Goal: Task Accomplishment & Management: Manage account settings

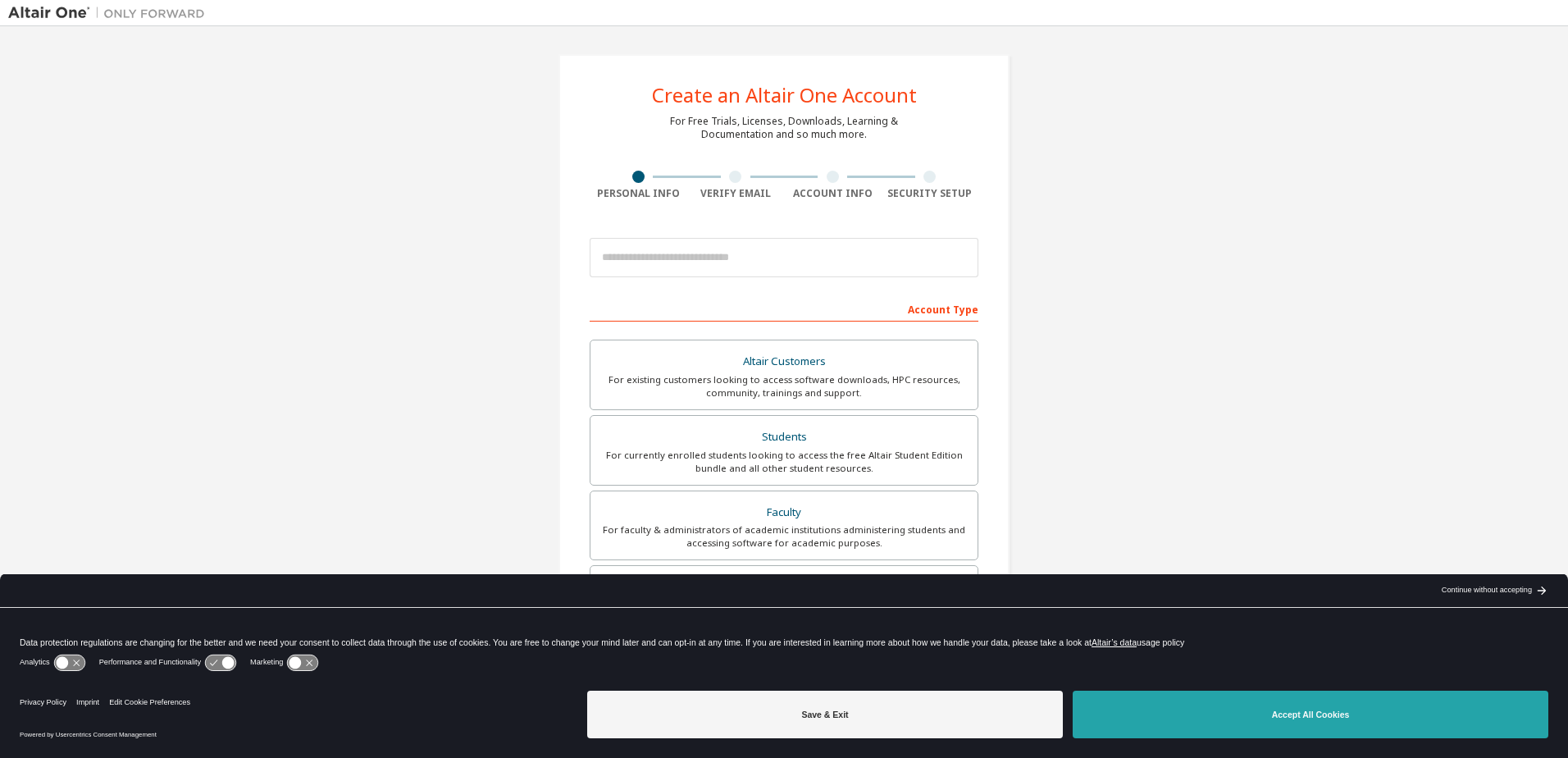
click at [1338, 714] on button "Accept All Cookies" at bounding box center [1310, 715] width 476 height 48
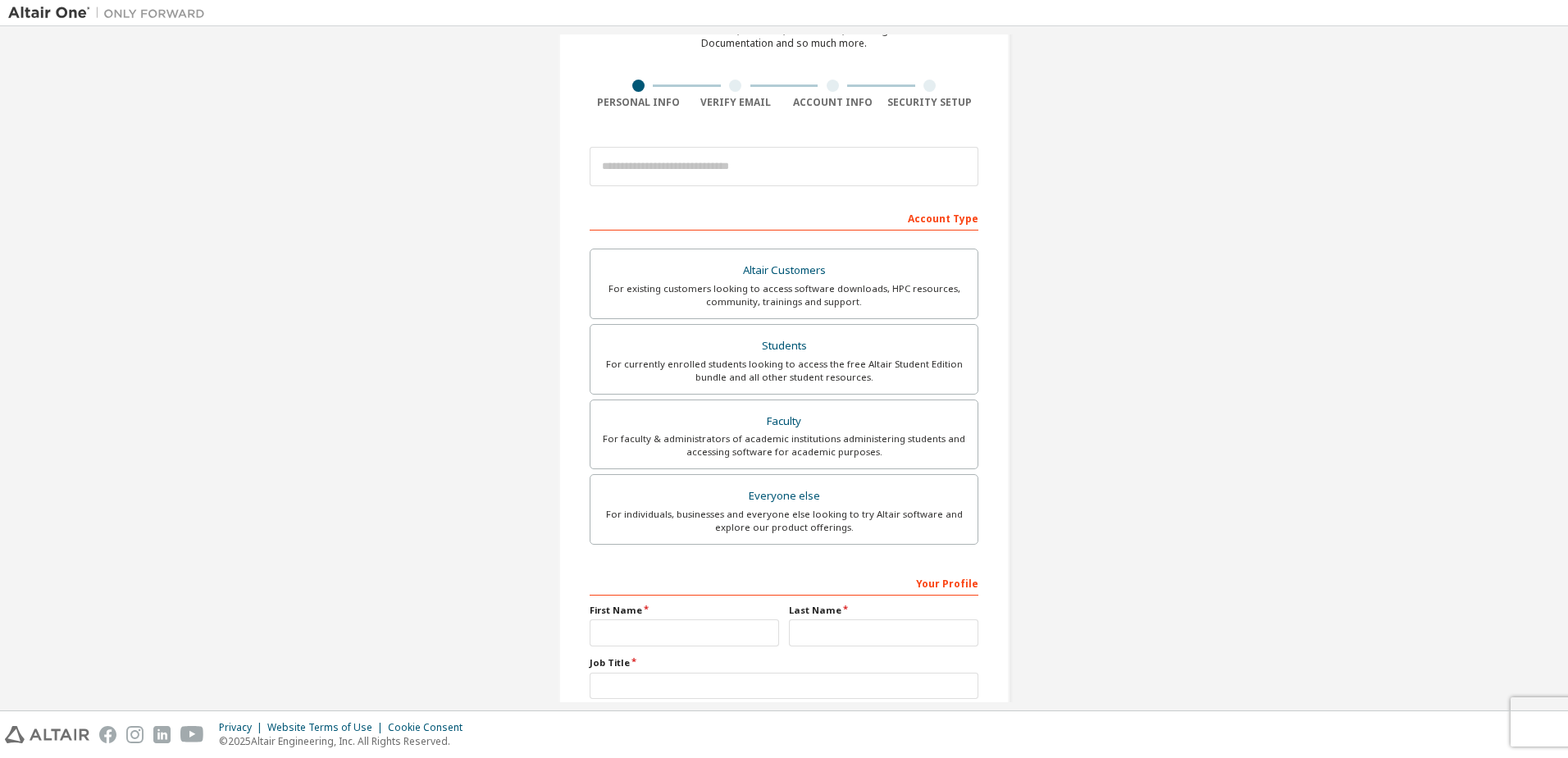
scroll to position [201, 0]
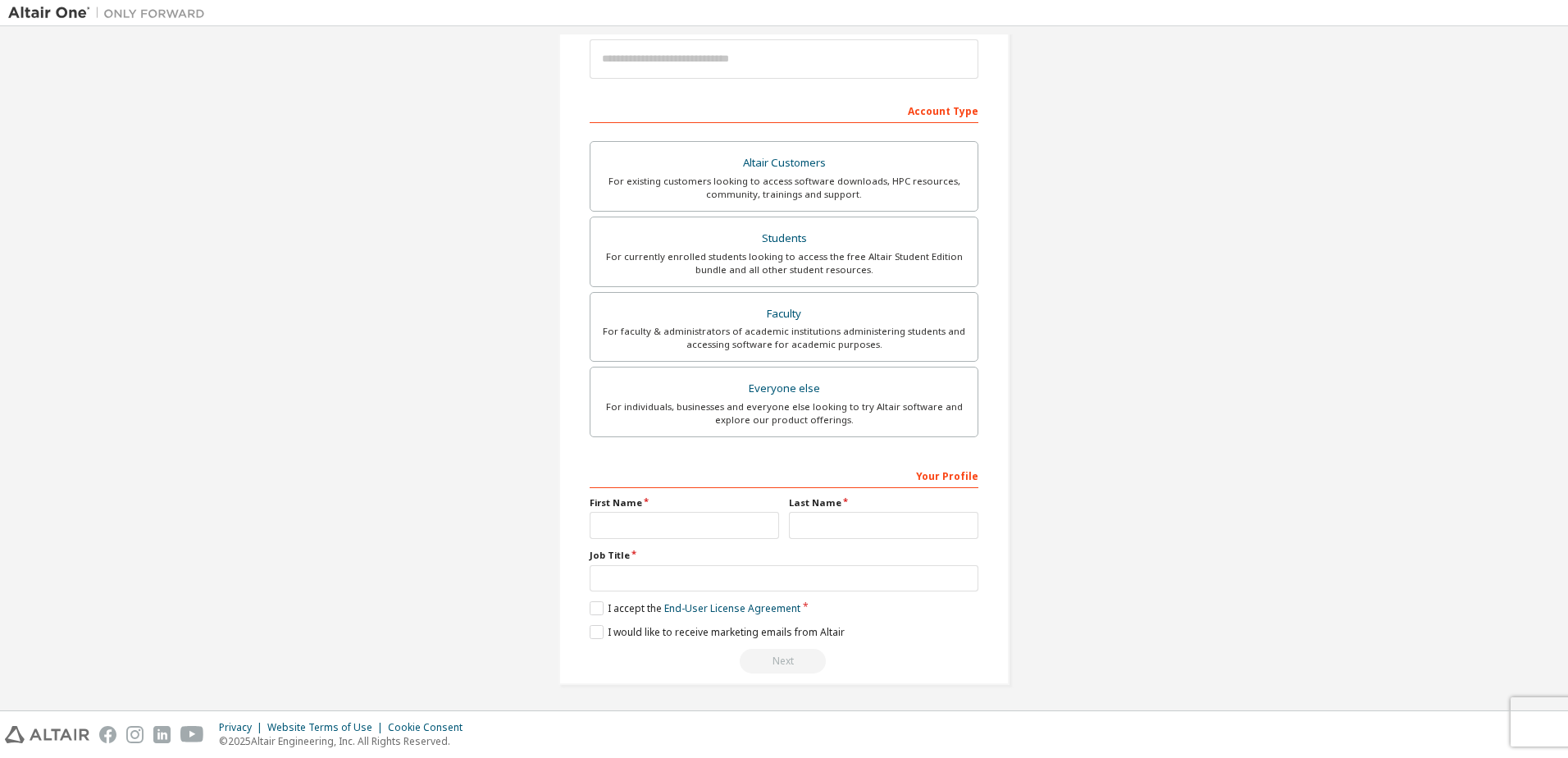
scroll to position [201, 0]
drag, startPoint x: 650, startPoint y: 524, endPoint x: 668, endPoint y: 523, distance: 18.0
click at [650, 525] on input "text" at bounding box center [685, 523] width 190 height 27
click at [839, 512] on input "text" at bounding box center [883, 523] width 190 height 27
drag, startPoint x: 761, startPoint y: 576, endPoint x: 830, endPoint y: 573, distance: 69.1
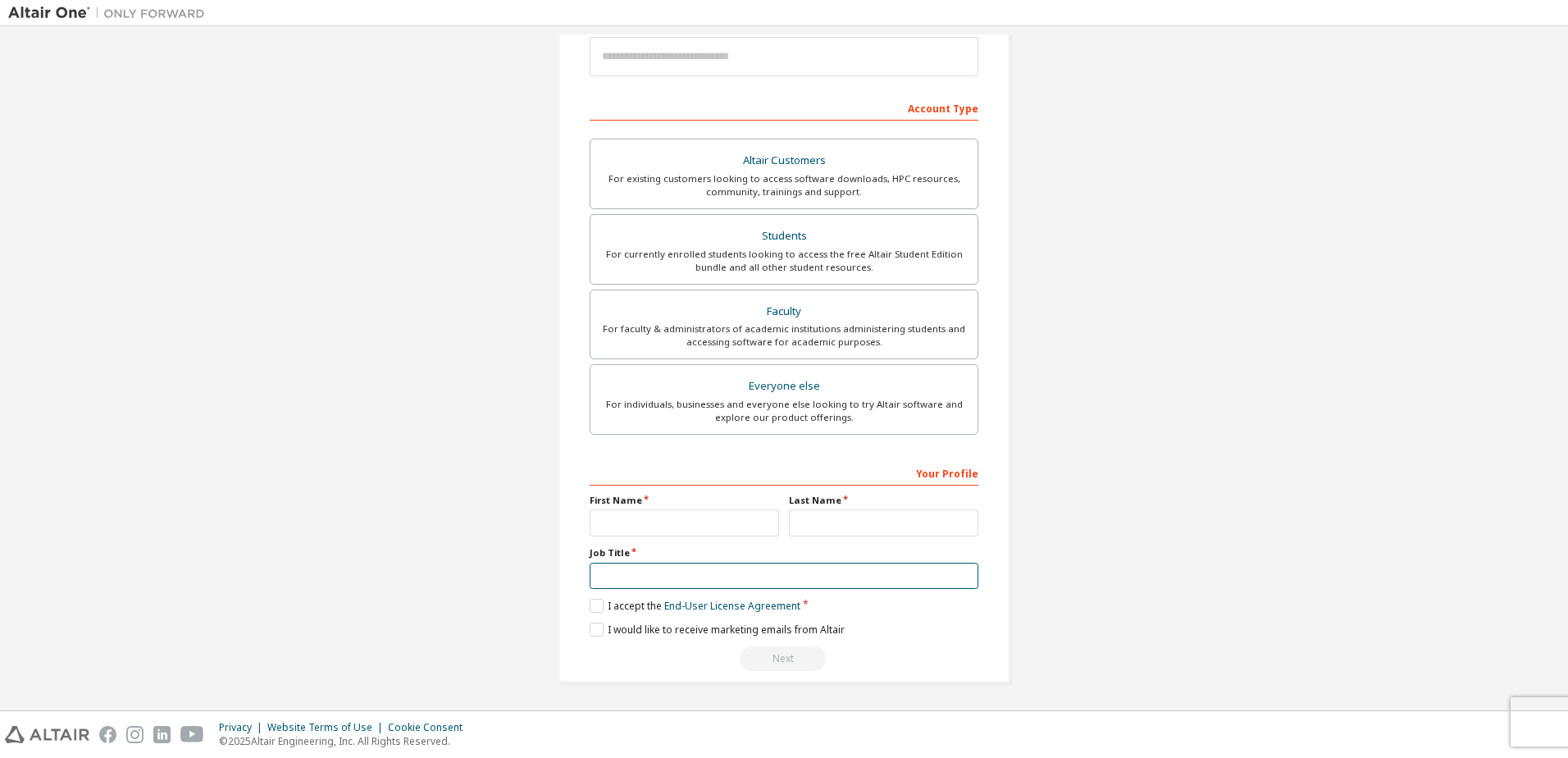
click at [761, 577] on input "text" at bounding box center [784, 577] width 389 height 27
click at [1158, 523] on div "Create an Altair One Account For Free Trials, Licenses, Downloads, Learning & D…" at bounding box center [784, 268] width 1552 height 869
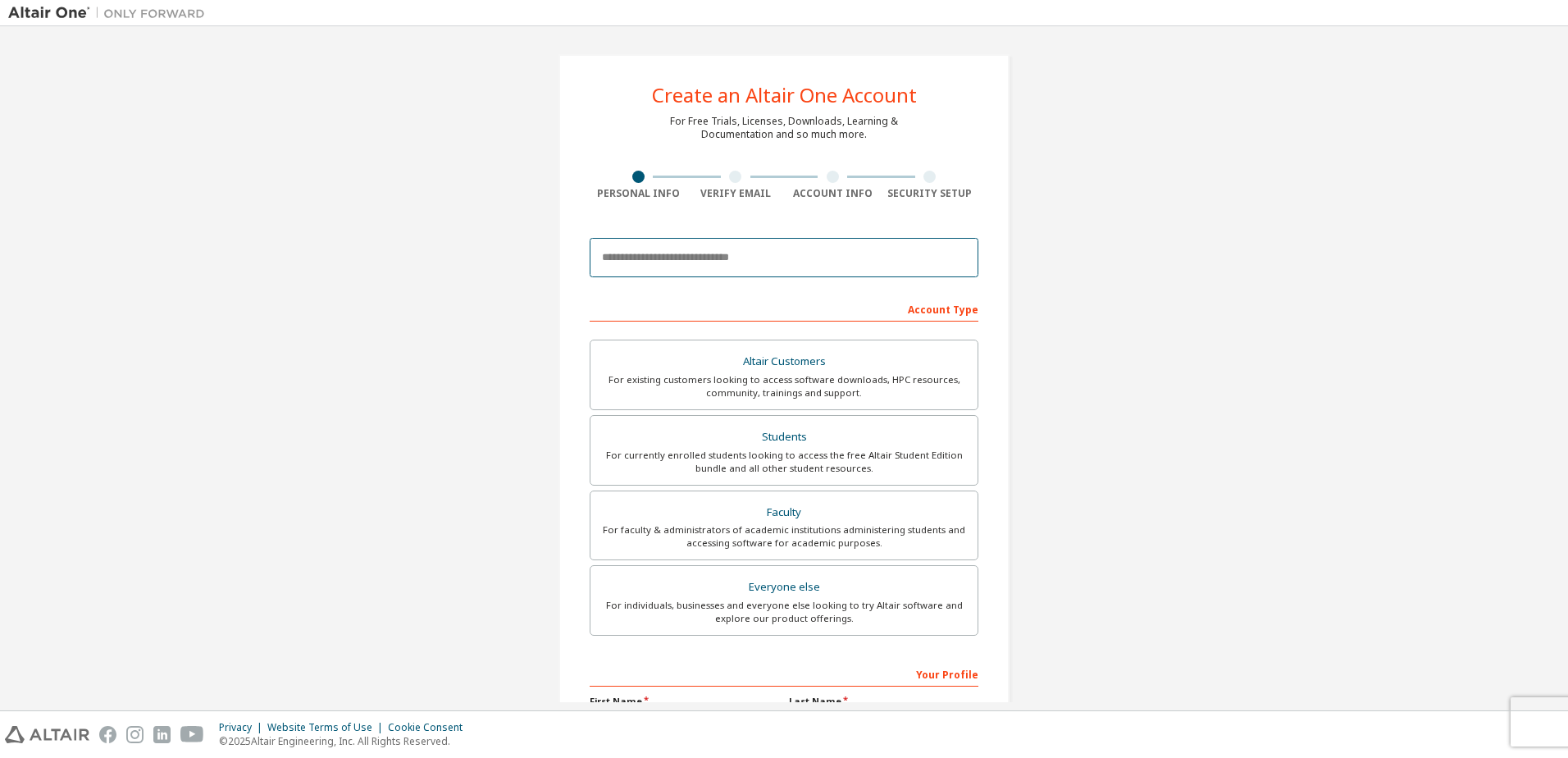
drag, startPoint x: 657, startPoint y: 256, endPoint x: 670, endPoint y: 258, distance: 13.2
click at [658, 256] on input "email" at bounding box center [784, 258] width 389 height 39
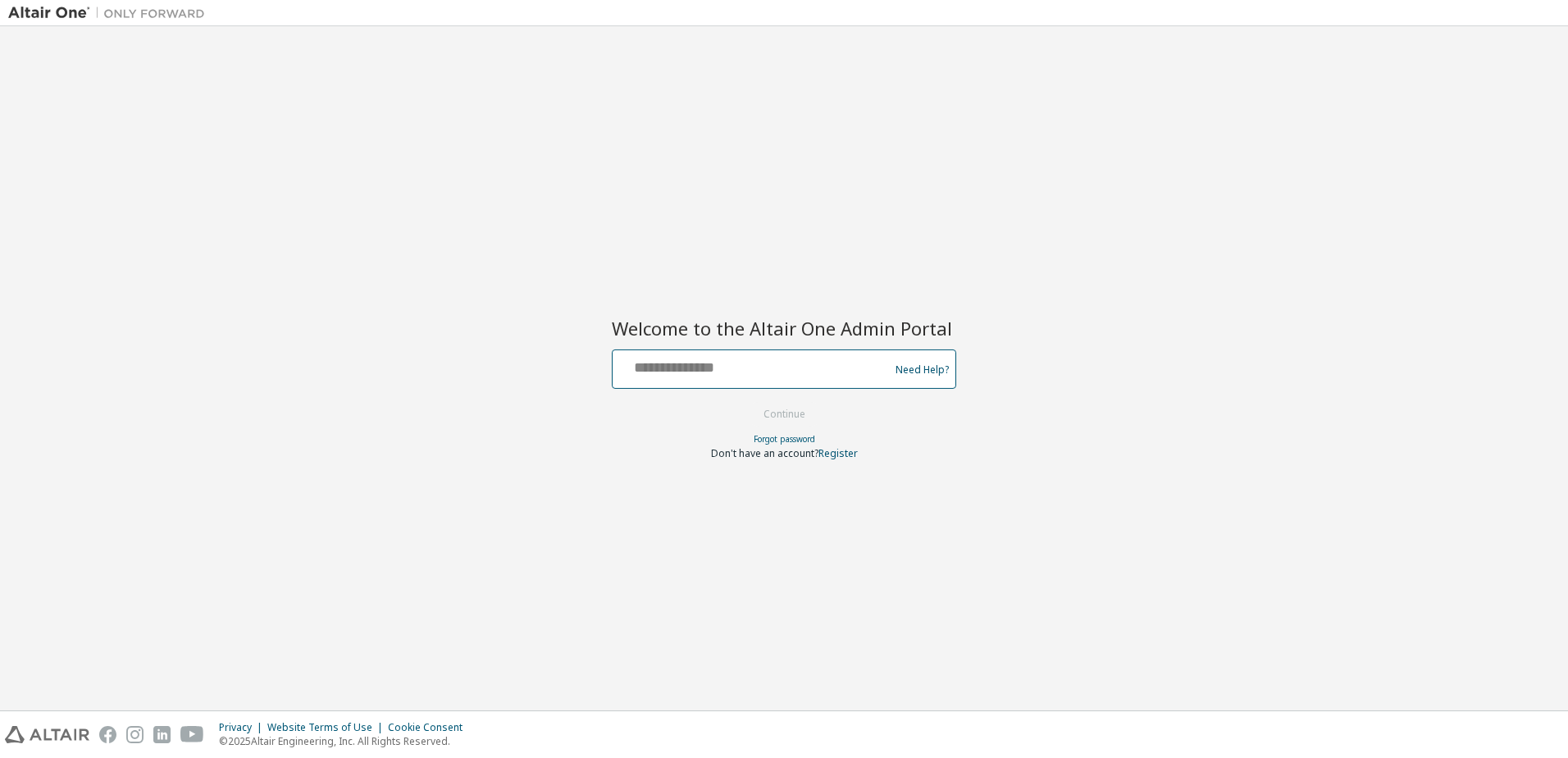
click at [728, 366] on input "text" at bounding box center [753, 366] width 269 height 24
type input "**********"
click at [746, 402] on button "Continue" at bounding box center [784, 414] width 76 height 25
click at [770, 374] on input "text" at bounding box center [753, 366] width 269 height 24
paste input "*"
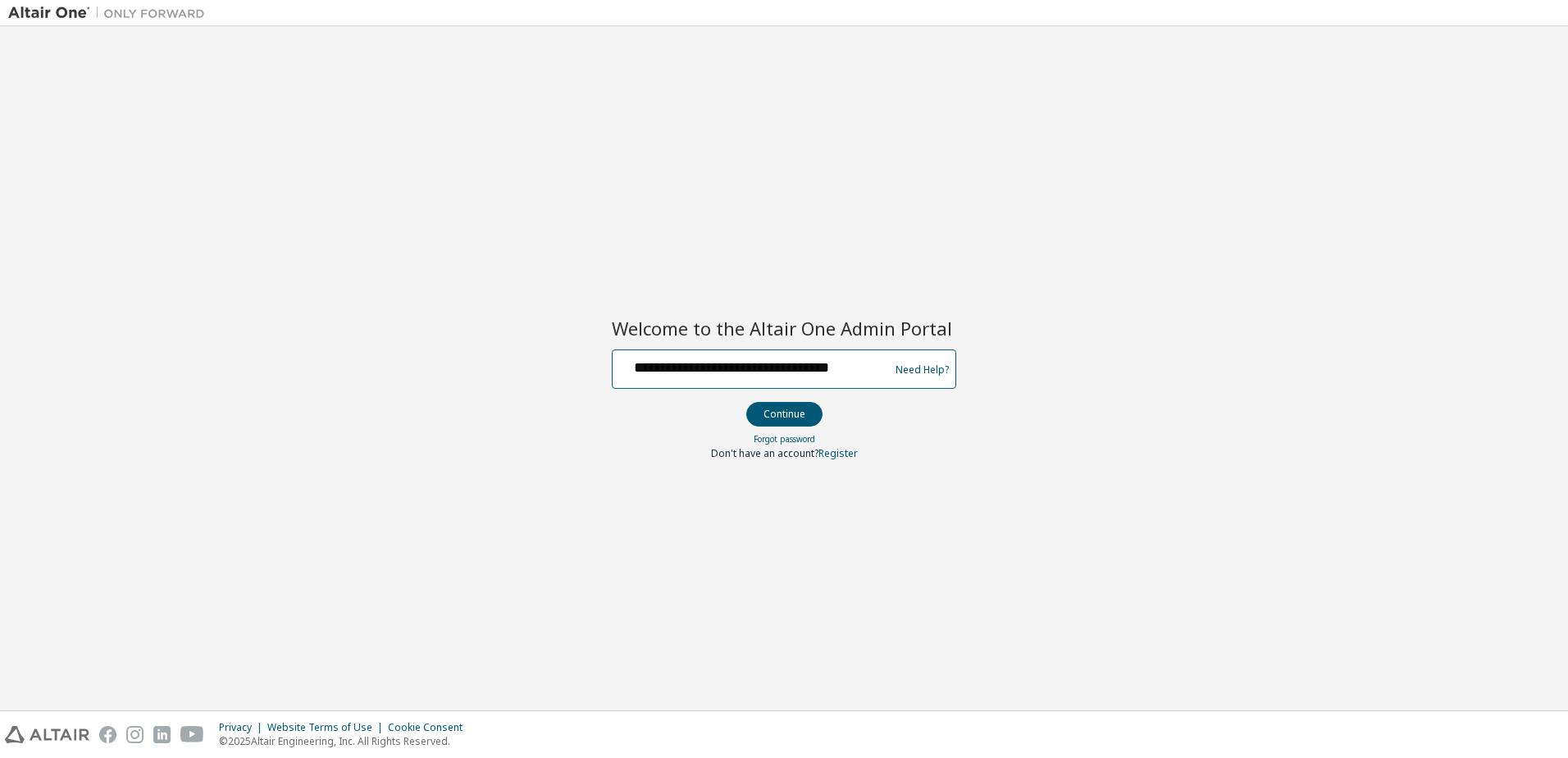
type input "**********"
click at [746, 402] on button "Continue" at bounding box center [784, 414] width 76 height 25
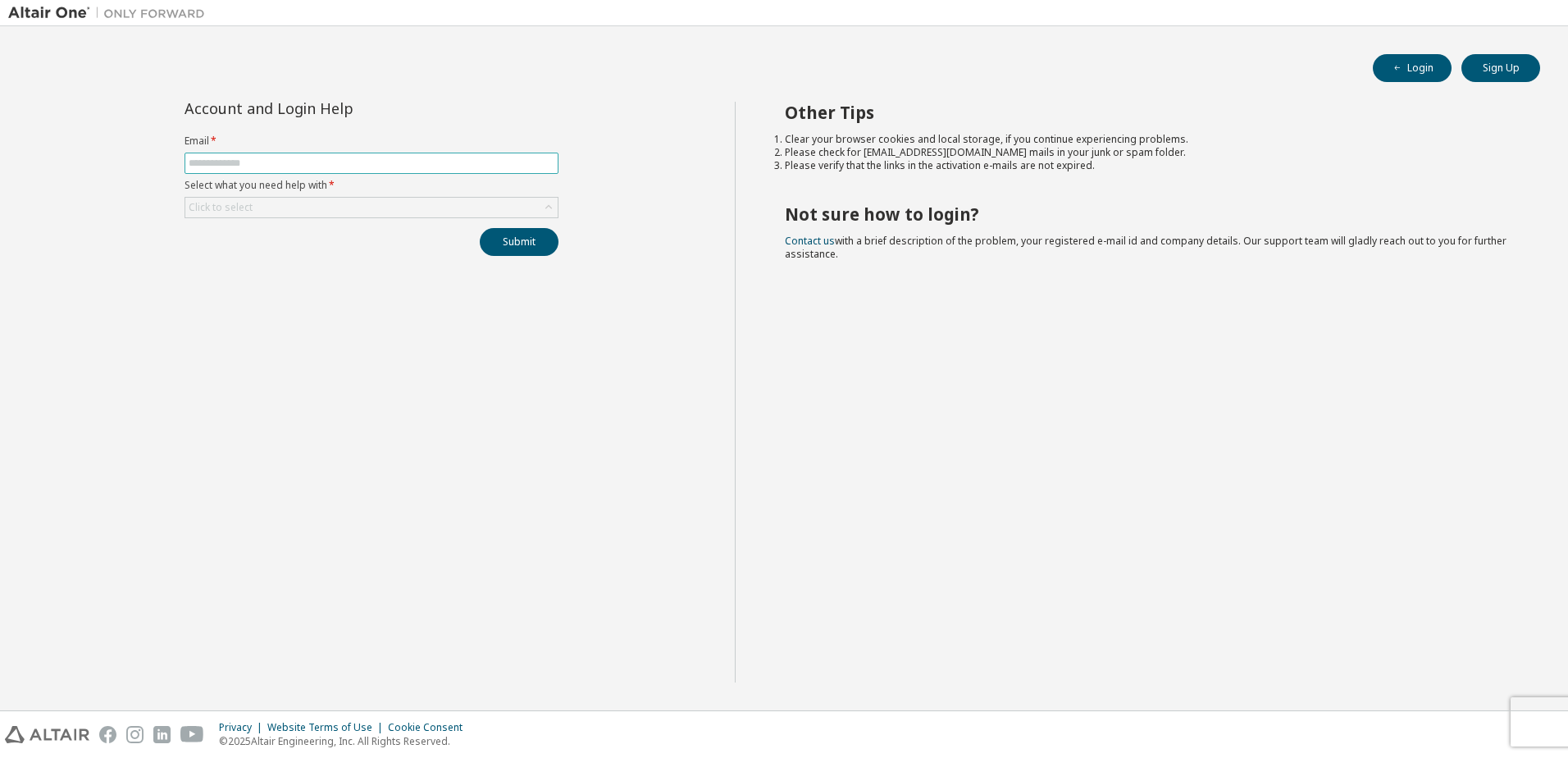
click at [261, 160] on input "text" at bounding box center [371, 163] width 366 height 13
click at [265, 205] on div "Click to select" at bounding box center [371, 207] width 372 height 19
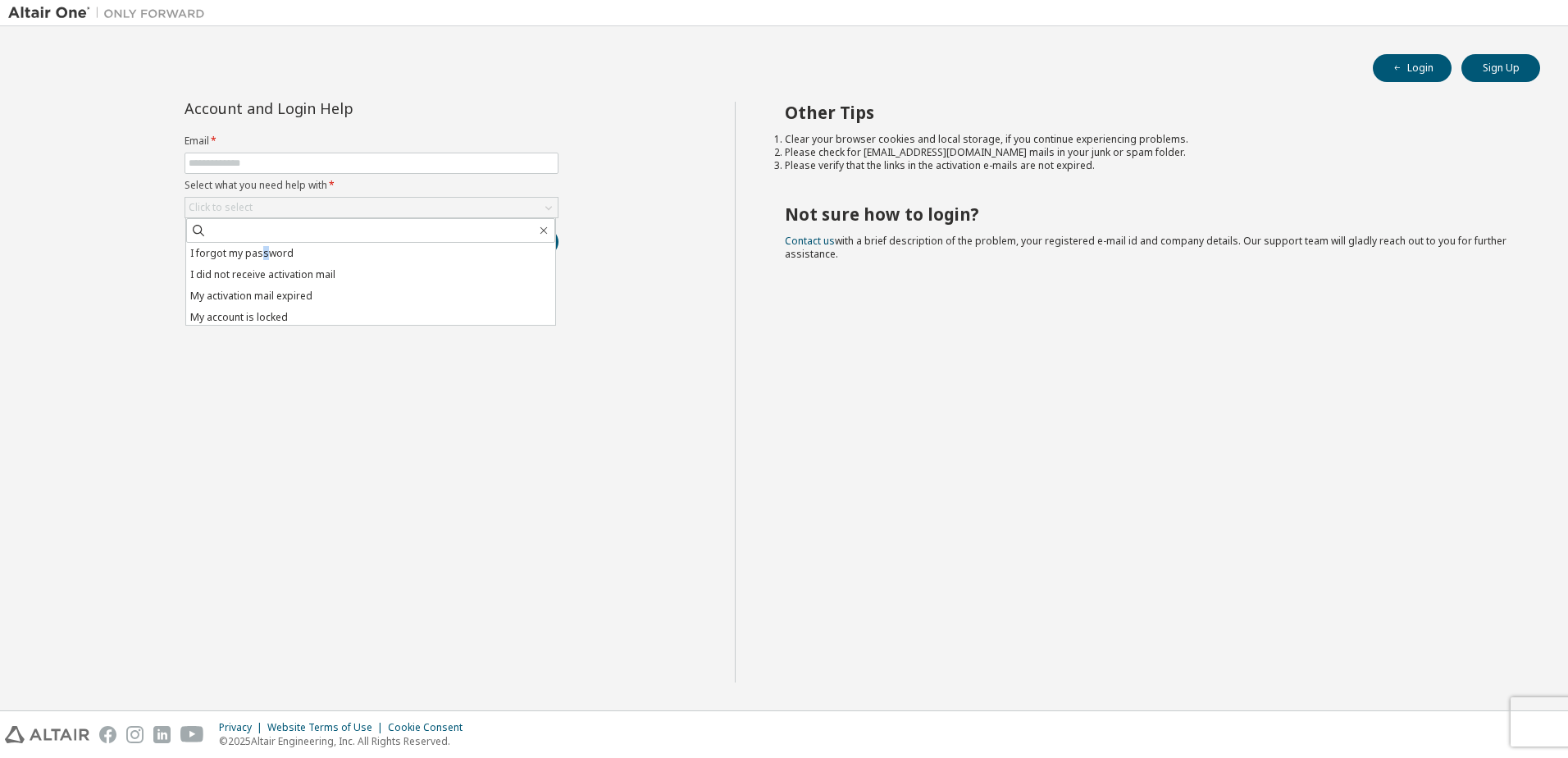
click at [263, 257] on li "I forgot my password" at bounding box center [370, 253] width 369 height 21
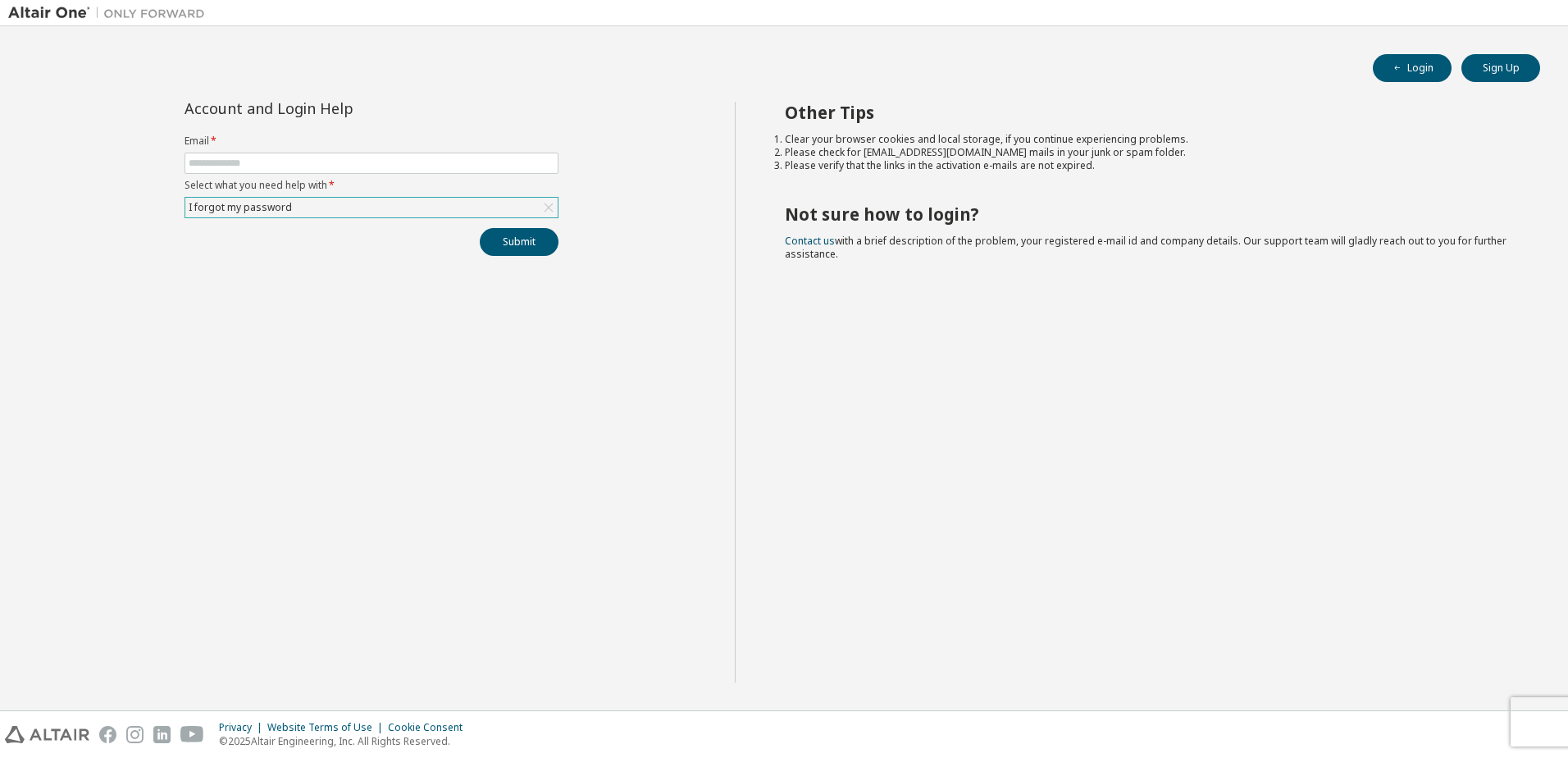
click at [295, 200] on div "I forgot my password" at bounding box center [371, 207] width 372 height 19
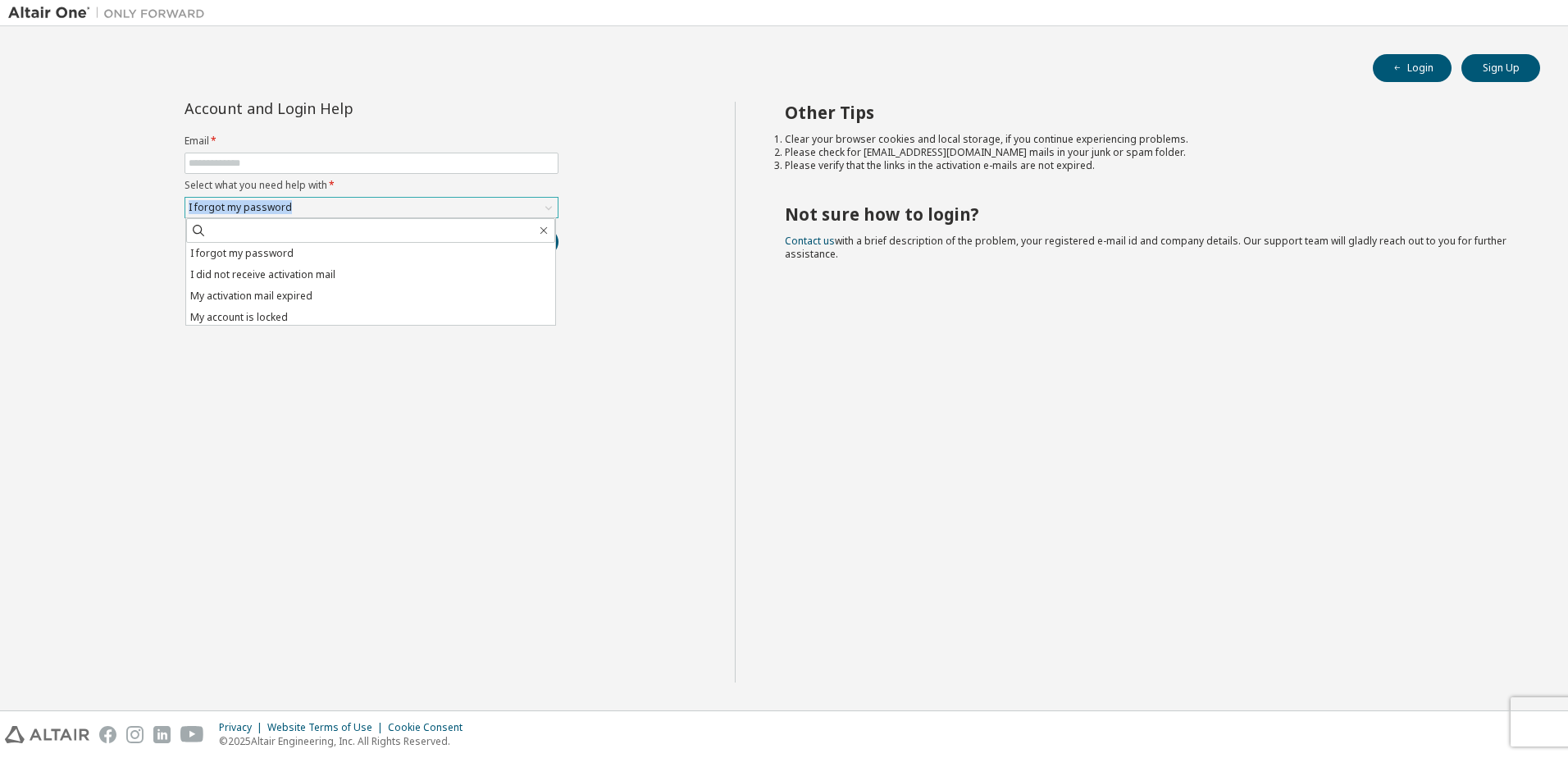
click at [295, 200] on div "I forgot my password" at bounding box center [371, 207] width 372 height 19
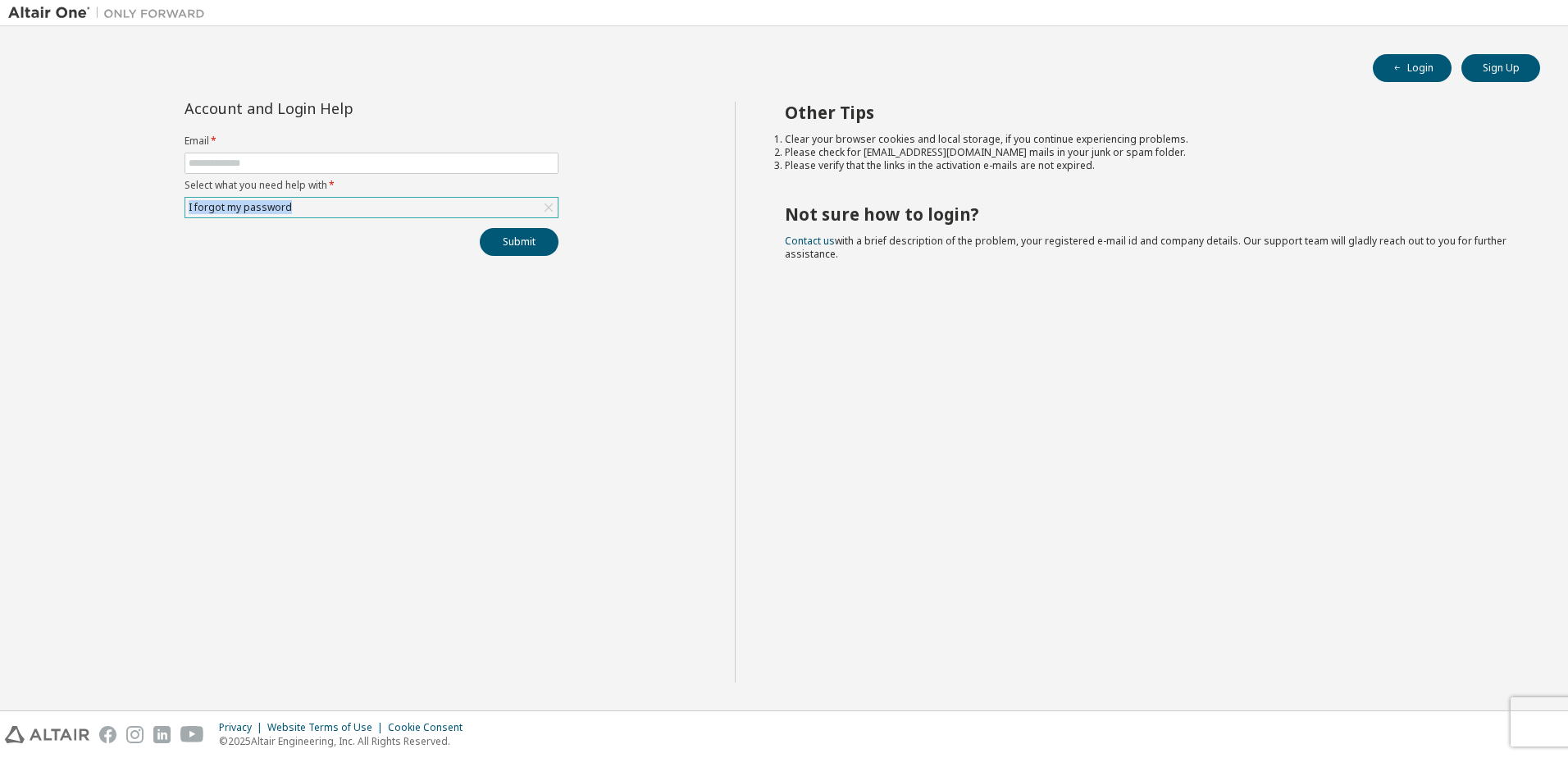
click at [294, 203] on div "I forgot my password" at bounding box center [371, 207] width 372 height 19
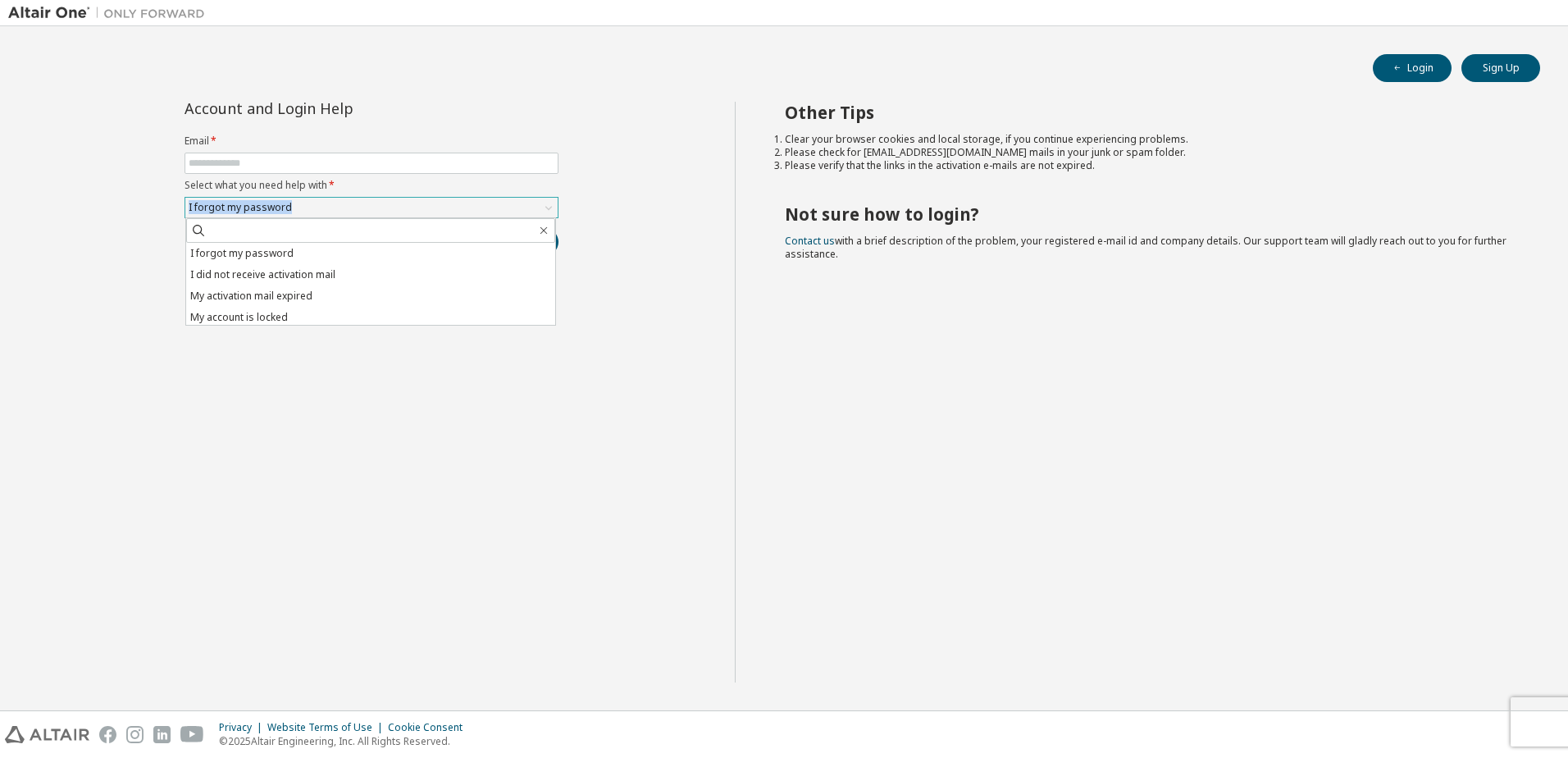
click at [294, 203] on div "I forgot my password" at bounding box center [371, 207] width 372 height 19
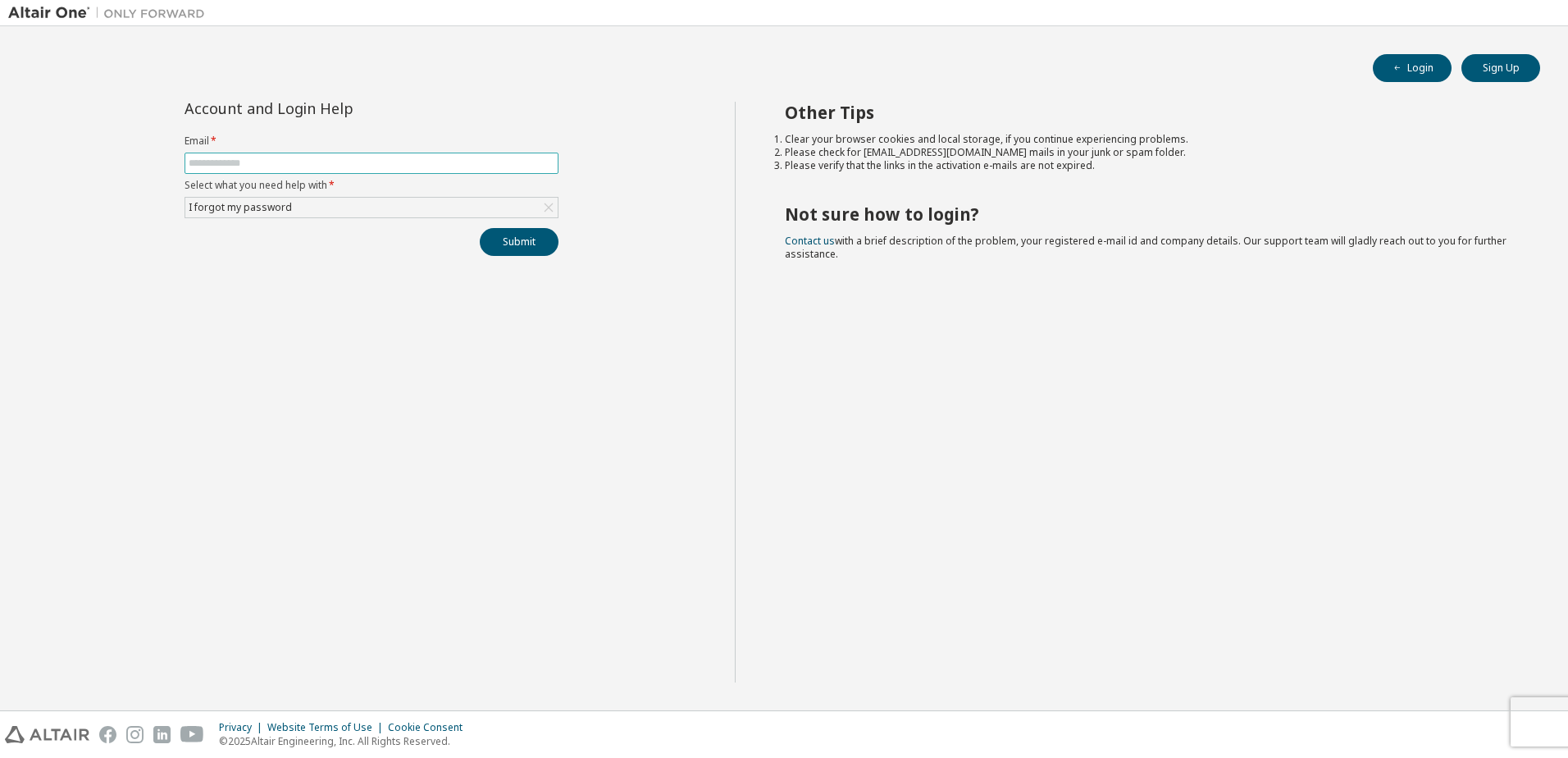
click at [294, 159] on input "text" at bounding box center [371, 163] width 366 height 13
click at [480, 228] on button "Submit" at bounding box center [520, 242] width 79 height 27
click at [524, 247] on button "Submit" at bounding box center [520, 242] width 79 height 27
click at [312, 220] on div "**********" at bounding box center [372, 179] width 394 height 154
click at [337, 206] on div "I forgot my password" at bounding box center [371, 207] width 372 height 19
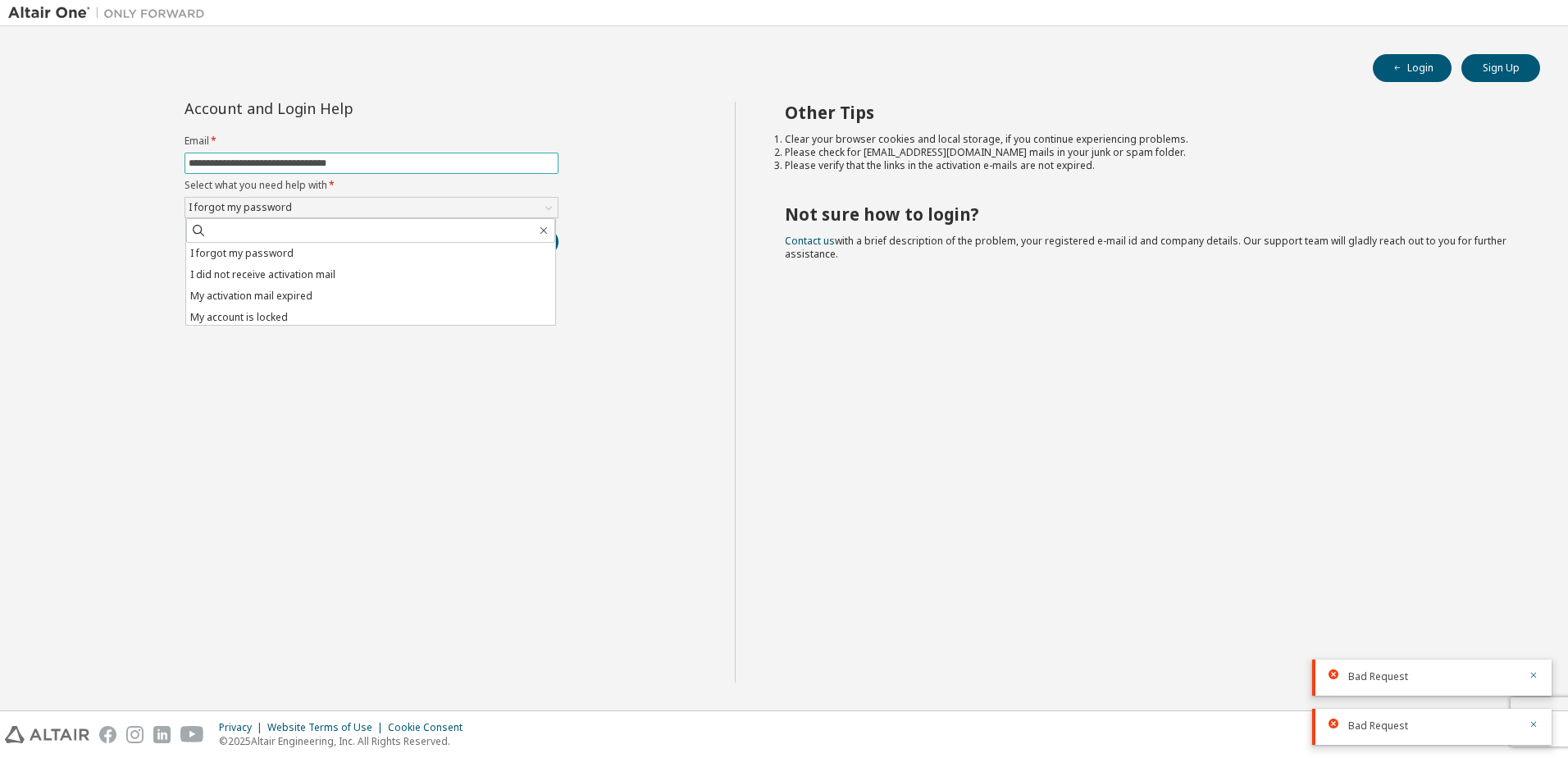
click at [365, 162] on input "**********" at bounding box center [371, 163] width 366 height 13
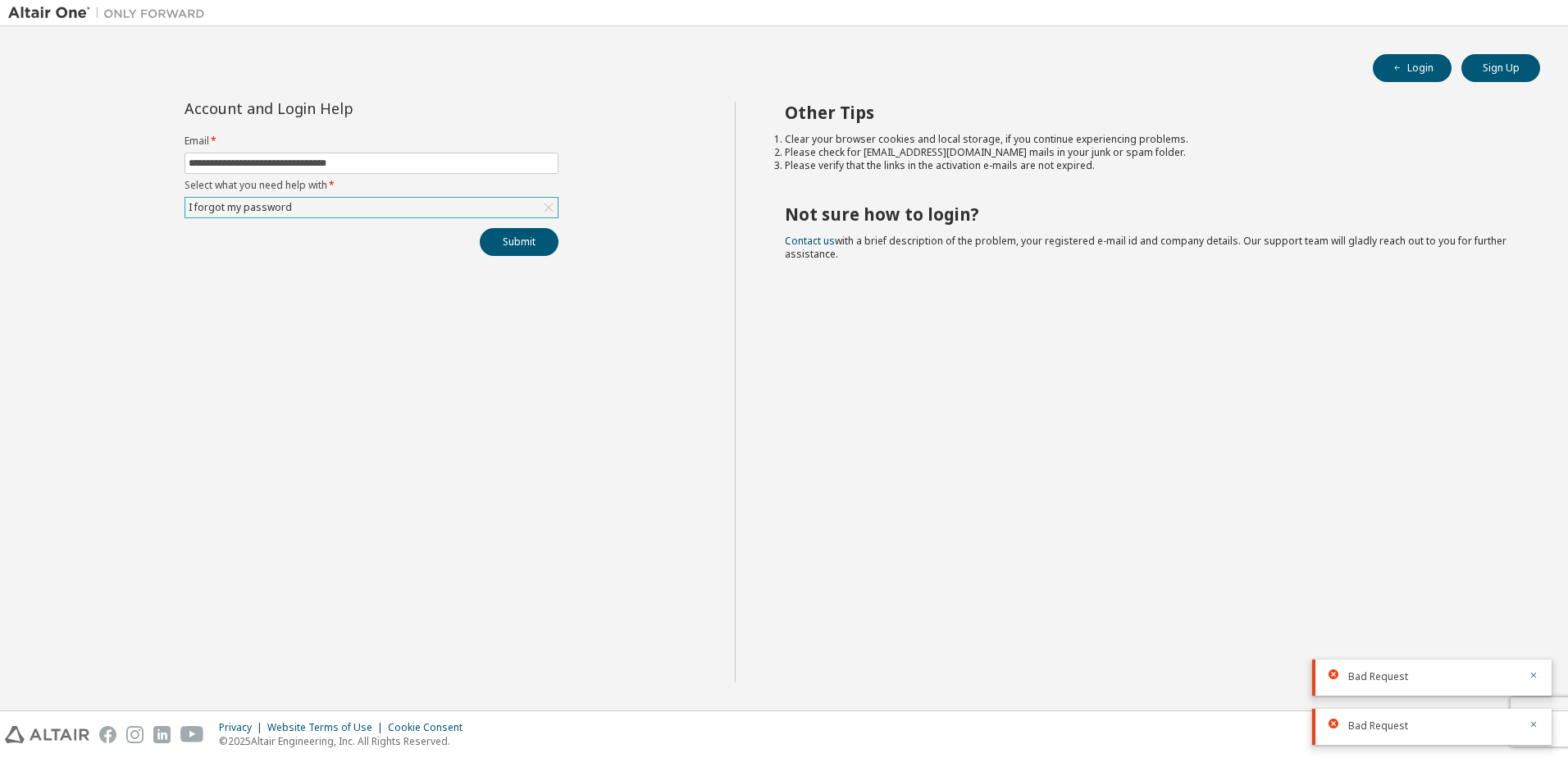
click at [355, 214] on div "I forgot my password" at bounding box center [371, 207] width 372 height 19
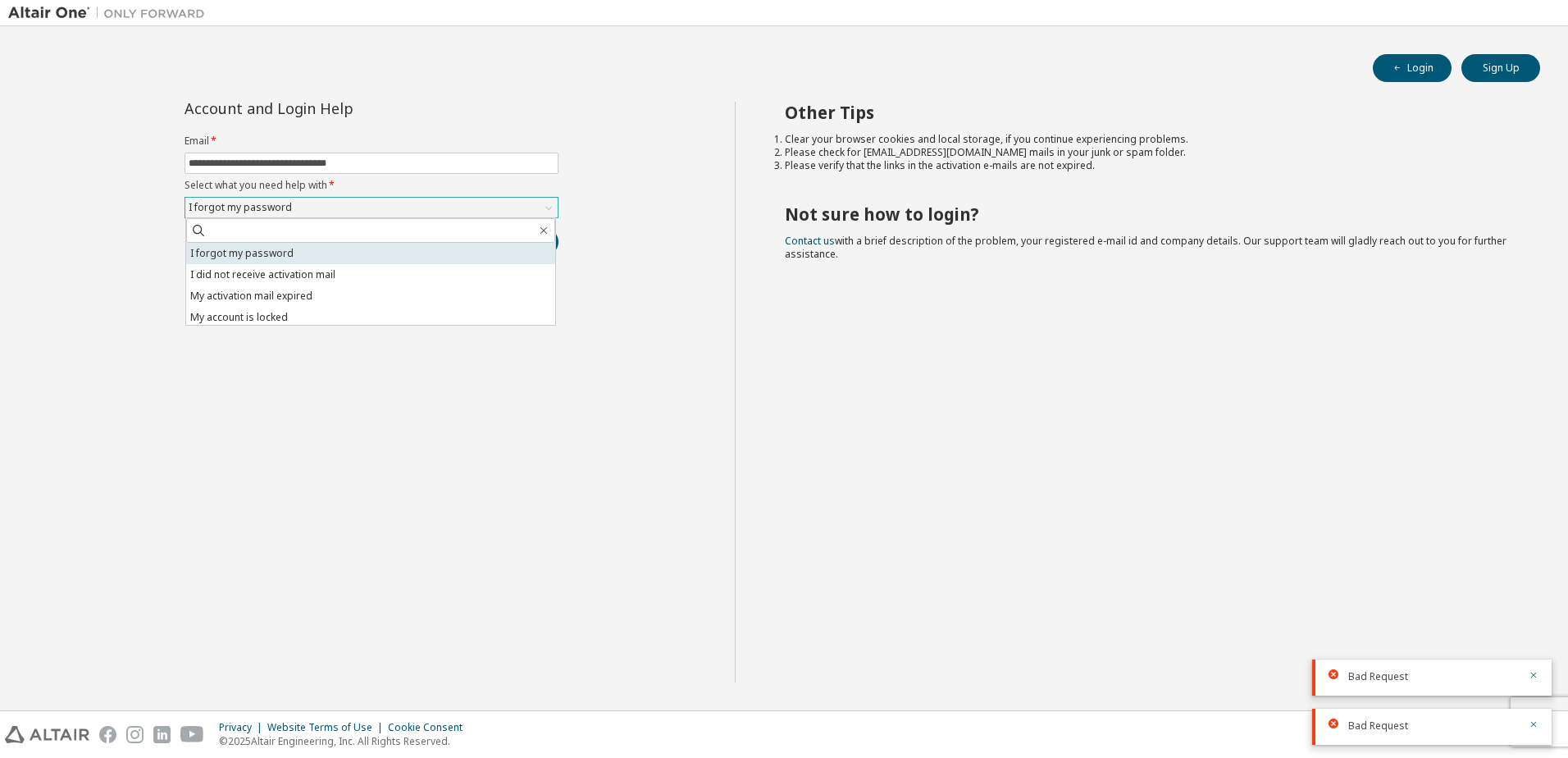
click at [273, 258] on li "I forgot my password" at bounding box center [370, 253] width 369 height 21
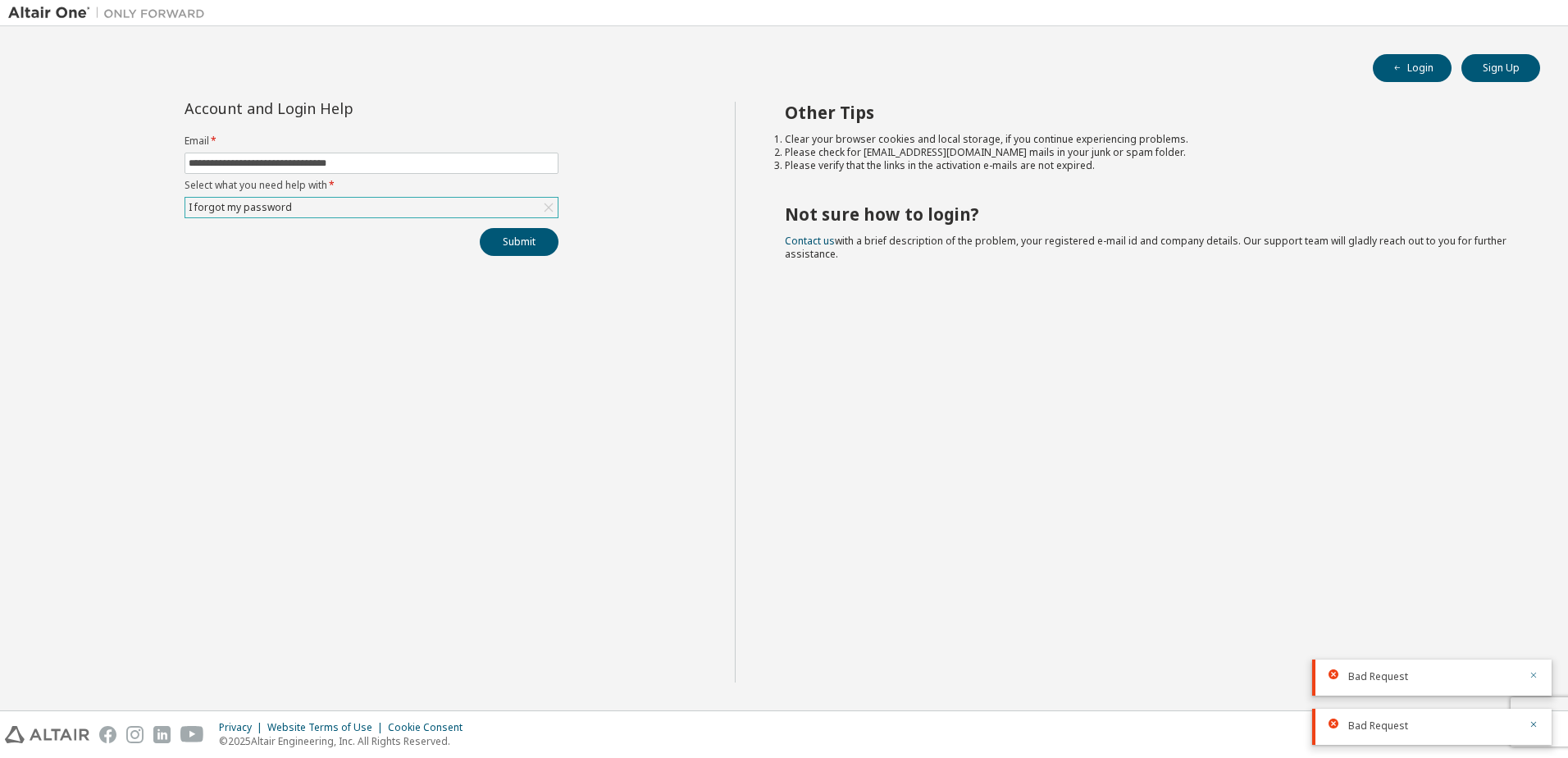
click at [1530, 673] on icon "button" at bounding box center [1533, 675] width 10 height 10
click at [1535, 727] on icon "button" at bounding box center [1533, 724] width 10 height 10
drag, startPoint x: 818, startPoint y: 389, endPoint x: 795, endPoint y: 390, distance: 23.0
click at [807, 388] on div "Other Tips Clear your browser cookies and local storage, if you continue experi…" at bounding box center [1147, 392] width 826 height 581
click at [405, 207] on div "I forgot my password" at bounding box center [371, 207] width 372 height 19
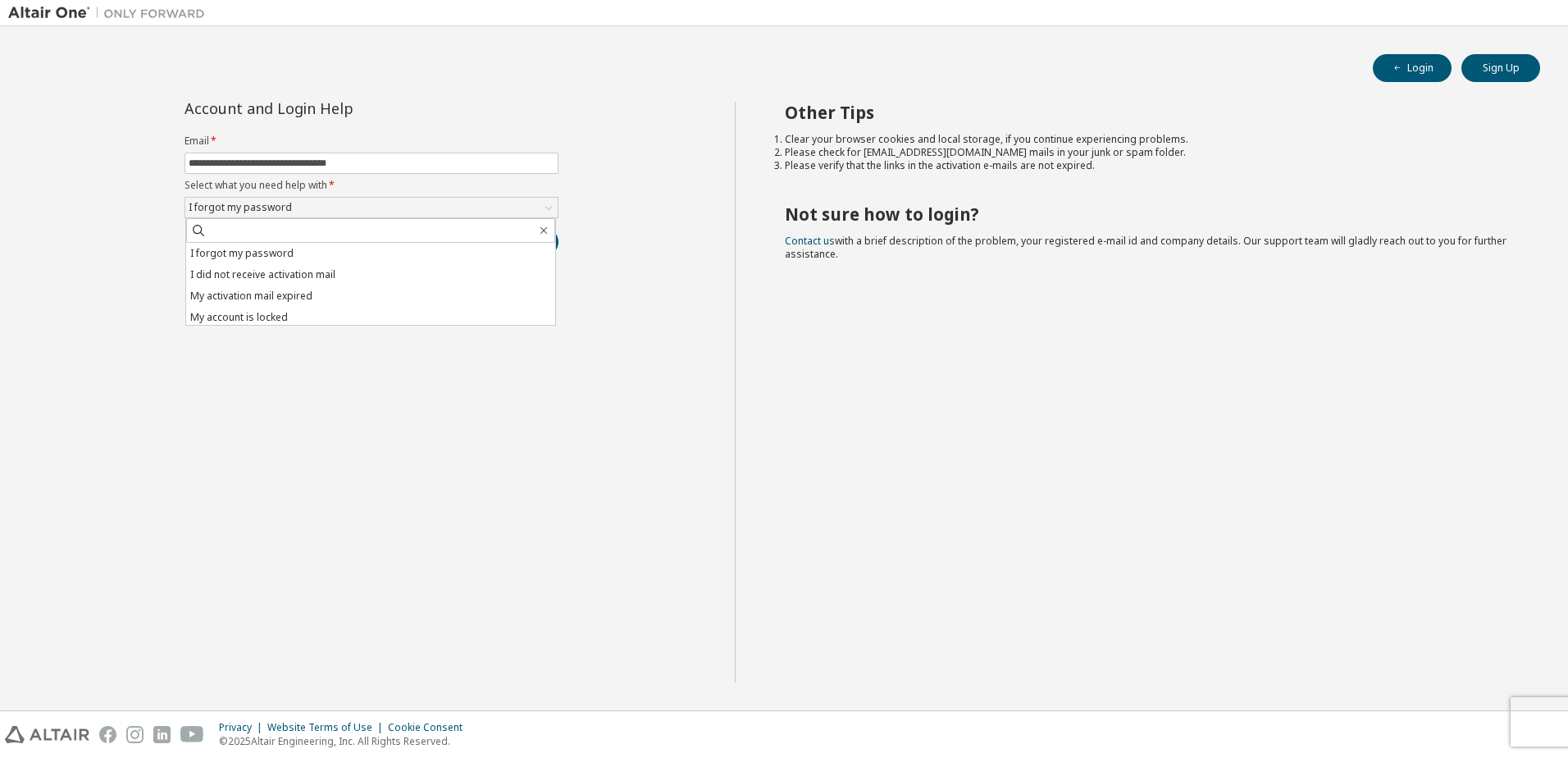
click at [254, 320] on li "My account is locked" at bounding box center [370, 317] width 369 height 21
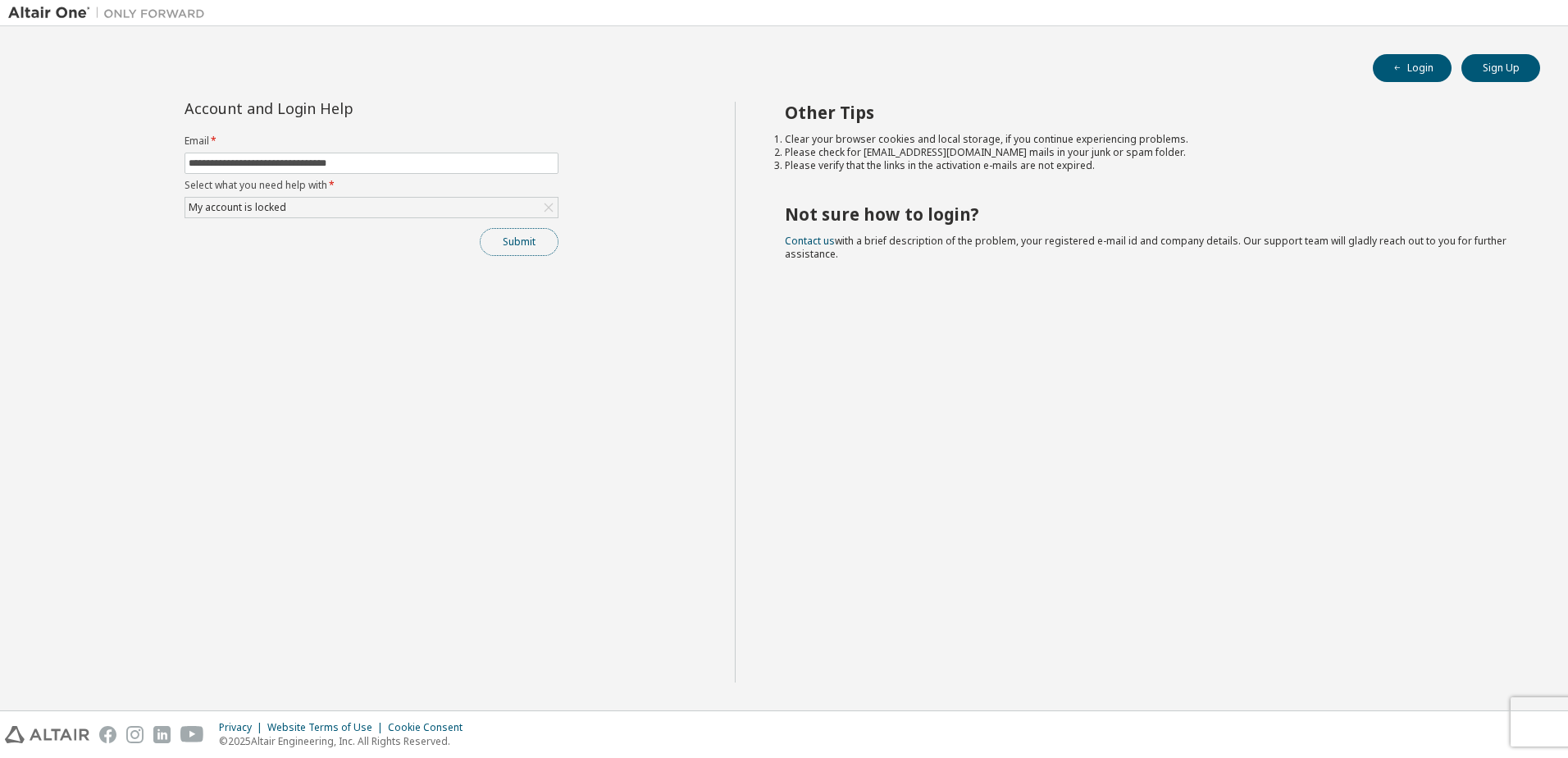
click at [520, 237] on button "Submit" at bounding box center [520, 242] width 79 height 27
click at [296, 201] on div "My account is locked" at bounding box center [371, 207] width 372 height 19
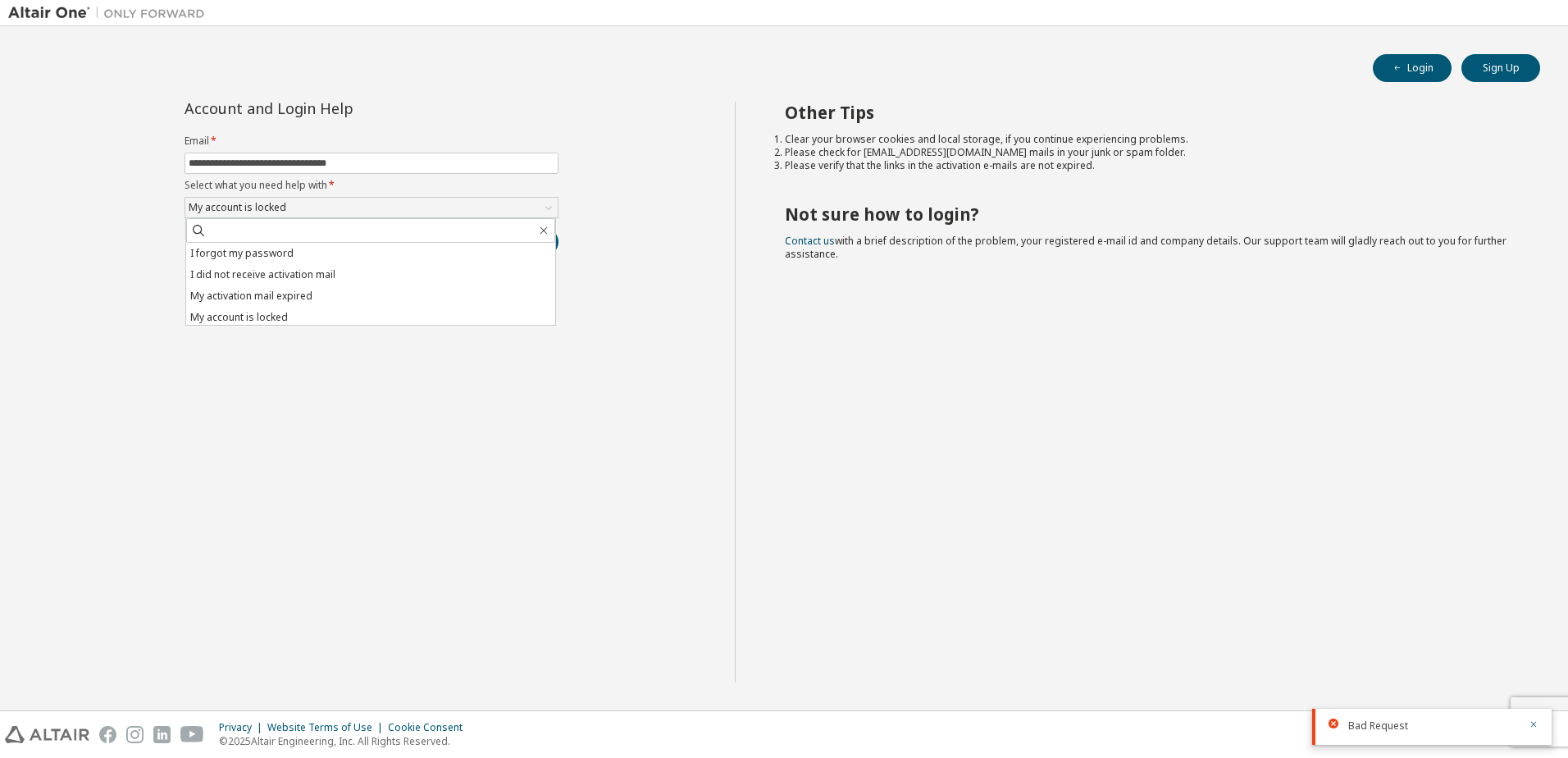
click at [269, 293] on li "My activation mail expired" at bounding box center [370, 295] width 369 height 21
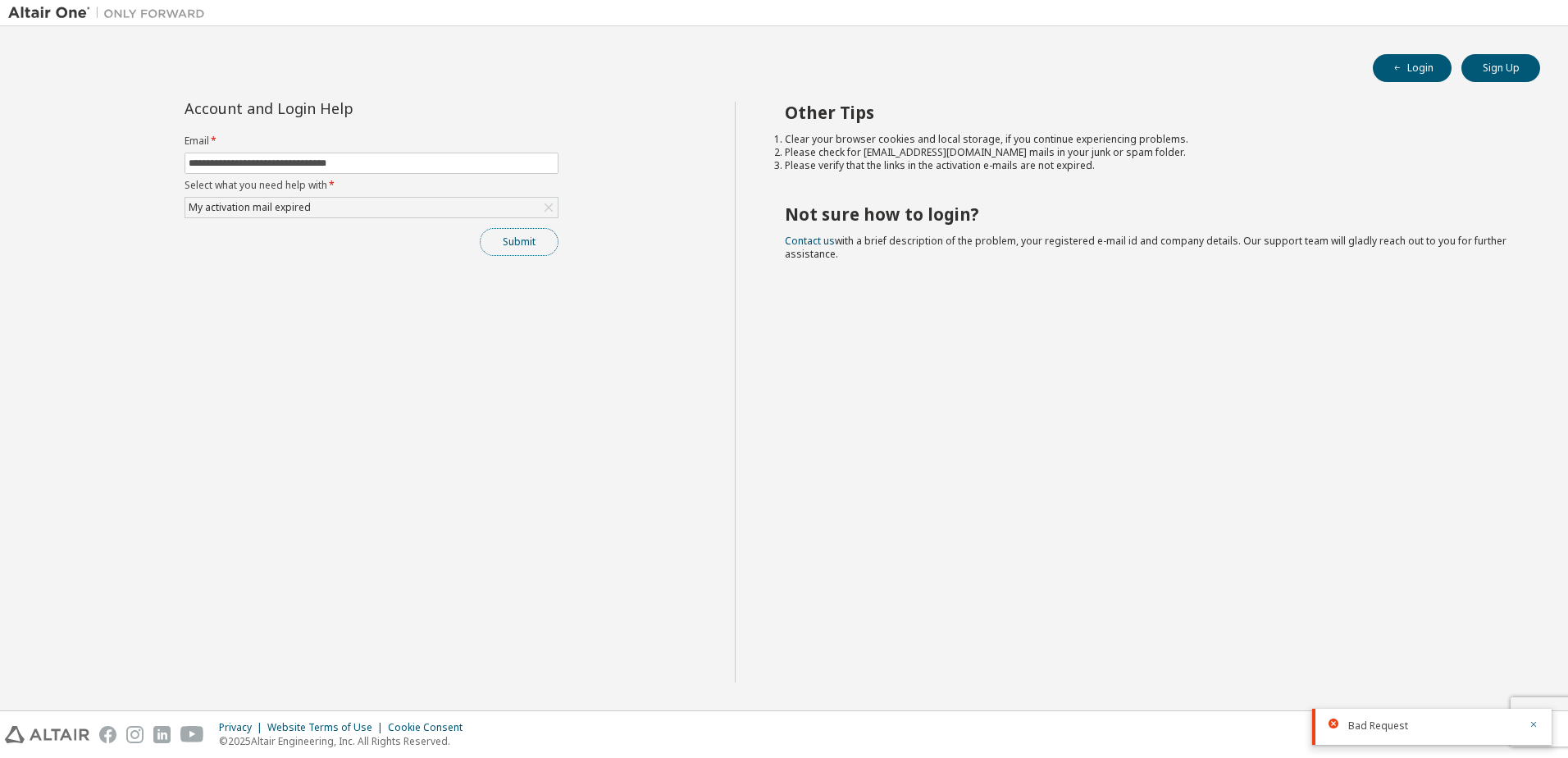
click at [519, 244] on button "Submit" at bounding box center [520, 242] width 79 height 27
click at [422, 160] on input "**********" at bounding box center [371, 163] width 366 height 13
click at [322, 160] on input "**********" at bounding box center [371, 163] width 366 height 13
type input "**********"
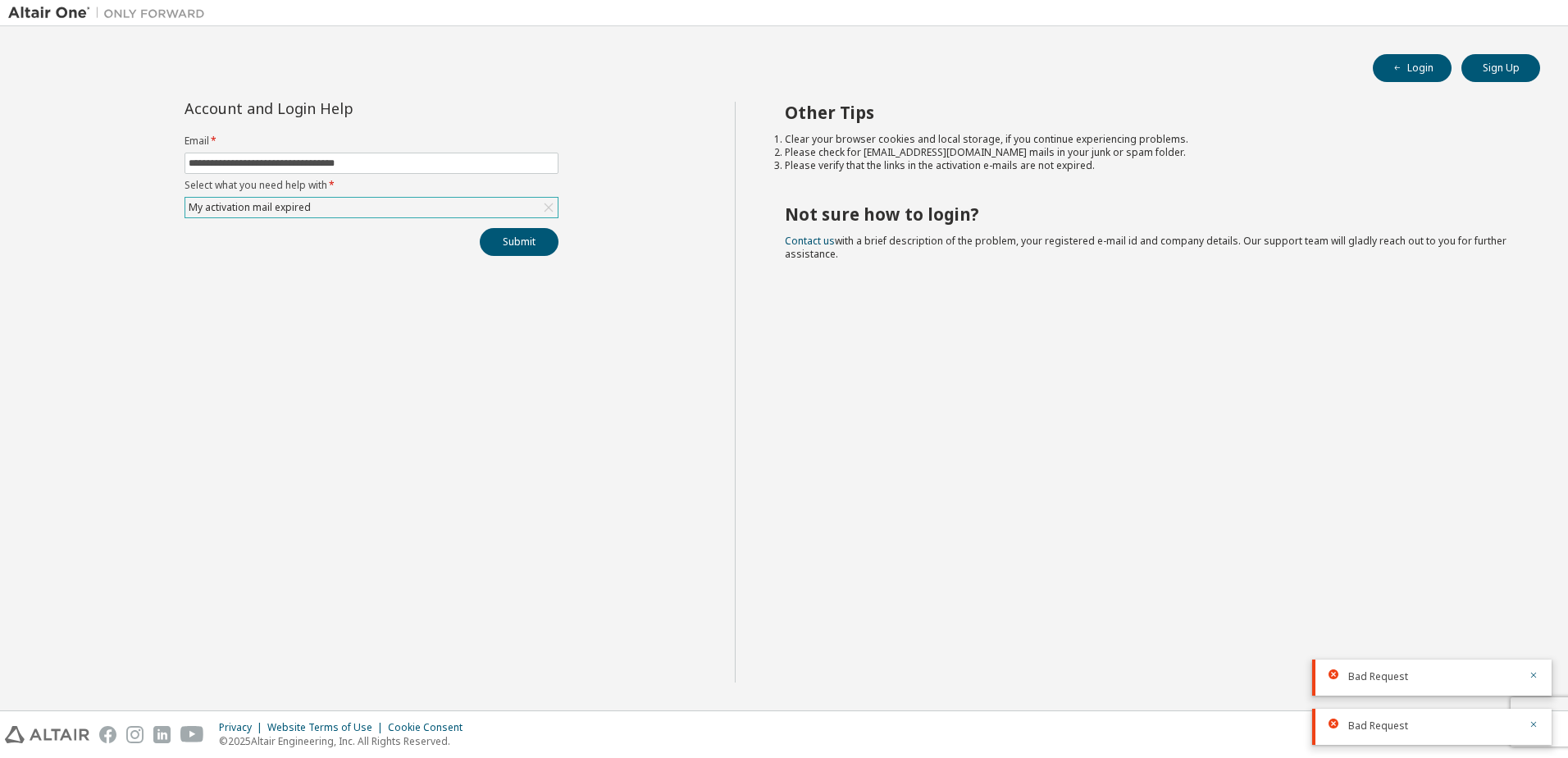
click at [292, 208] on div "My activation mail expired" at bounding box center [249, 208] width 127 height 18
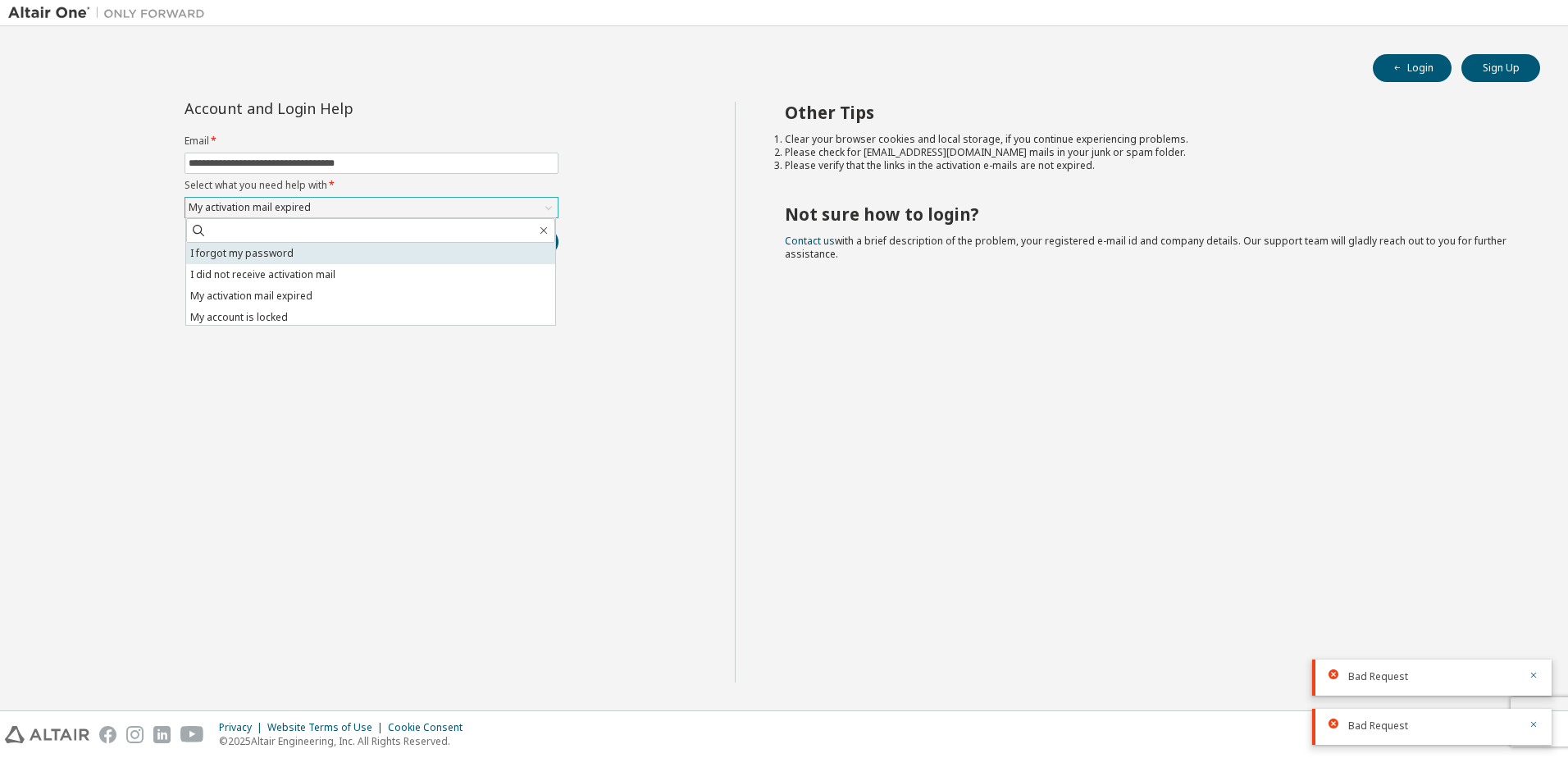
click at [265, 261] on li "I forgot my password" at bounding box center [370, 253] width 369 height 21
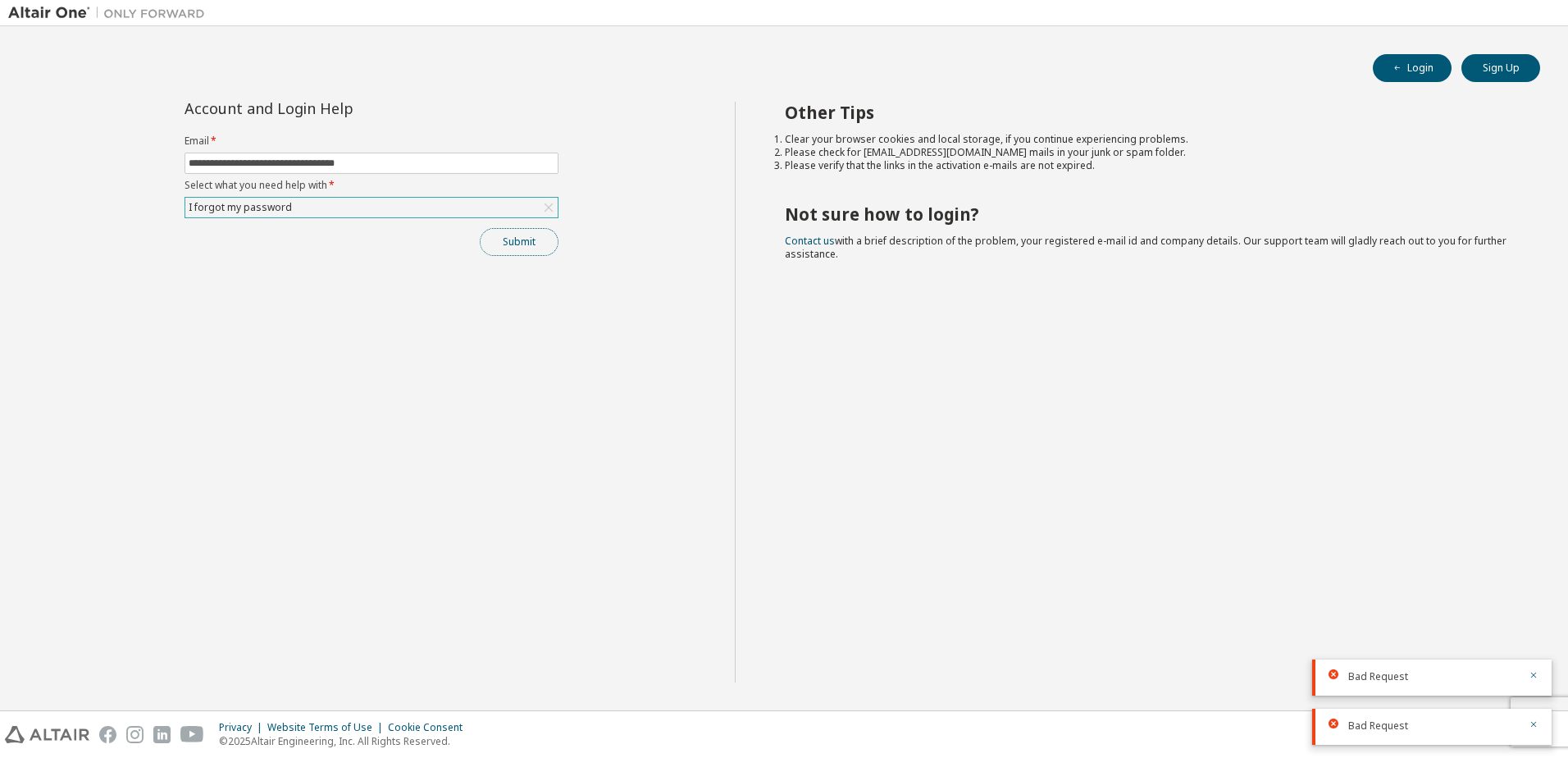
click at [528, 247] on button "Submit" at bounding box center [520, 242] width 79 height 27
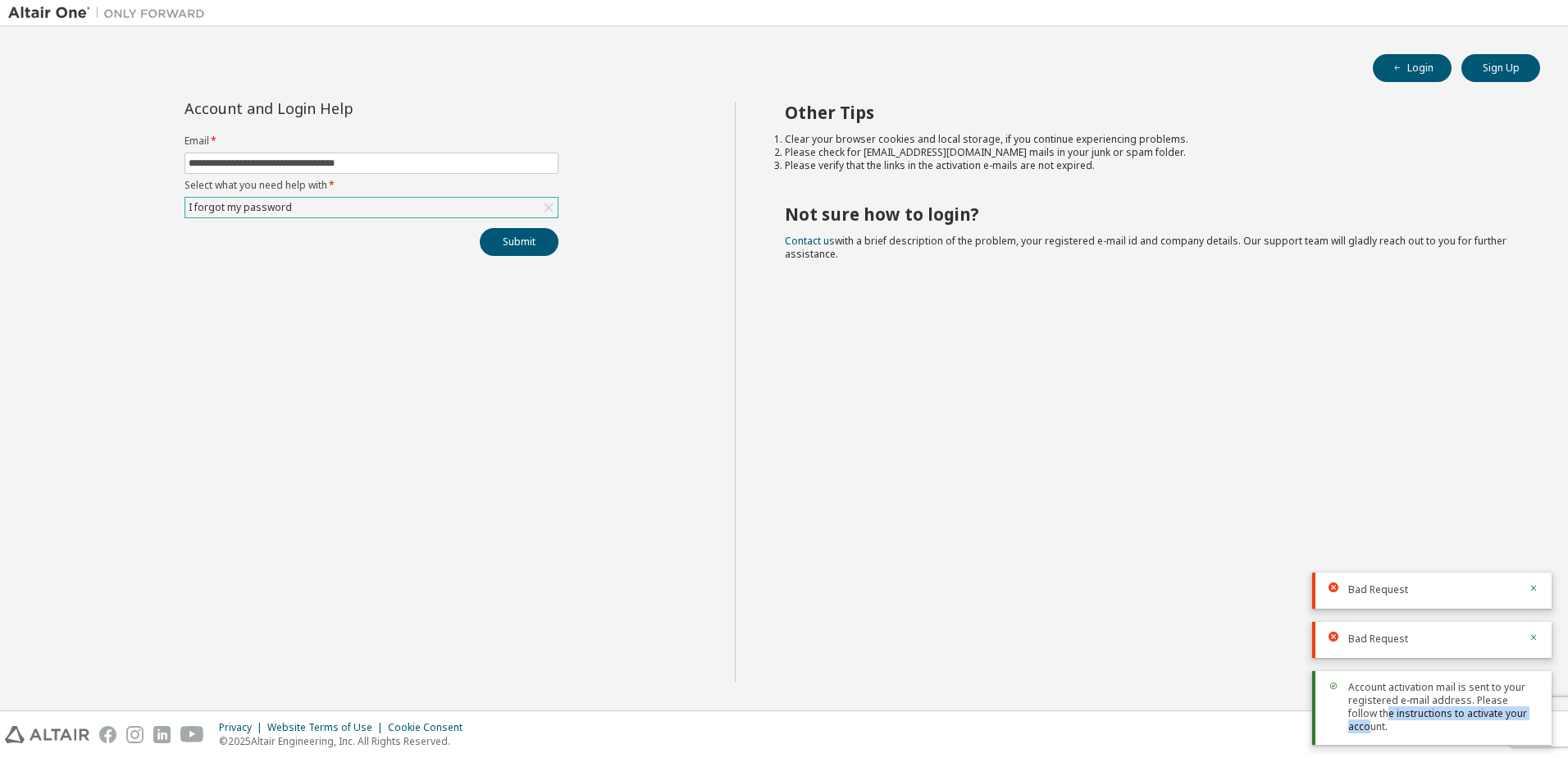
drag, startPoint x: 1379, startPoint y: 730, endPoint x: 1528, endPoint y: 721, distance: 149.3
click at [1525, 721] on span "Account activation mail is sent to your registered e-mail address. Please follo…" at bounding box center [1443, 707] width 191 height 52
drag, startPoint x: 677, startPoint y: 477, endPoint x: 786, endPoint y: 525, distance: 119.1
click at [679, 478] on div "**********" at bounding box center [371, 392] width 727 height 581
click at [1448, 718] on span "Account activation mail is sent to your registered e-mail address. Please follo…" at bounding box center [1443, 707] width 191 height 52
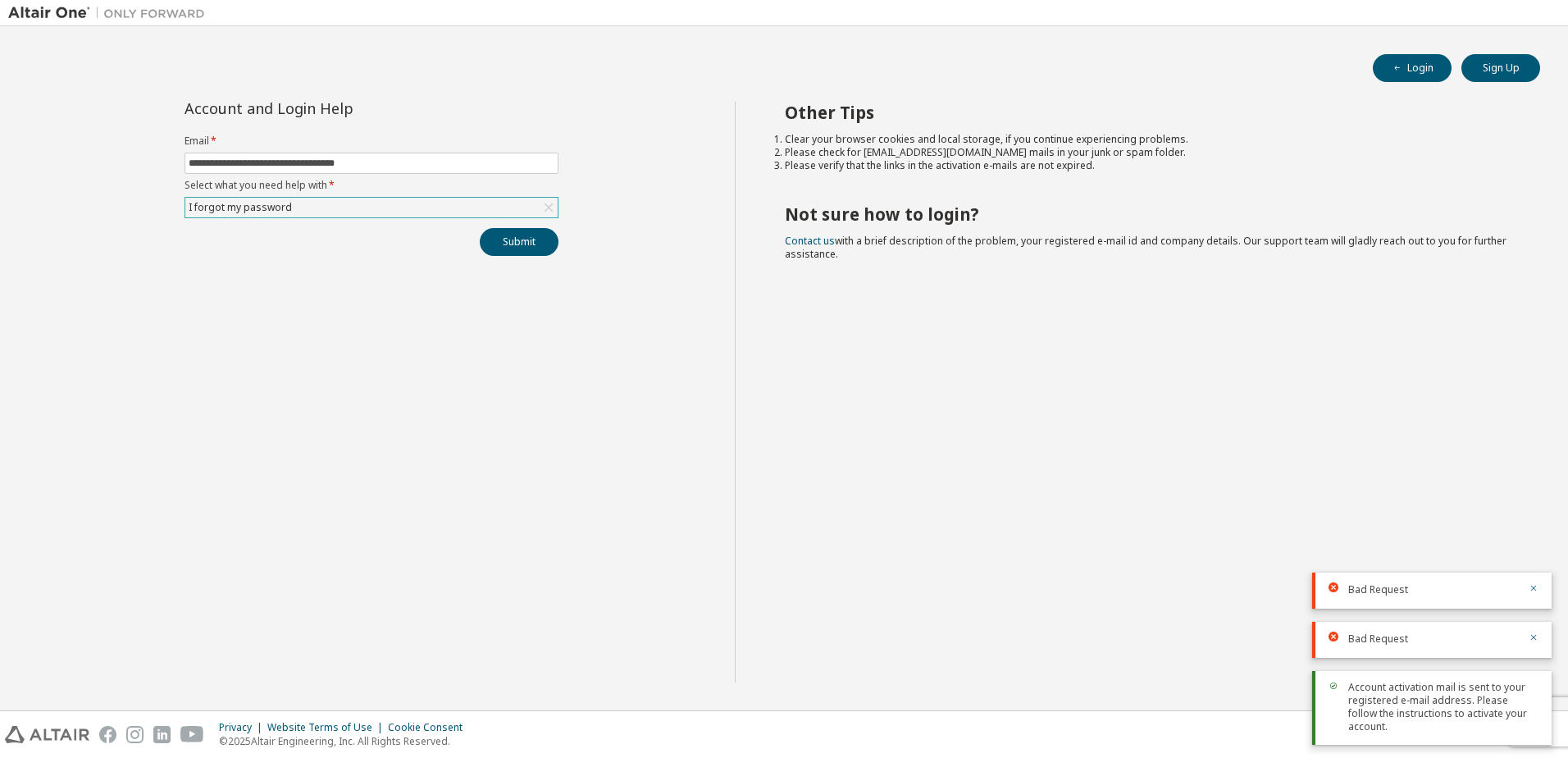
click at [391, 214] on div "I forgot my password" at bounding box center [371, 207] width 372 height 19
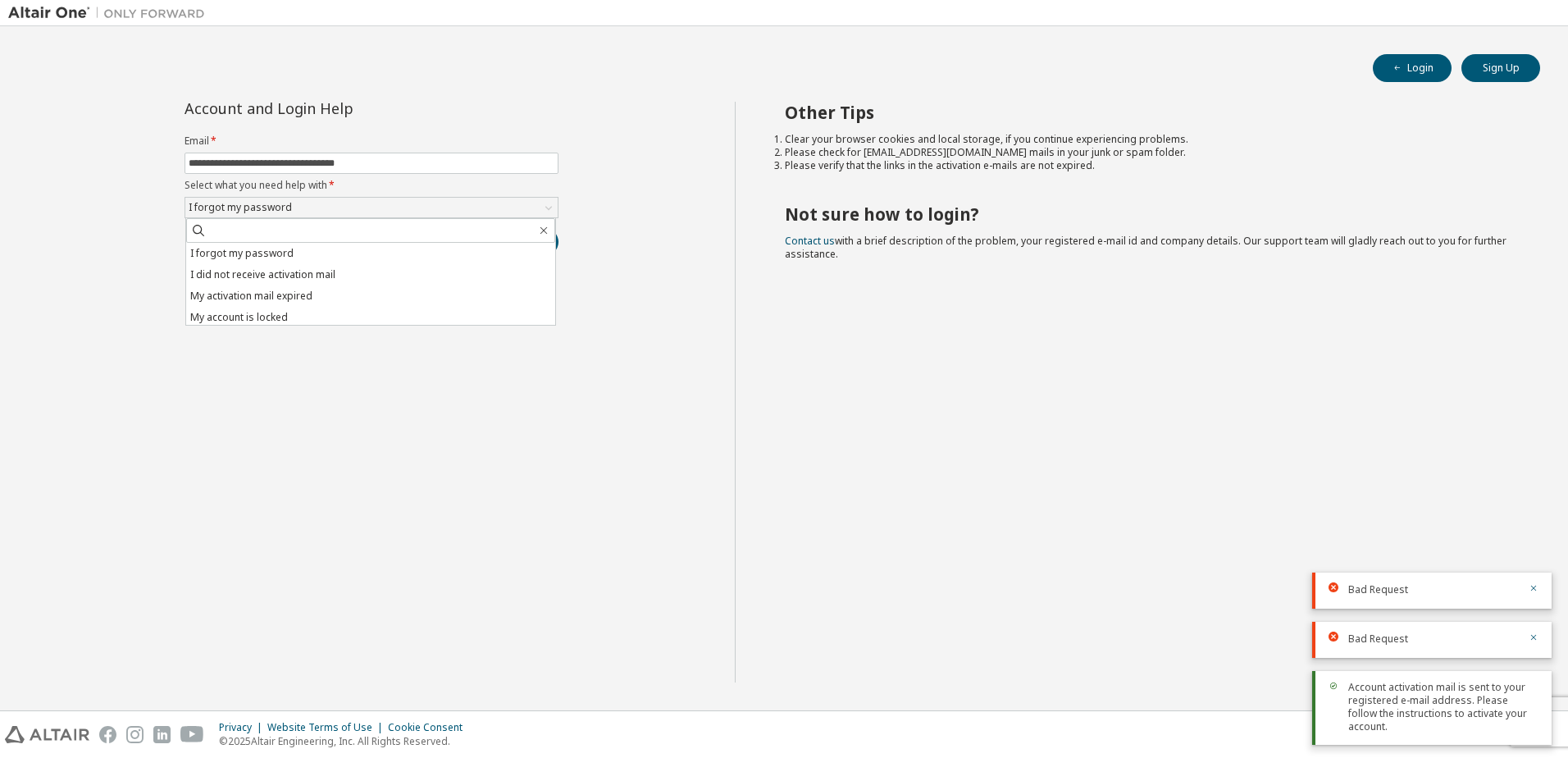
click at [673, 518] on div "**********" at bounding box center [371, 392] width 727 height 581
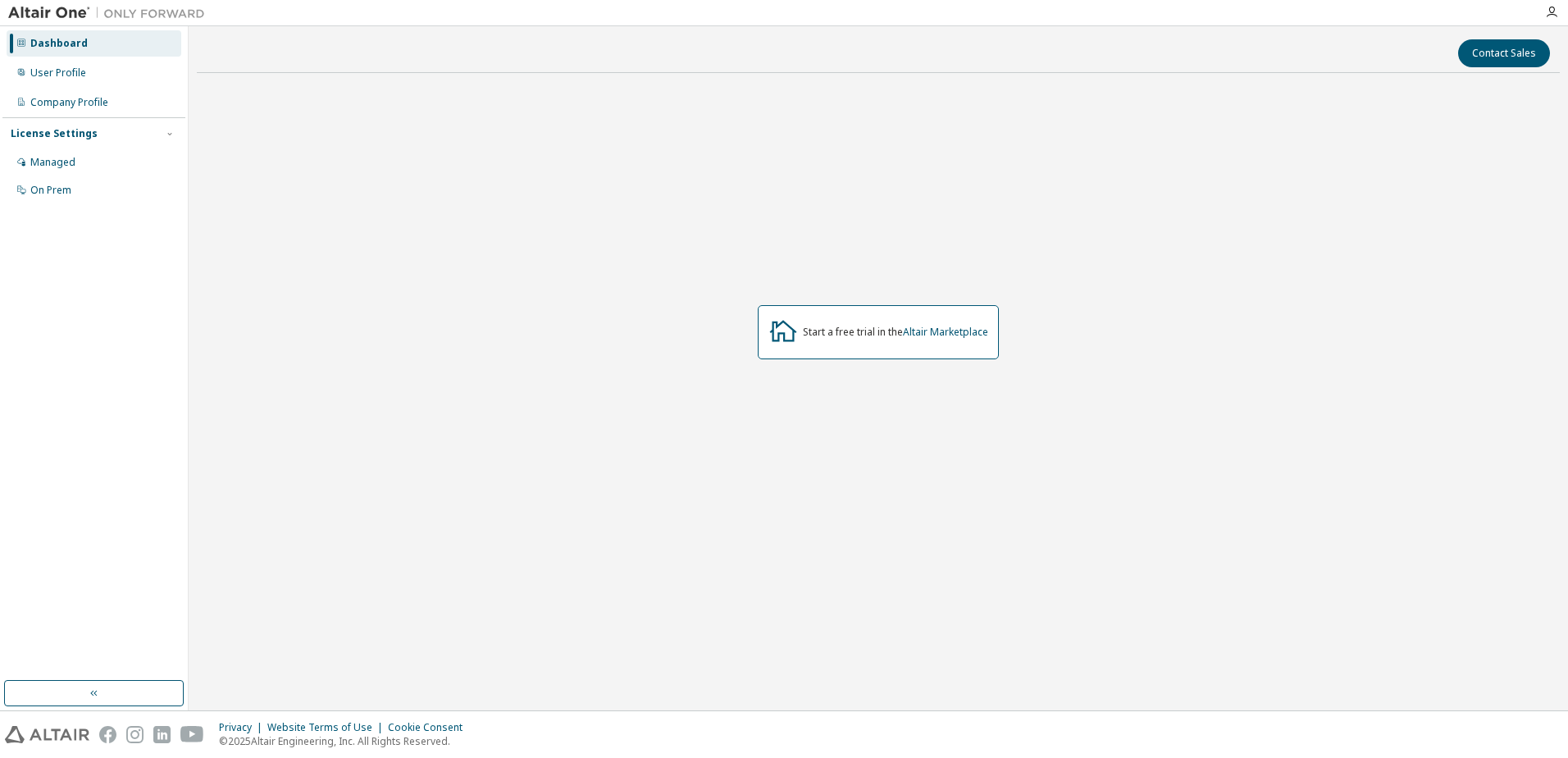
click at [850, 313] on div "Start a free trial in the Altair Marketplace" at bounding box center [878, 332] width 241 height 54
click at [81, 80] on div "User Profile" at bounding box center [93, 72] width 175 height 27
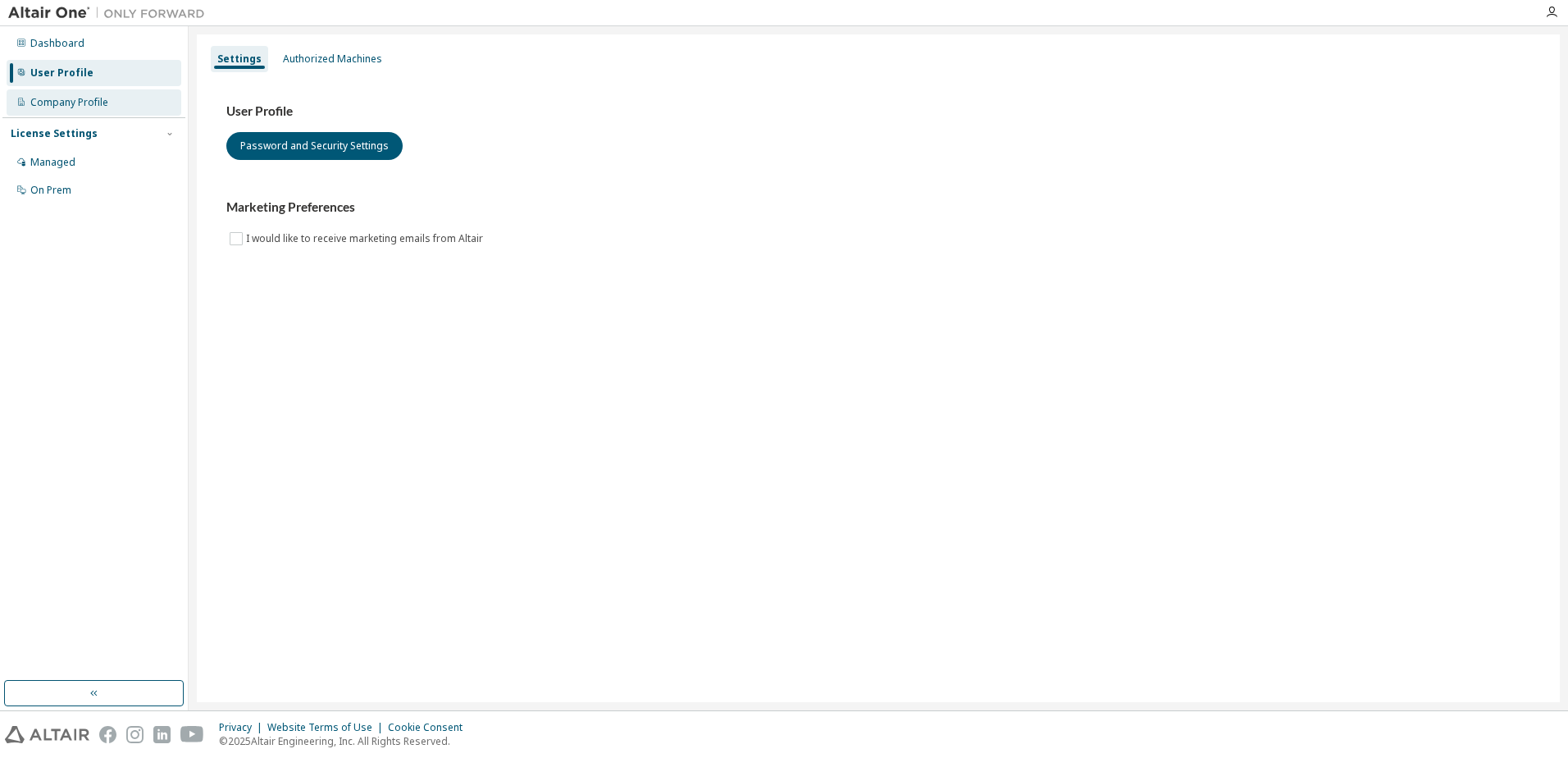
click at [93, 109] on div "Company Profile" at bounding box center [93, 103] width 175 height 27
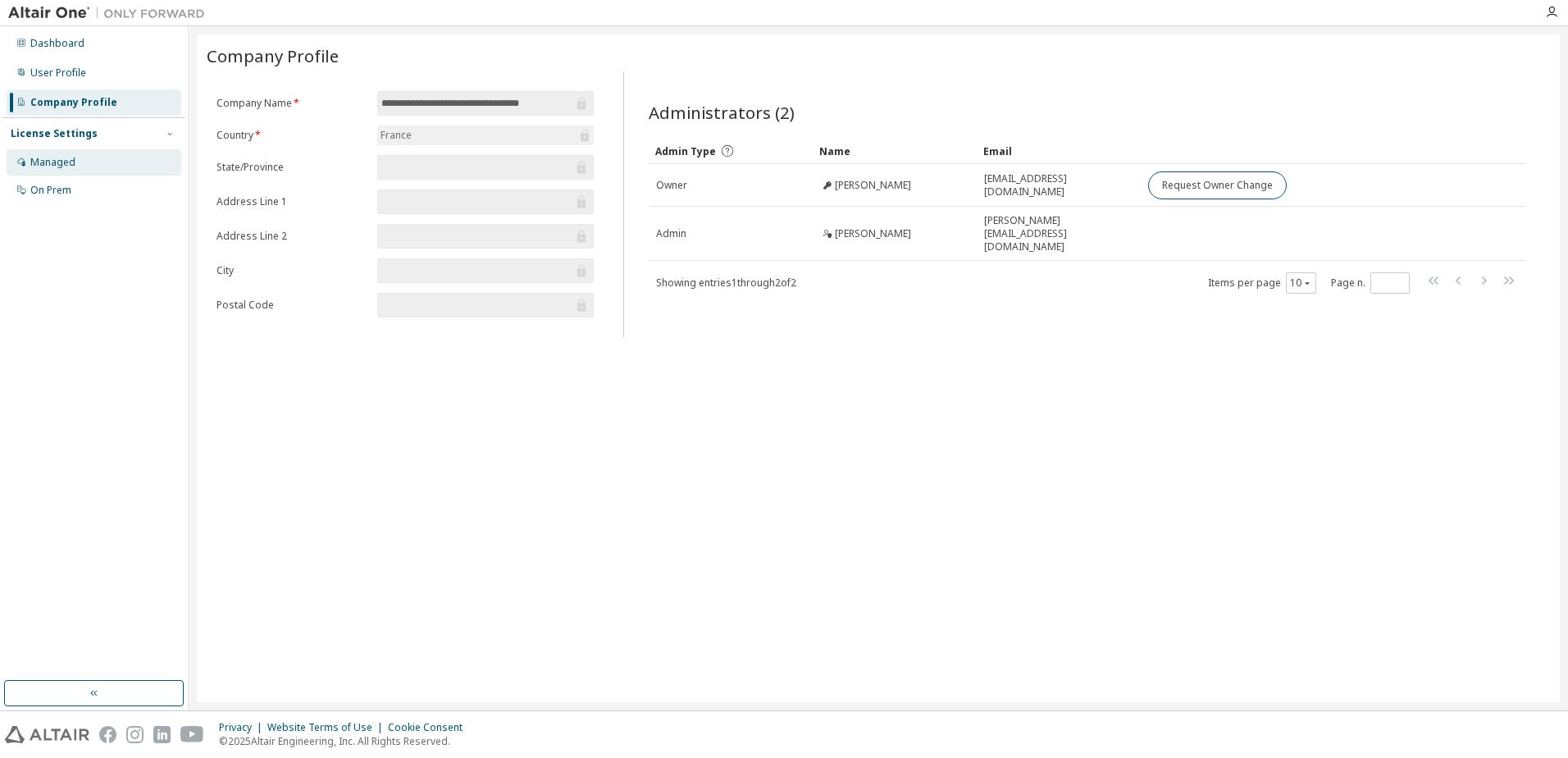
click at [53, 160] on div "Managed" at bounding box center [52, 162] width 45 height 13
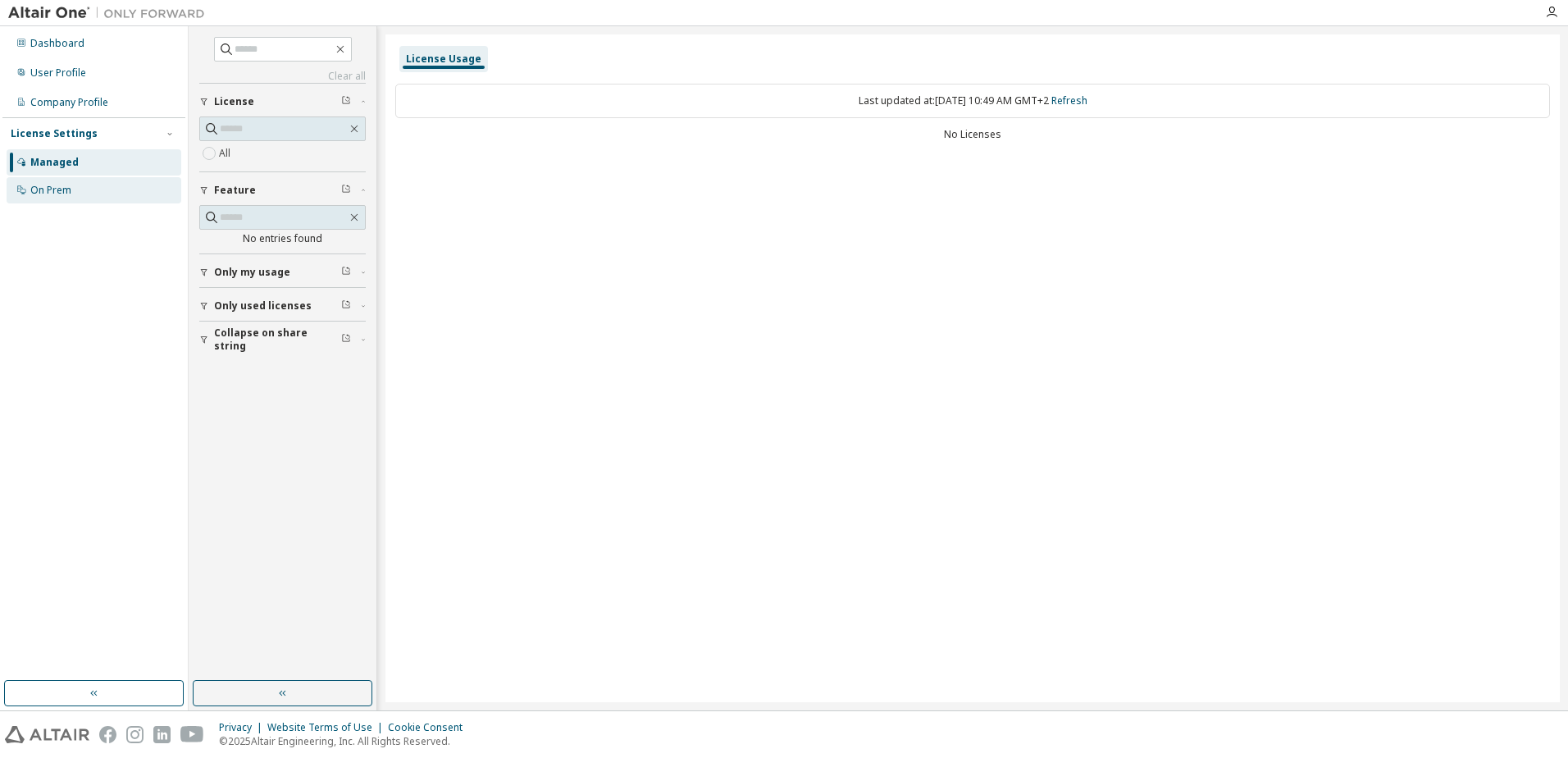
click at [66, 192] on div "On Prem" at bounding box center [50, 190] width 41 height 13
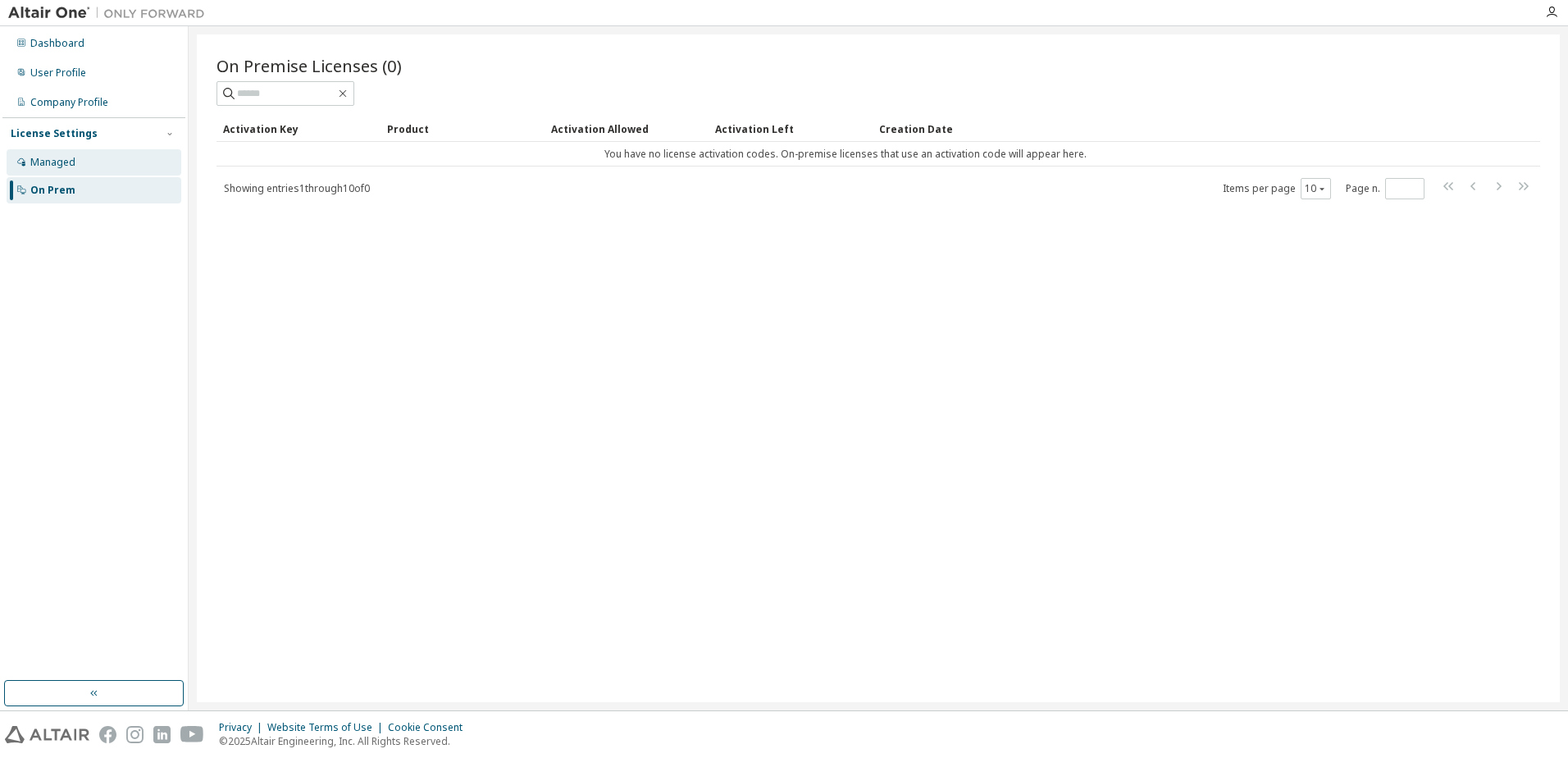
click at [56, 171] on div "Managed" at bounding box center [93, 162] width 175 height 27
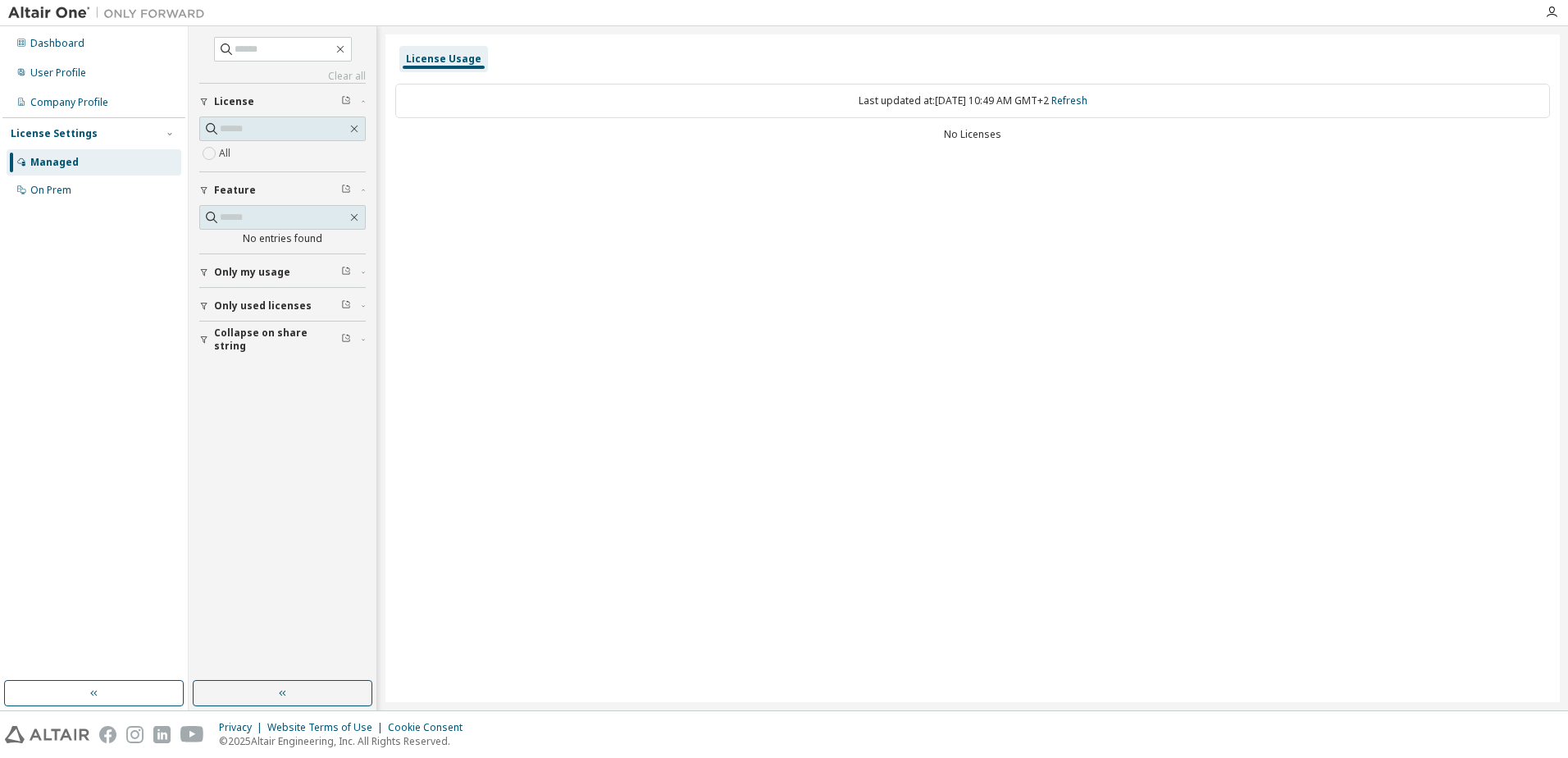
click at [262, 269] on span "Only my usage" at bounding box center [252, 272] width 76 height 13
click at [258, 355] on span "Only used licenses" at bounding box center [263, 354] width 98 height 13
click at [250, 435] on span "Collapse on share string" at bounding box center [278, 434] width 127 height 27
click at [210, 434] on div "button" at bounding box center [206, 434] width 15 height 10
click at [289, 349] on span "Only used licenses" at bounding box center [263, 354] width 98 height 13
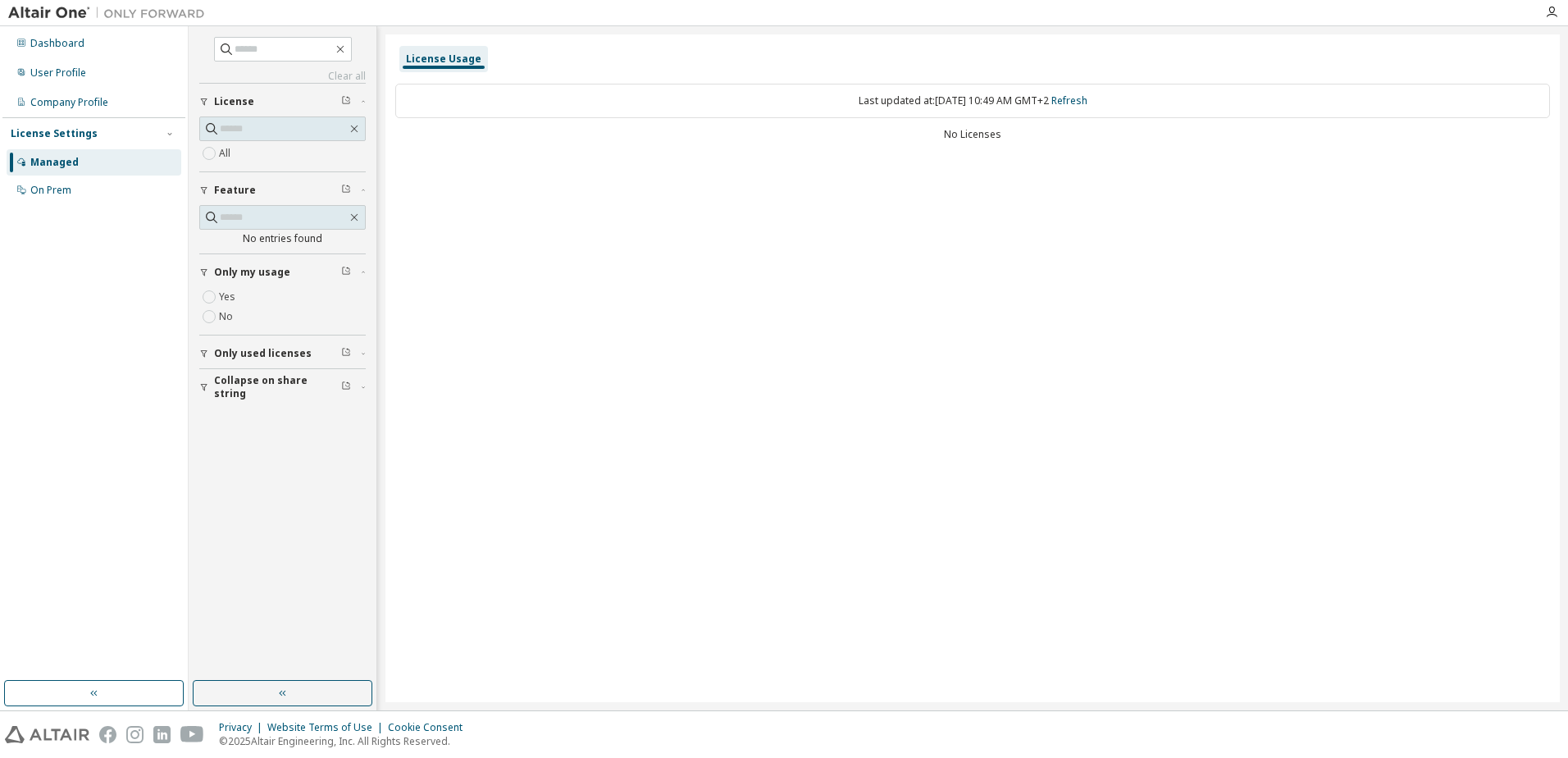
click at [261, 264] on button "Only my usage" at bounding box center [282, 271] width 167 height 36
click at [82, 73] on div "User Profile" at bounding box center [58, 72] width 56 height 13
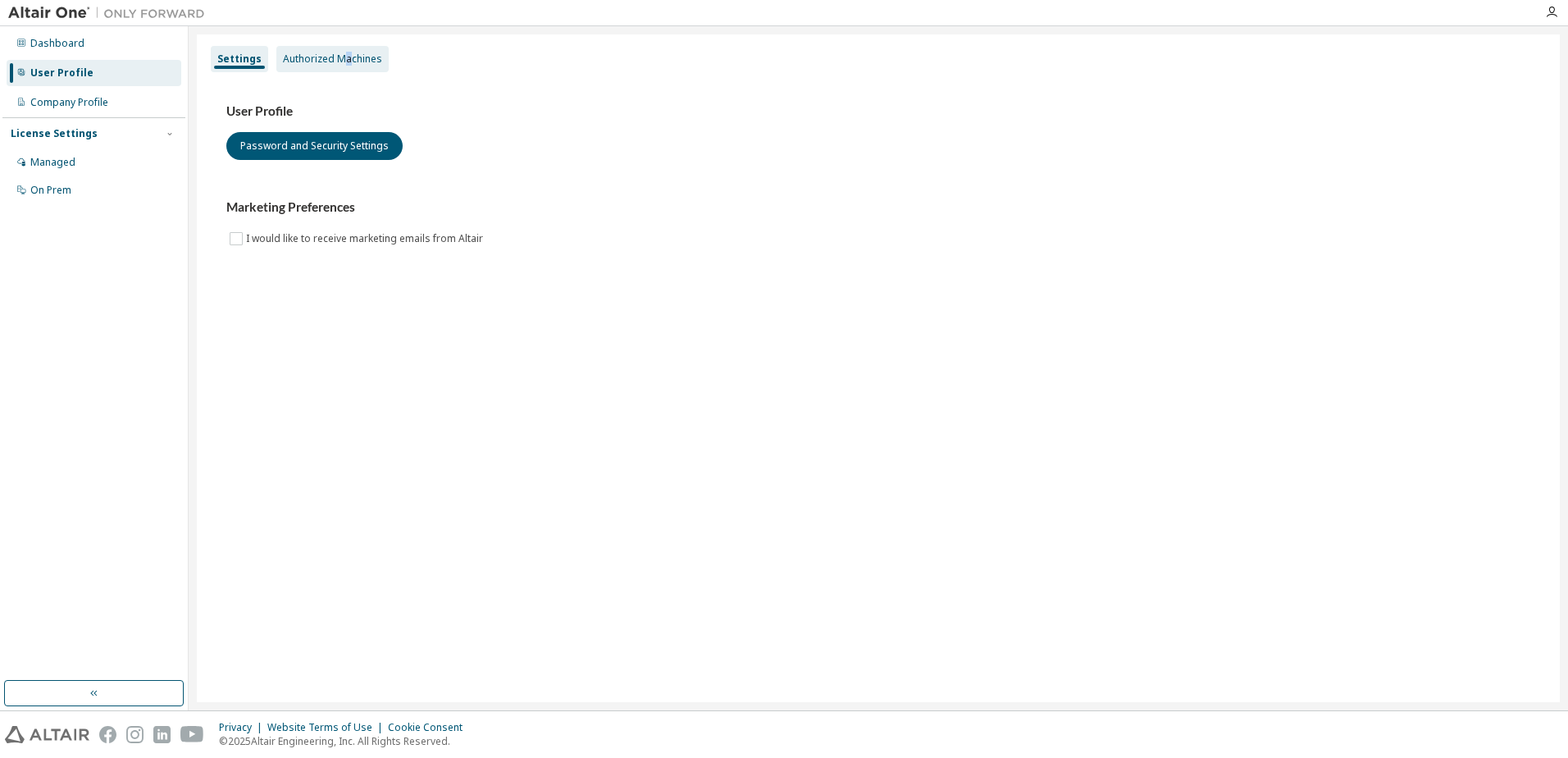
drag, startPoint x: 344, startPoint y: 54, endPoint x: 309, endPoint y: 62, distance: 35.9
click at [346, 54] on div "Authorized Machines" at bounding box center [333, 59] width 99 height 13
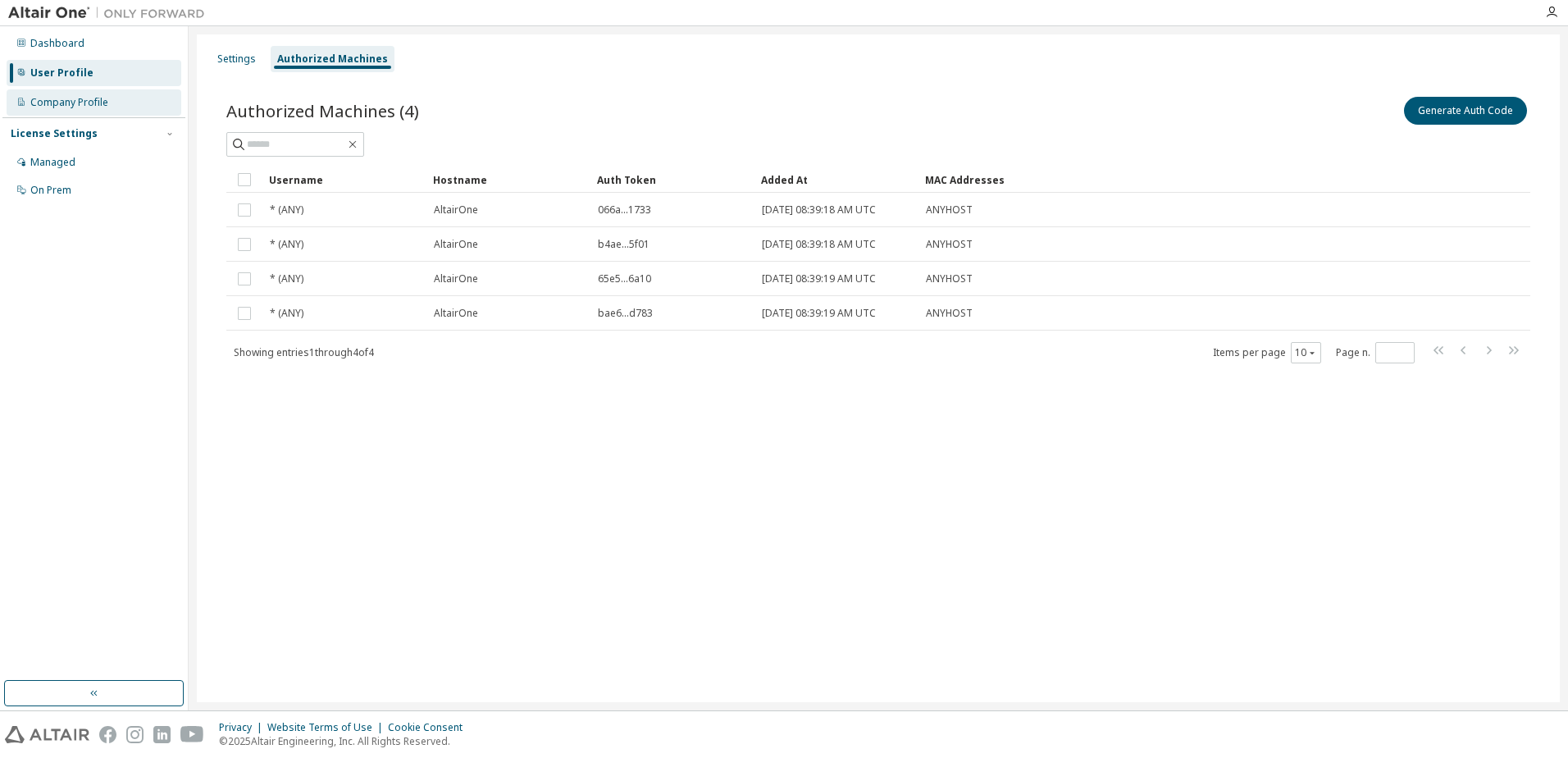
click at [97, 95] on div "Company Profile" at bounding box center [93, 103] width 175 height 27
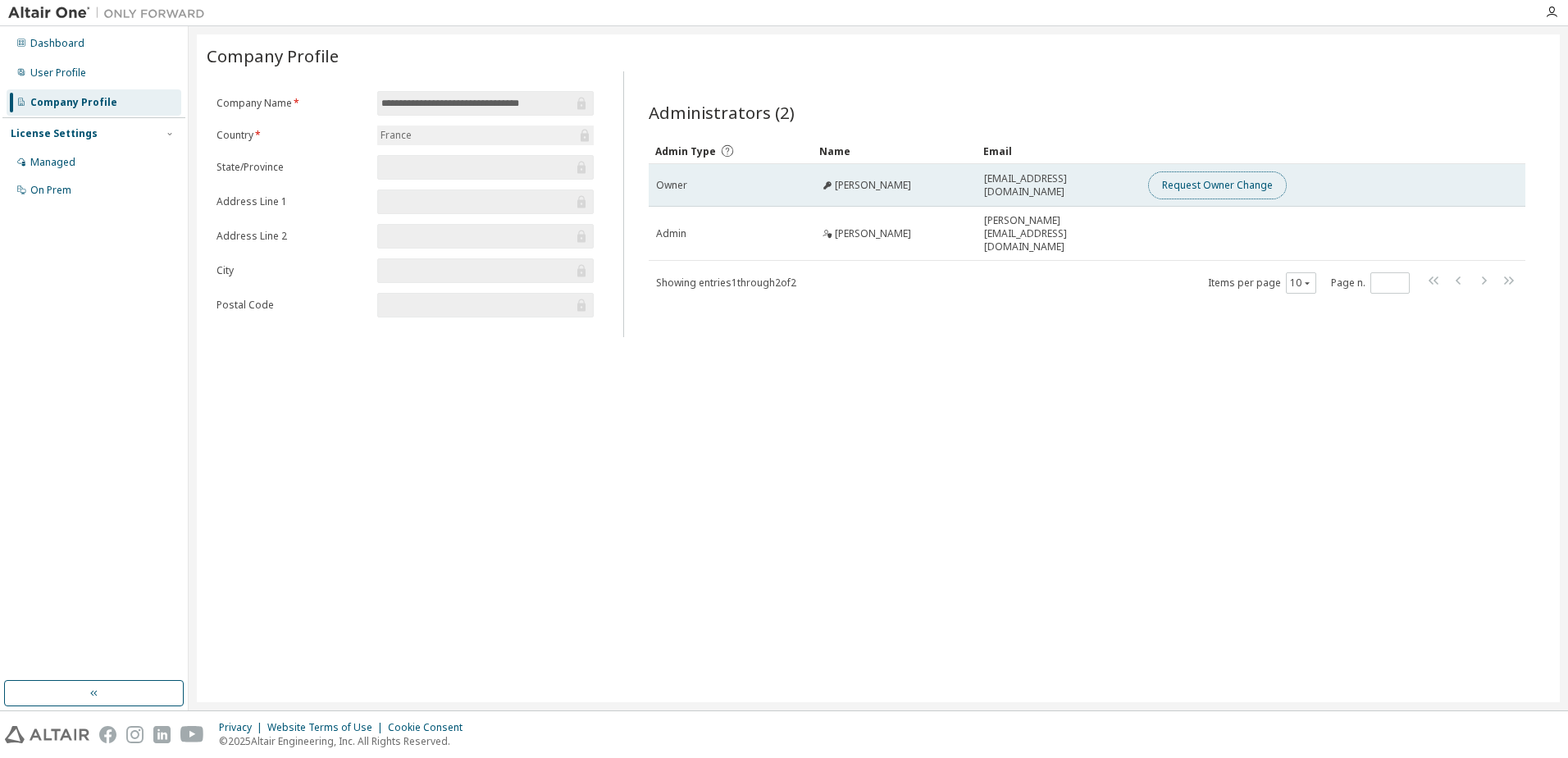
click at [1224, 183] on button "Request Owner Change" at bounding box center [1217, 185] width 138 height 27
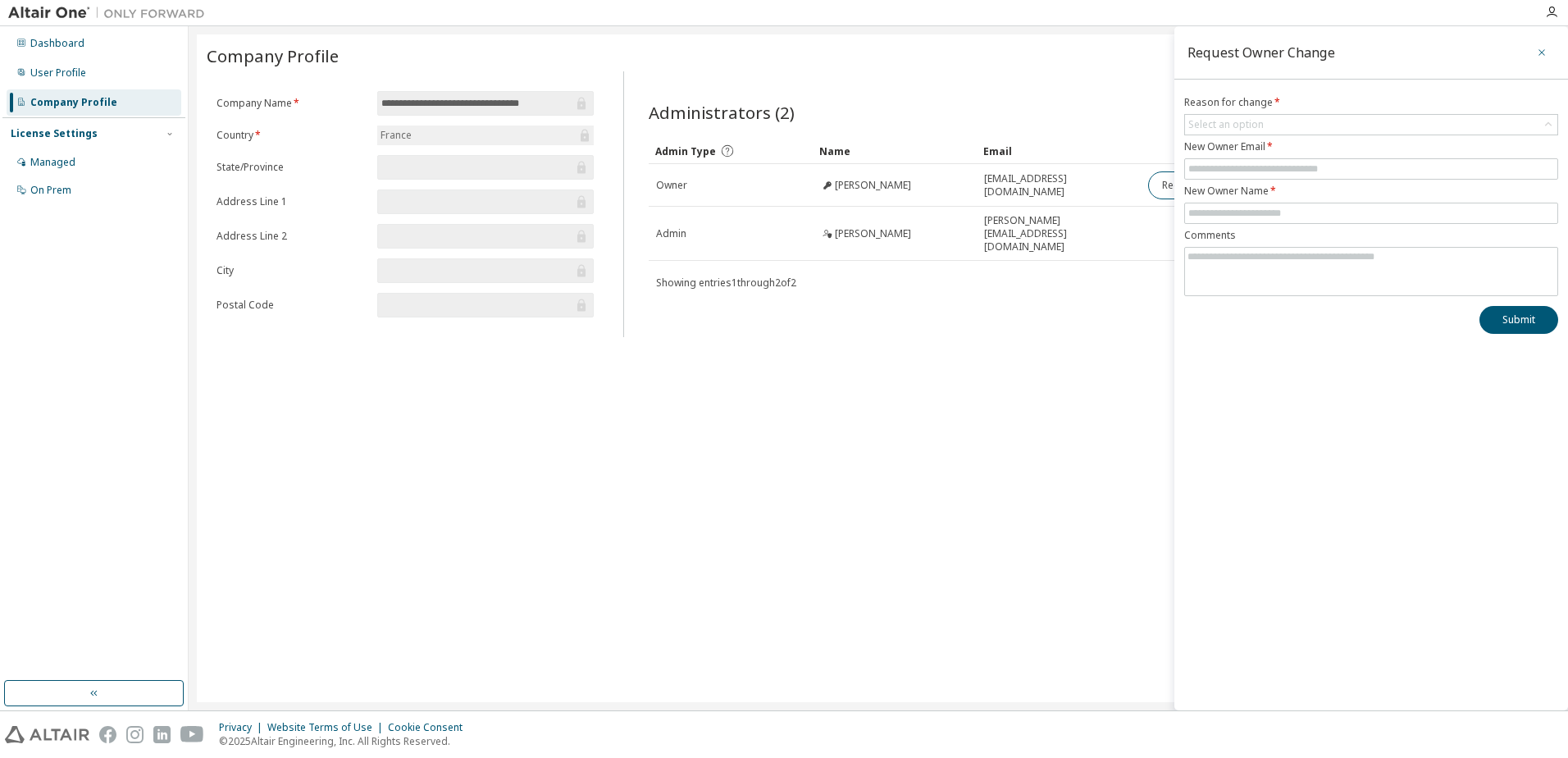
click at [1539, 52] on icon "button" at bounding box center [1541, 52] width 12 height 13
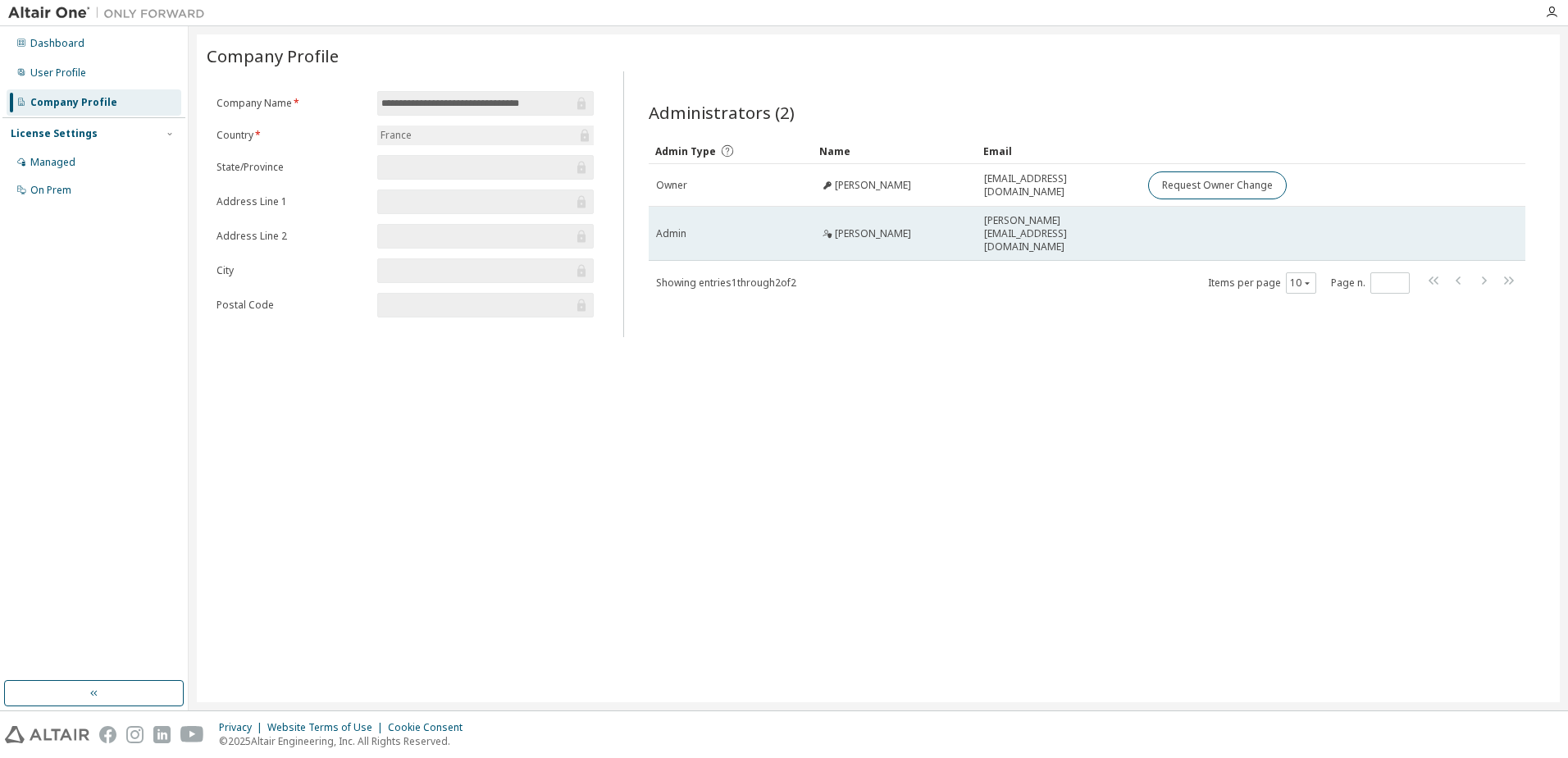
click at [1090, 219] on span "emmanuel.cester@ecm-be.com" at bounding box center [1058, 234] width 149 height 39
click at [712, 227] on div "Admin" at bounding box center [730, 234] width 149 height 13
click at [715, 227] on div "Admin" at bounding box center [730, 234] width 149 height 13
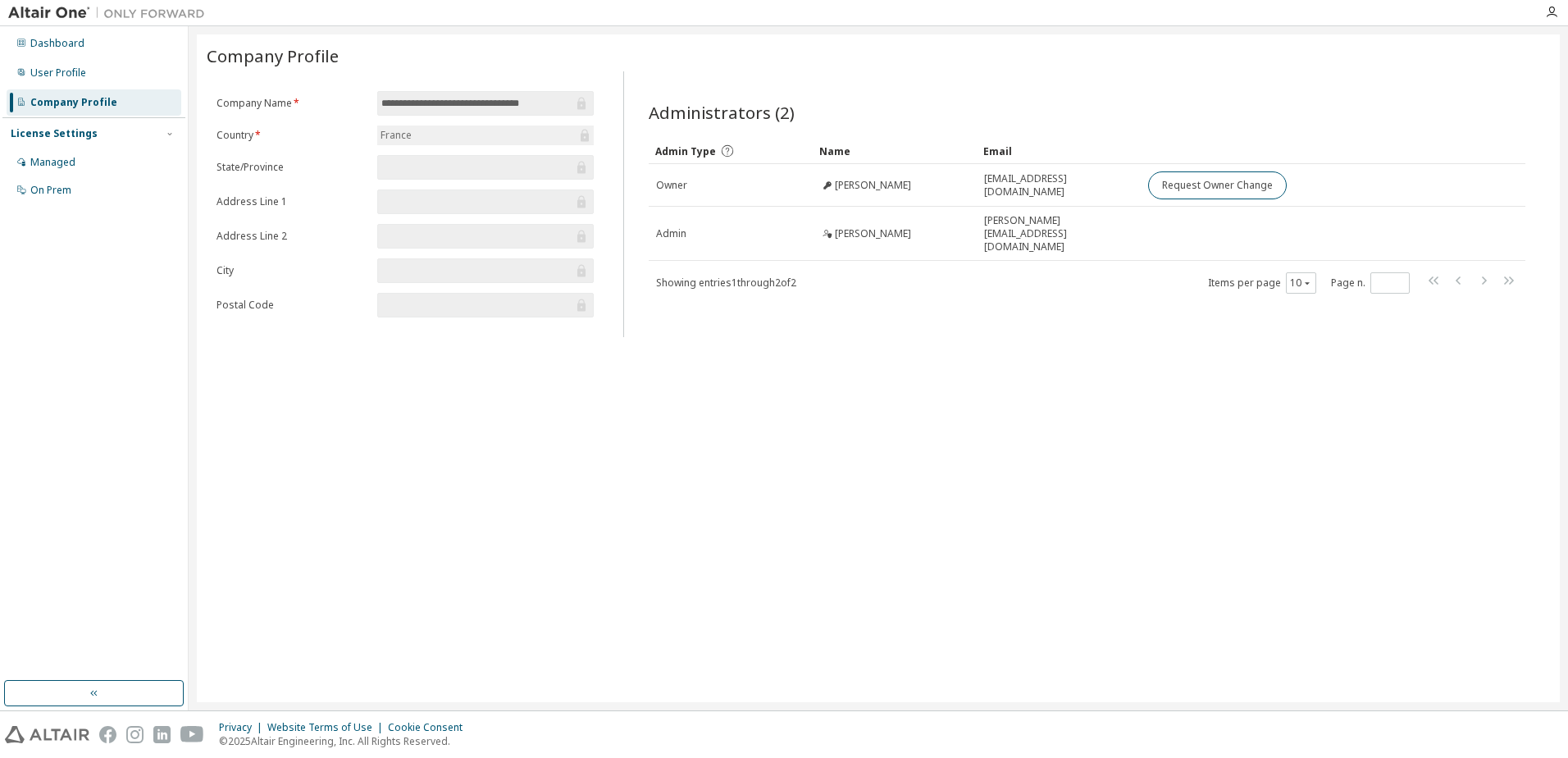
click at [762, 277] on div "Showing entries 1 through 2 of 2 Items per page 10 Page n. *" at bounding box center [1087, 282] width 877 height 24
drag, startPoint x: 805, startPoint y: 121, endPoint x: 538, endPoint y: 72, distance: 271.5
click at [564, 75] on div "**********" at bounding box center [879, 204] width 1343 height 266
click at [838, 520] on div "**********" at bounding box center [879, 368] width 1364 height 668
click at [933, 326] on div "Administrators (2) Clear Load Save Save As Field Operator Value Select filter S…" at bounding box center [1087, 209] width 916 height 256
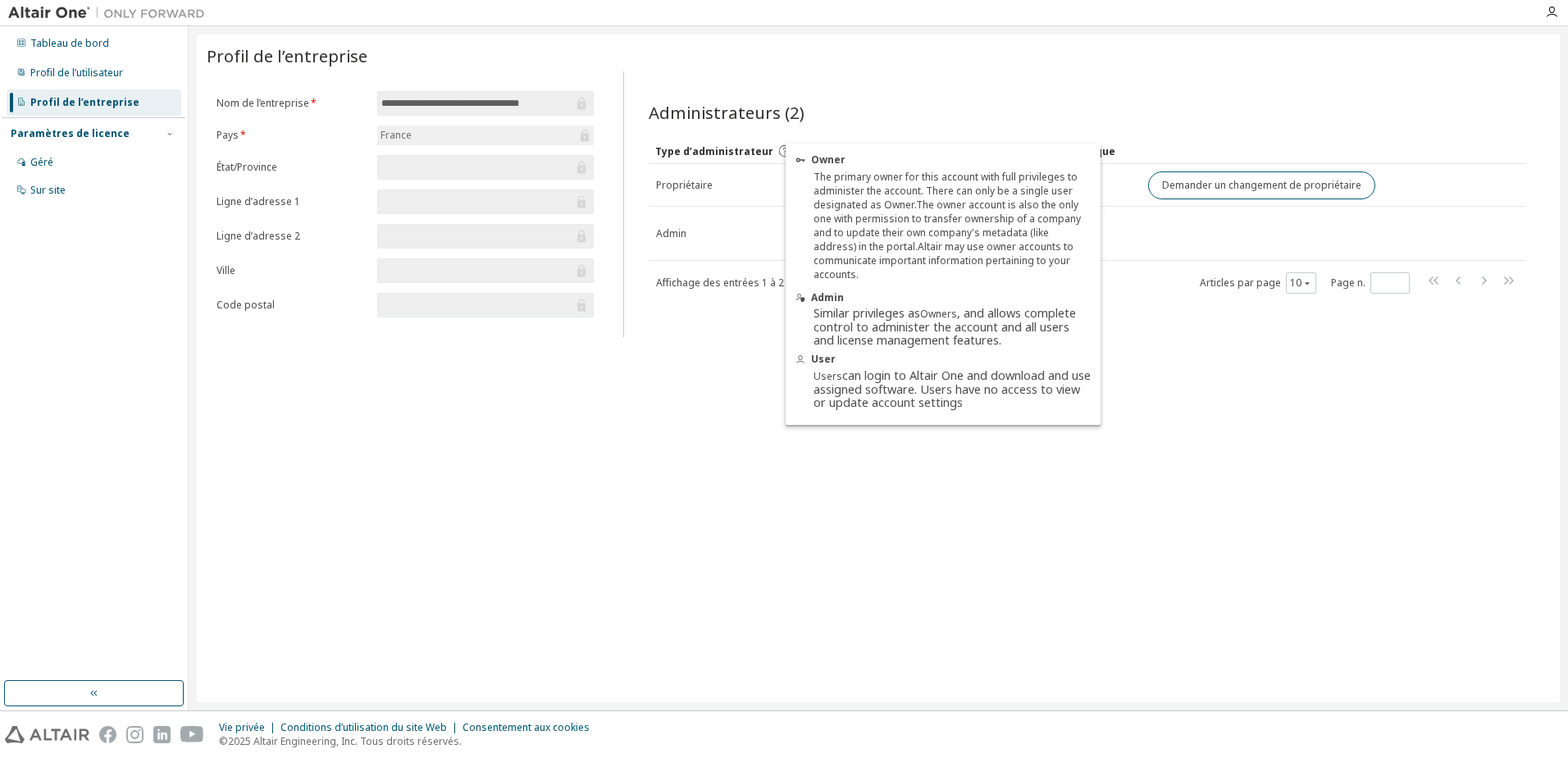
click at [779, 149] on icon at bounding box center [784, 151] width 15 height 15
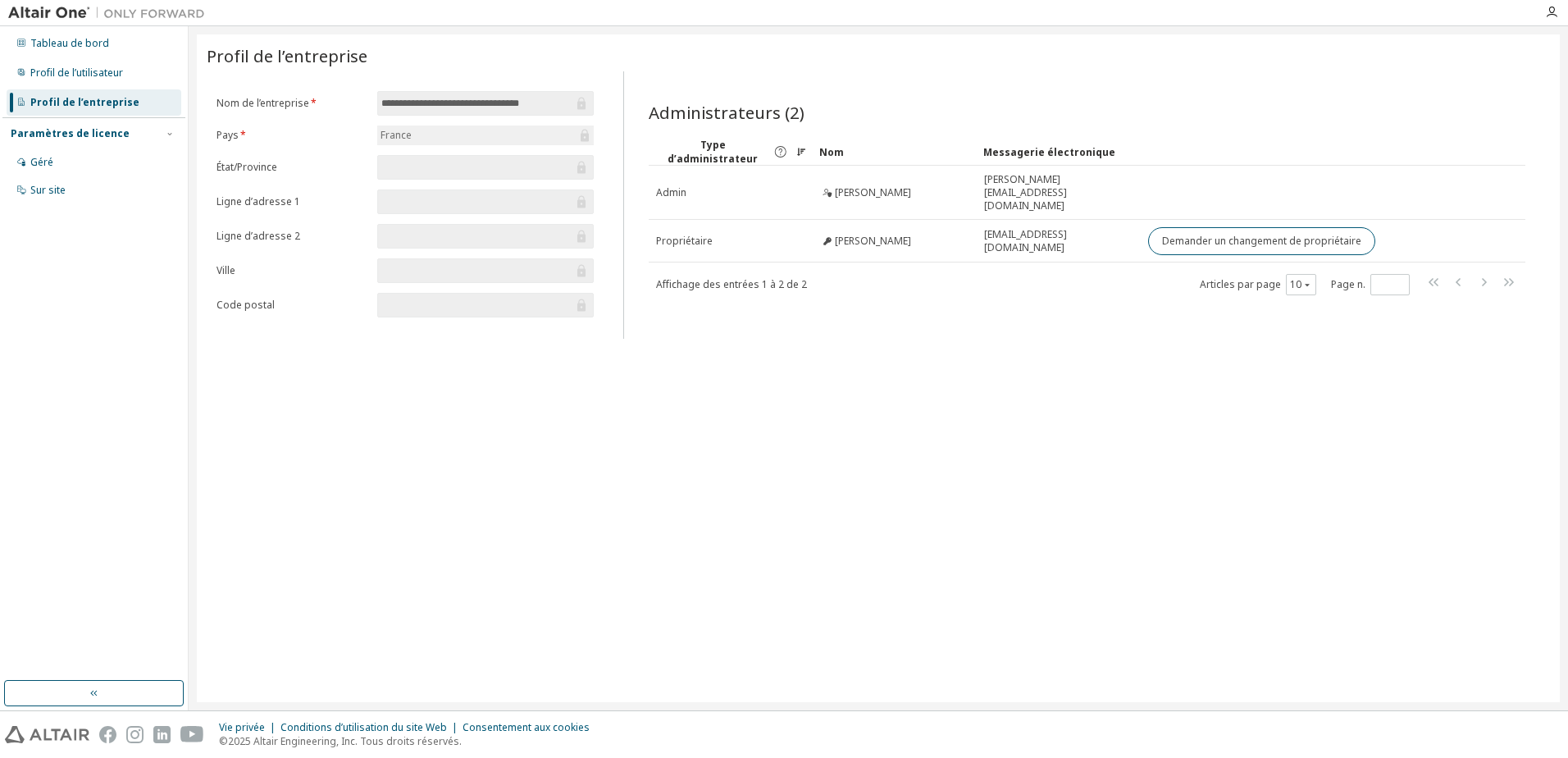
click at [777, 149] on icon at bounding box center [780, 152] width 14 height 15
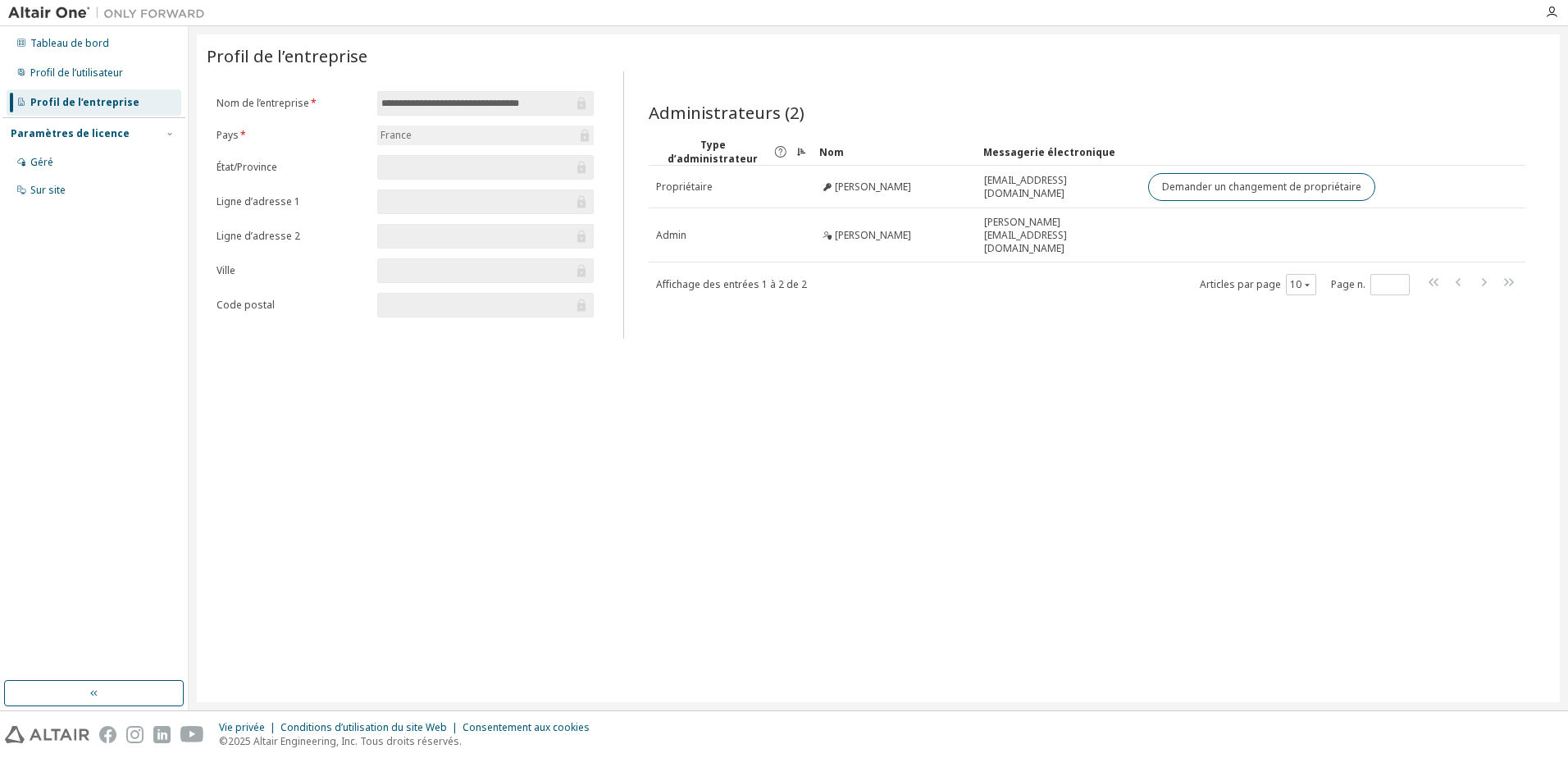
click at [777, 149] on icon at bounding box center [780, 152] width 14 height 15
click at [1113, 409] on div "**********" at bounding box center [879, 368] width 1364 height 668
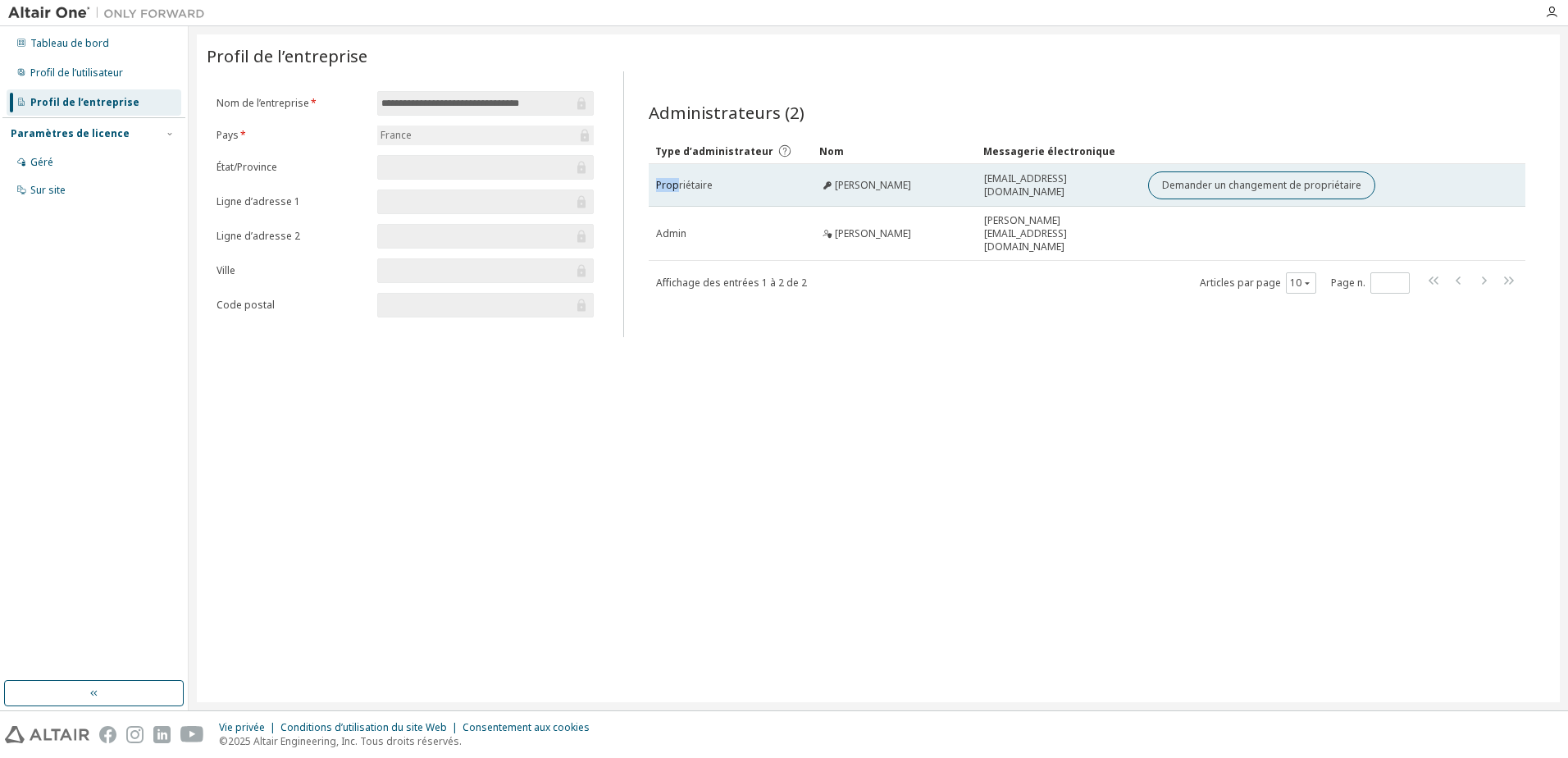
drag, startPoint x: 677, startPoint y: 187, endPoint x: 1478, endPoint y: 175, distance: 801.1
click at [1478, 175] on tr "Propriétaire Yannh Apatout yannh.apatout@ecm-crit.com Demander un changement de…" at bounding box center [1087, 185] width 877 height 43
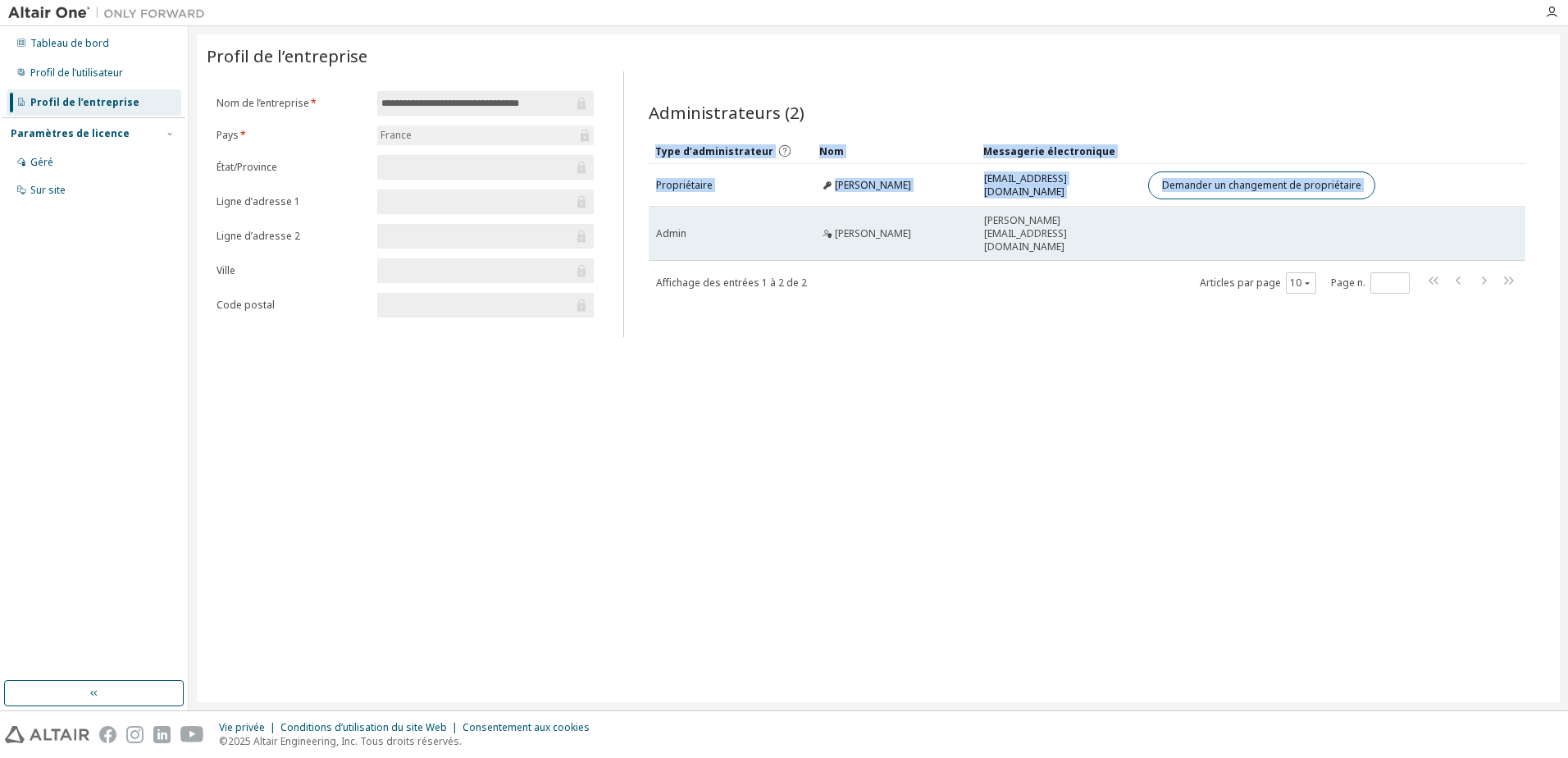
drag, startPoint x: 649, startPoint y: 219, endPoint x: 1255, endPoint y: 263, distance: 607.6
click at [1256, 229] on tr "Admin Emmanuel Cester emmanuel.cester@ecm-be.com" at bounding box center [1087, 234] width 877 height 54
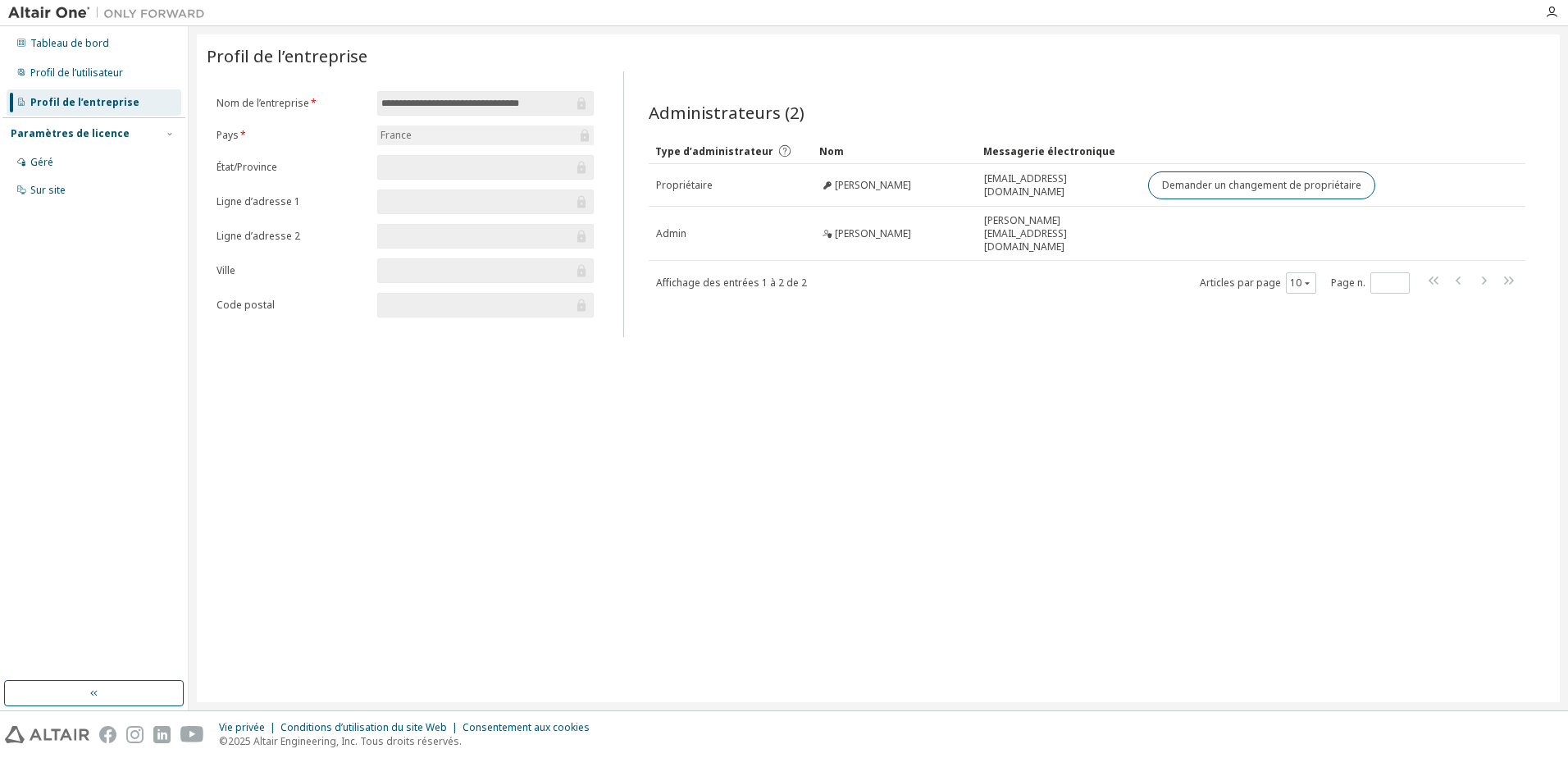
click at [90, 138] on div "Paramètres de licence" at bounding box center [71, 134] width 119 height 13
click at [43, 136] on div "Paramètres de licence" at bounding box center [71, 134] width 119 height 13
click at [247, 162] on label "État/Province" at bounding box center [291, 167] width 151 height 13
click at [59, 172] on div "Géré" at bounding box center [93, 162] width 175 height 27
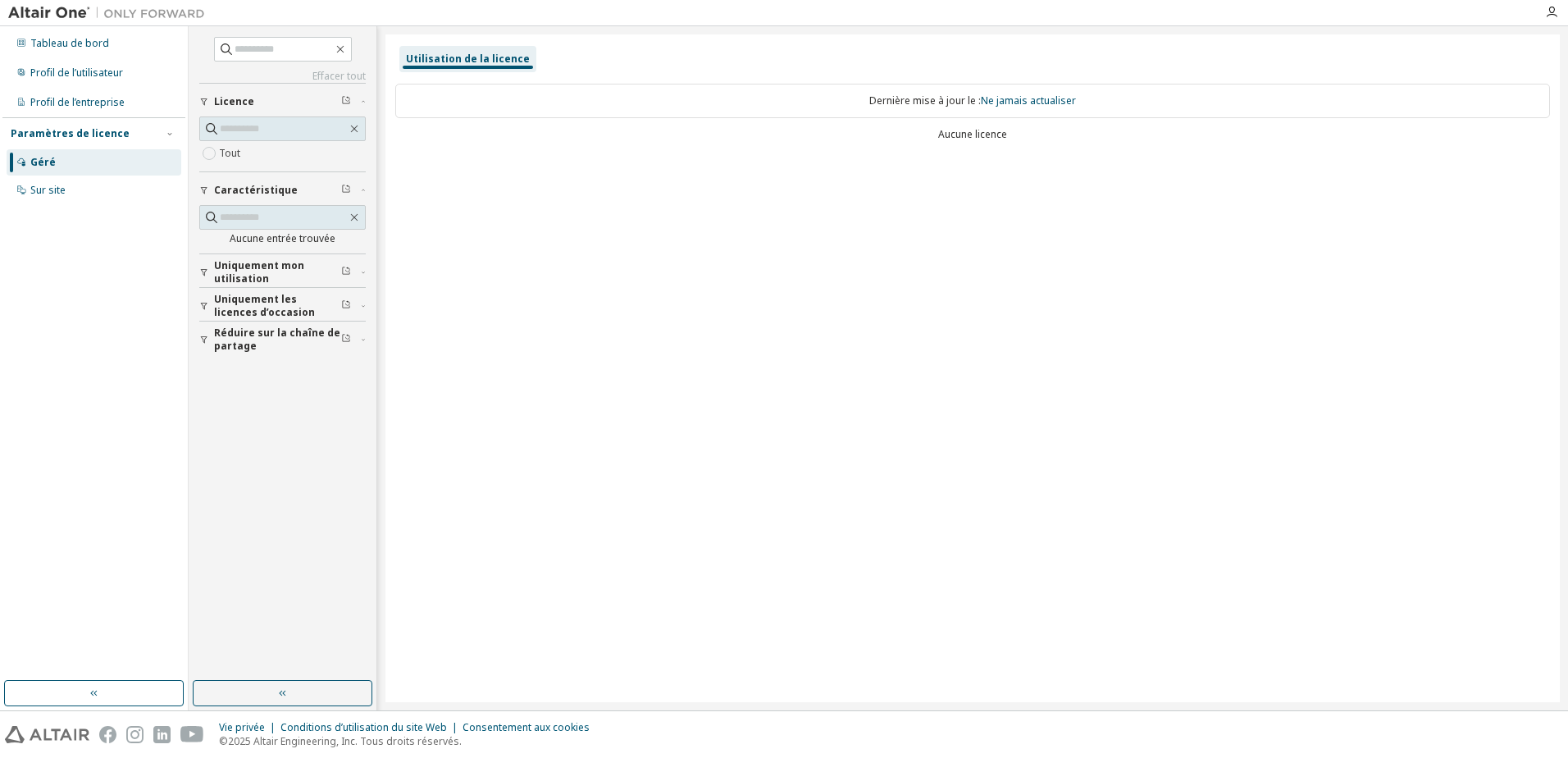
click at [266, 272] on span "Uniquement mon utilisation" at bounding box center [278, 272] width 127 height 27
click at [264, 269] on span "Uniquement mon utilisation" at bounding box center [278, 272] width 127 height 27
click at [266, 300] on span "Uniquement les licences d’occasion" at bounding box center [278, 306] width 127 height 27
click at [254, 343] on span "Réduire sur la chaîne de partage" at bounding box center [278, 339] width 127 height 27
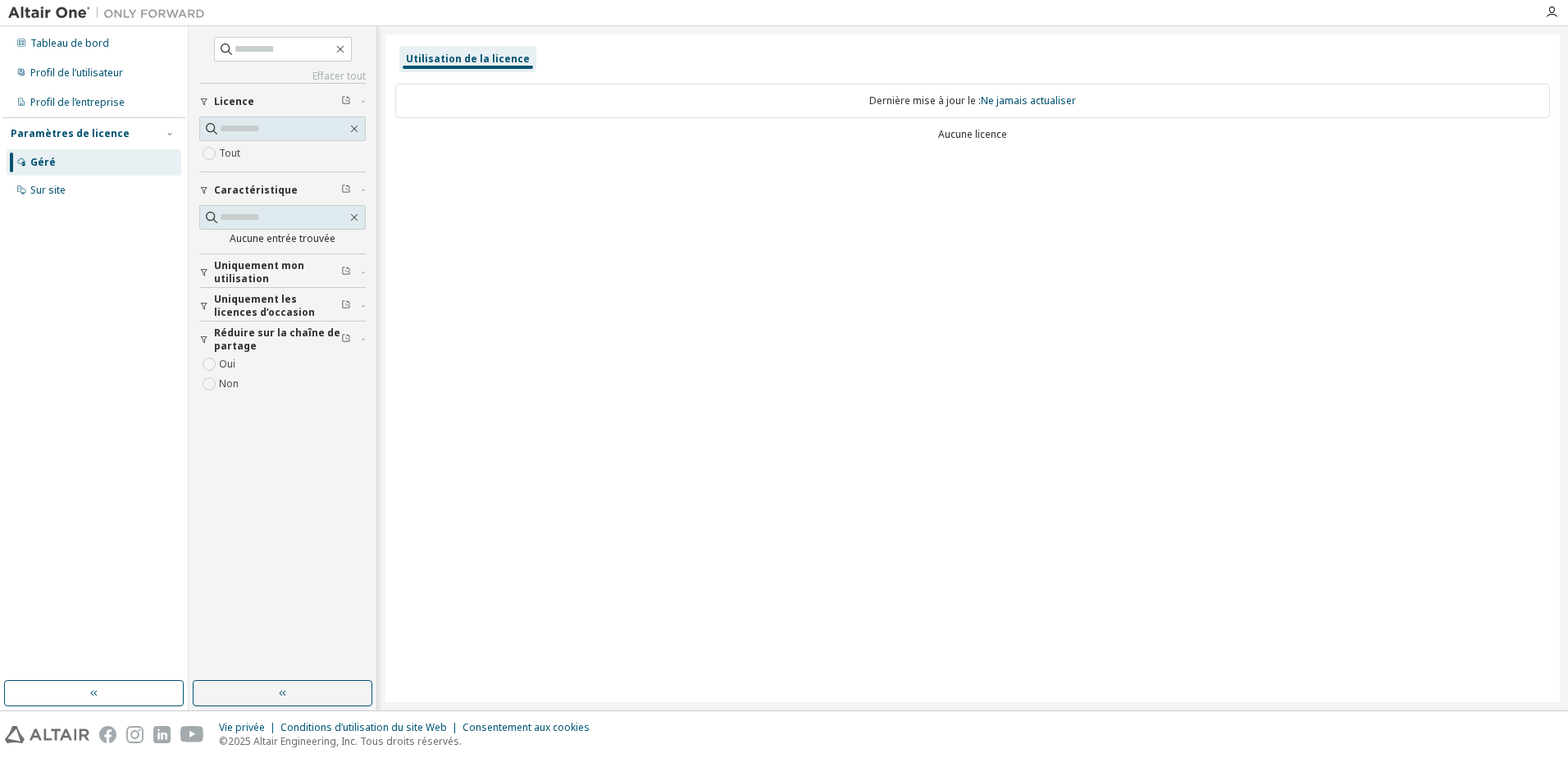
click at [254, 343] on span "Réduire sur la chaîne de partage" at bounding box center [278, 339] width 127 height 27
click at [267, 135] on input "text" at bounding box center [283, 129] width 127 height 16
click at [486, 57] on div "Utilisation de la licence" at bounding box center [467, 59] width 124 height 13
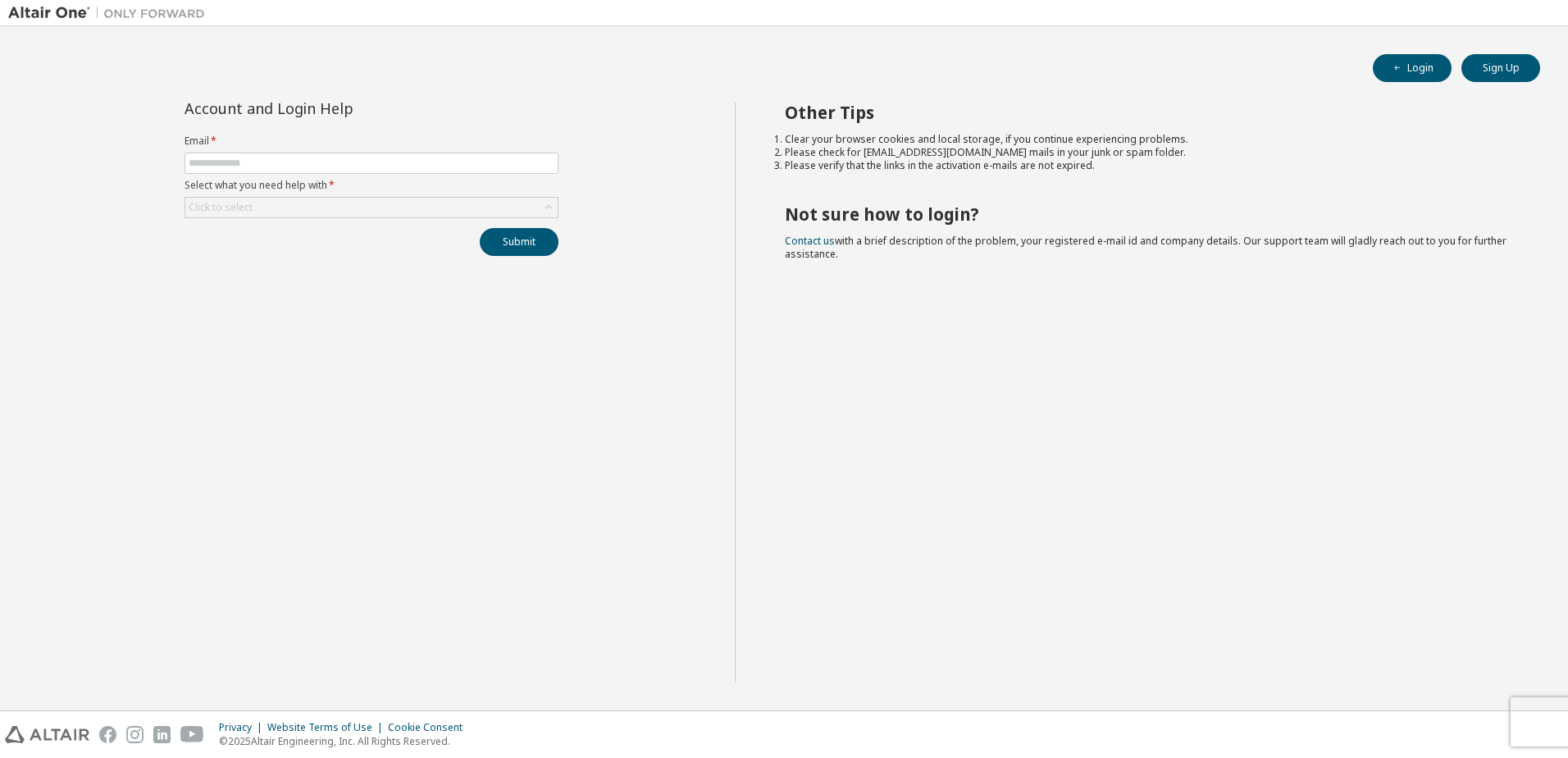
click at [379, 147] on label "Email *" at bounding box center [371, 141] width 374 height 13
click at [376, 159] on input "text" at bounding box center [371, 163] width 366 height 13
click at [324, 159] on input "text" at bounding box center [371, 163] width 366 height 13
type input "**********"
click at [321, 210] on div "Click to select" at bounding box center [371, 207] width 372 height 19
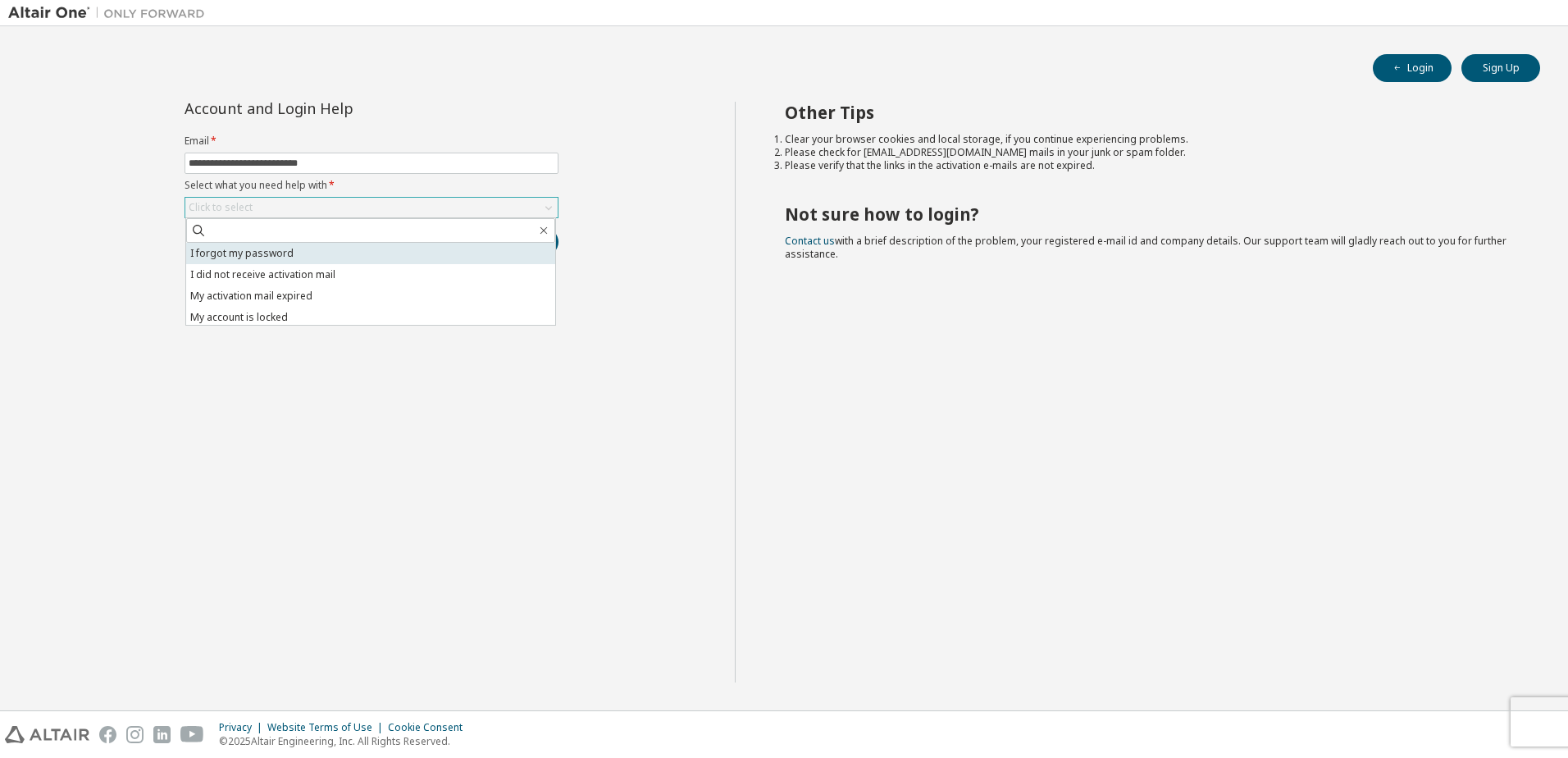
click at [320, 255] on li "I forgot my password" at bounding box center [370, 253] width 369 height 21
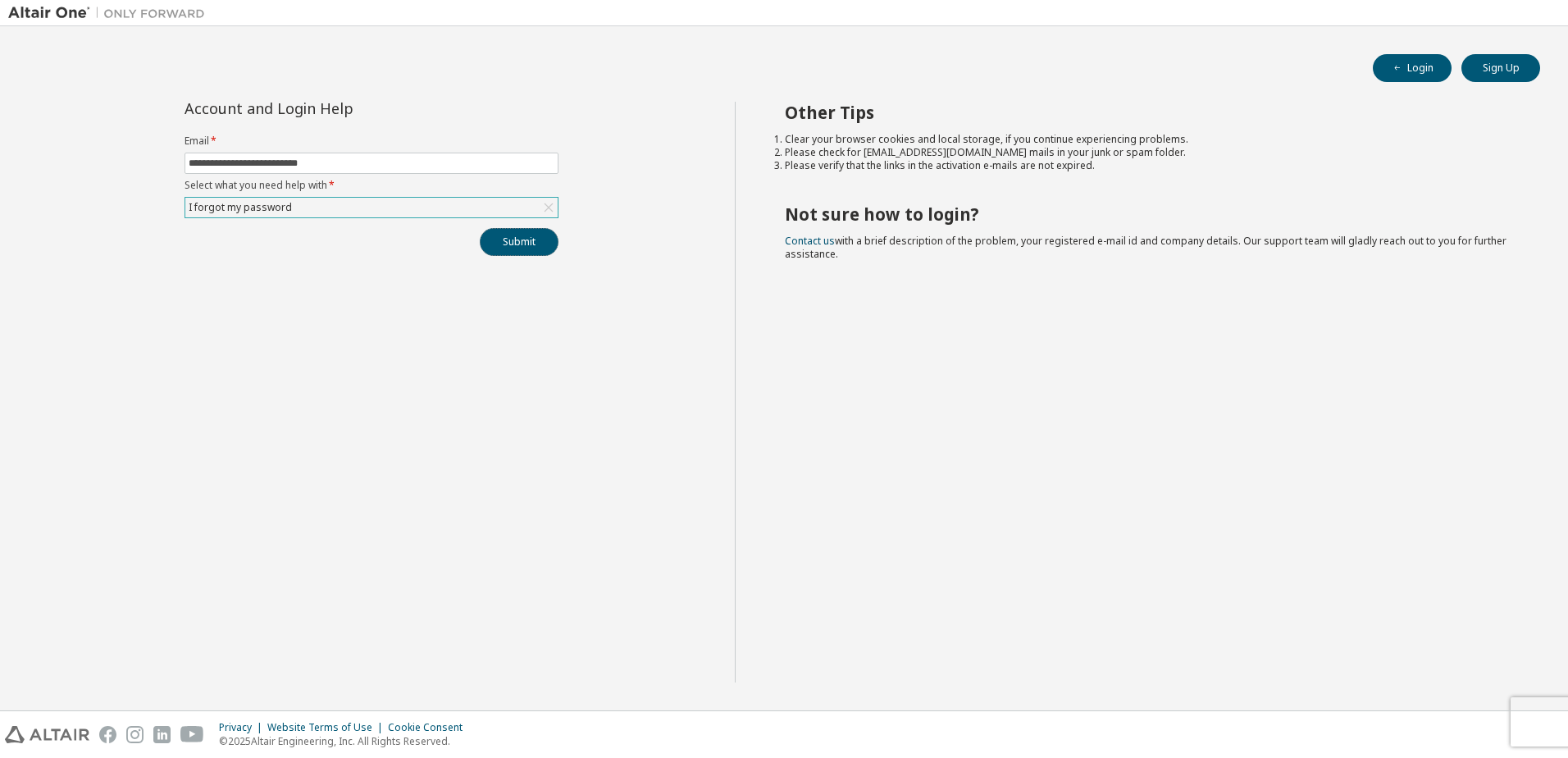
drag, startPoint x: 528, startPoint y: 246, endPoint x: 535, endPoint y: 255, distance: 11.4
click at [532, 252] on button "Submit" at bounding box center [520, 242] width 79 height 27
click at [356, 164] on input "**********" at bounding box center [371, 163] width 366 height 13
click at [306, 165] on input "**********" at bounding box center [371, 163] width 366 height 13
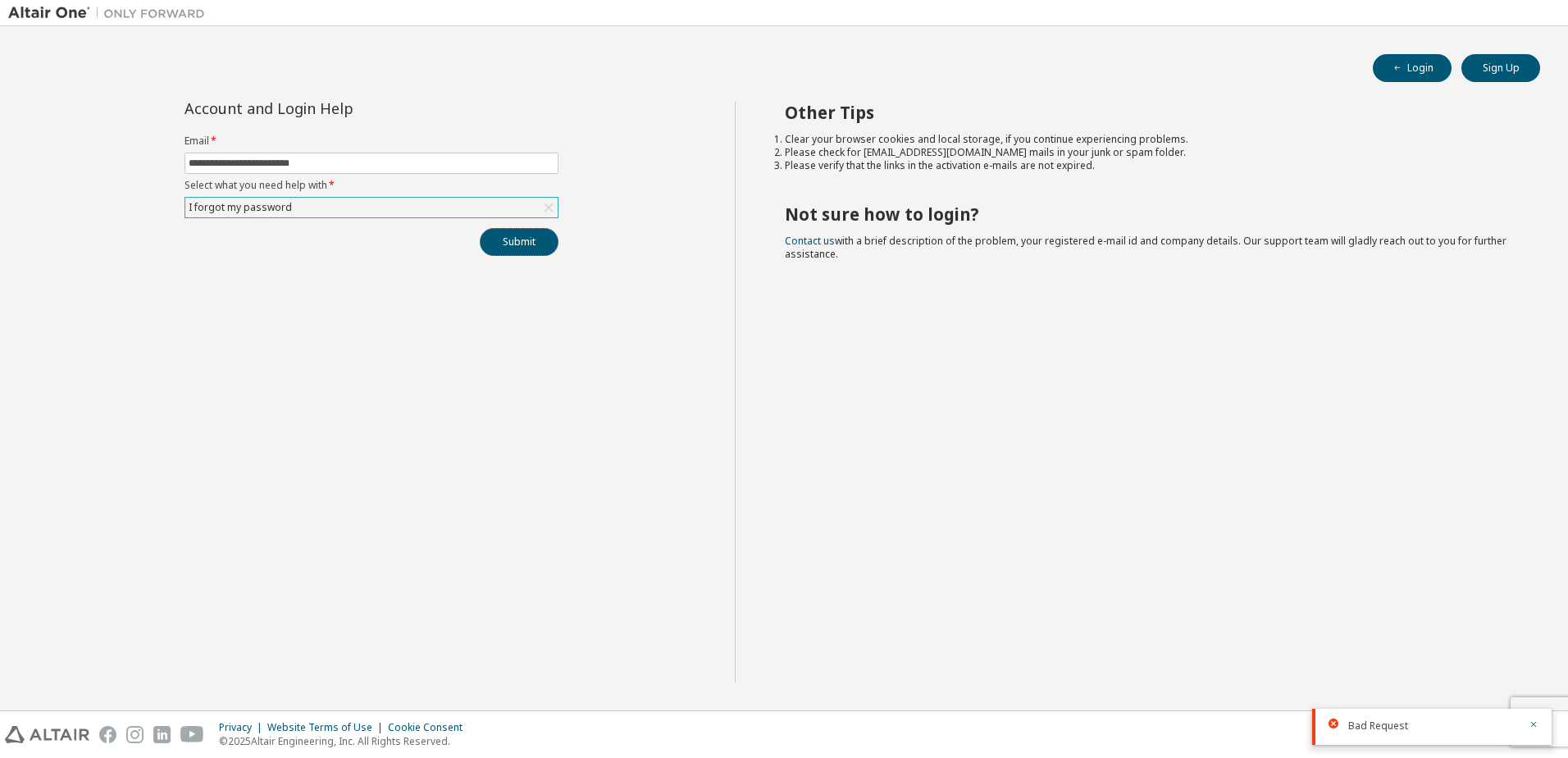
click at [531, 239] on button "Submit" at bounding box center [520, 242] width 79 height 27
click at [383, 206] on div "I forgot my password" at bounding box center [371, 207] width 372 height 19
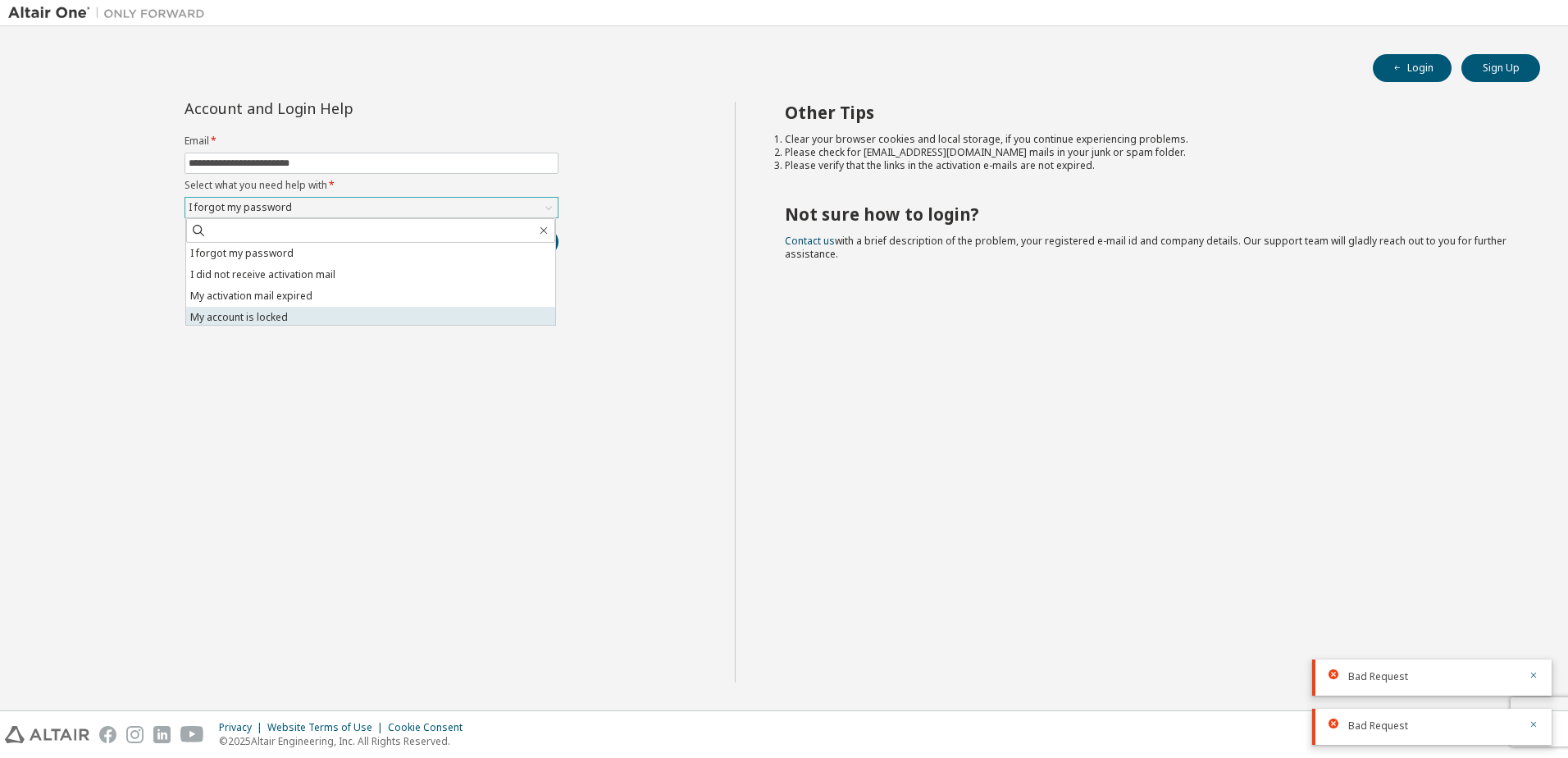
click at [285, 309] on li "My account is locked" at bounding box center [370, 317] width 369 height 21
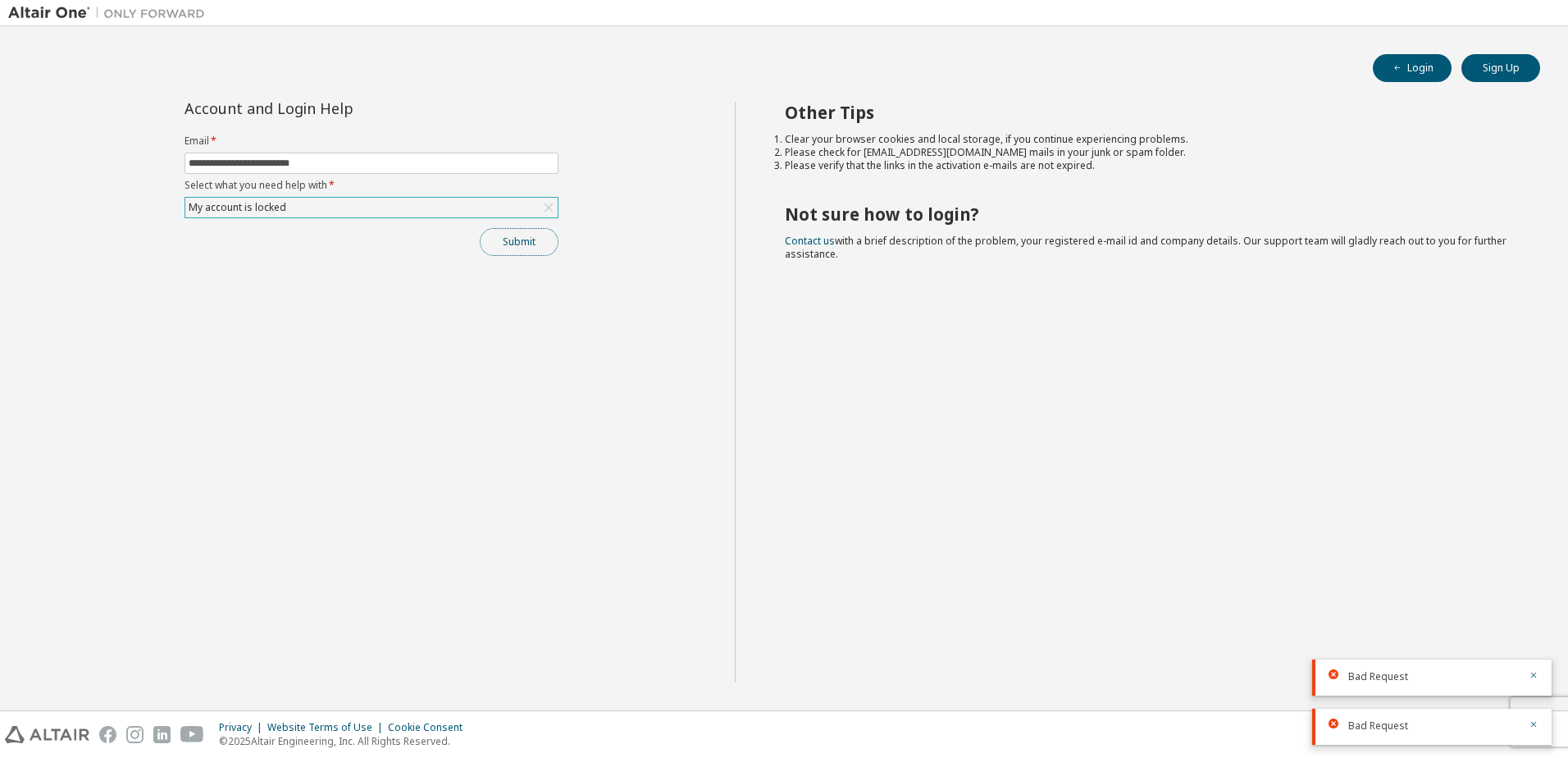
click at [533, 240] on button "Submit" at bounding box center [520, 242] width 79 height 27
click at [385, 164] on input "**********" at bounding box center [371, 163] width 366 height 13
click at [300, 160] on input "**********" at bounding box center [371, 163] width 366 height 13
drag, startPoint x: 387, startPoint y: 297, endPoint x: 407, endPoint y: 298, distance: 20.0
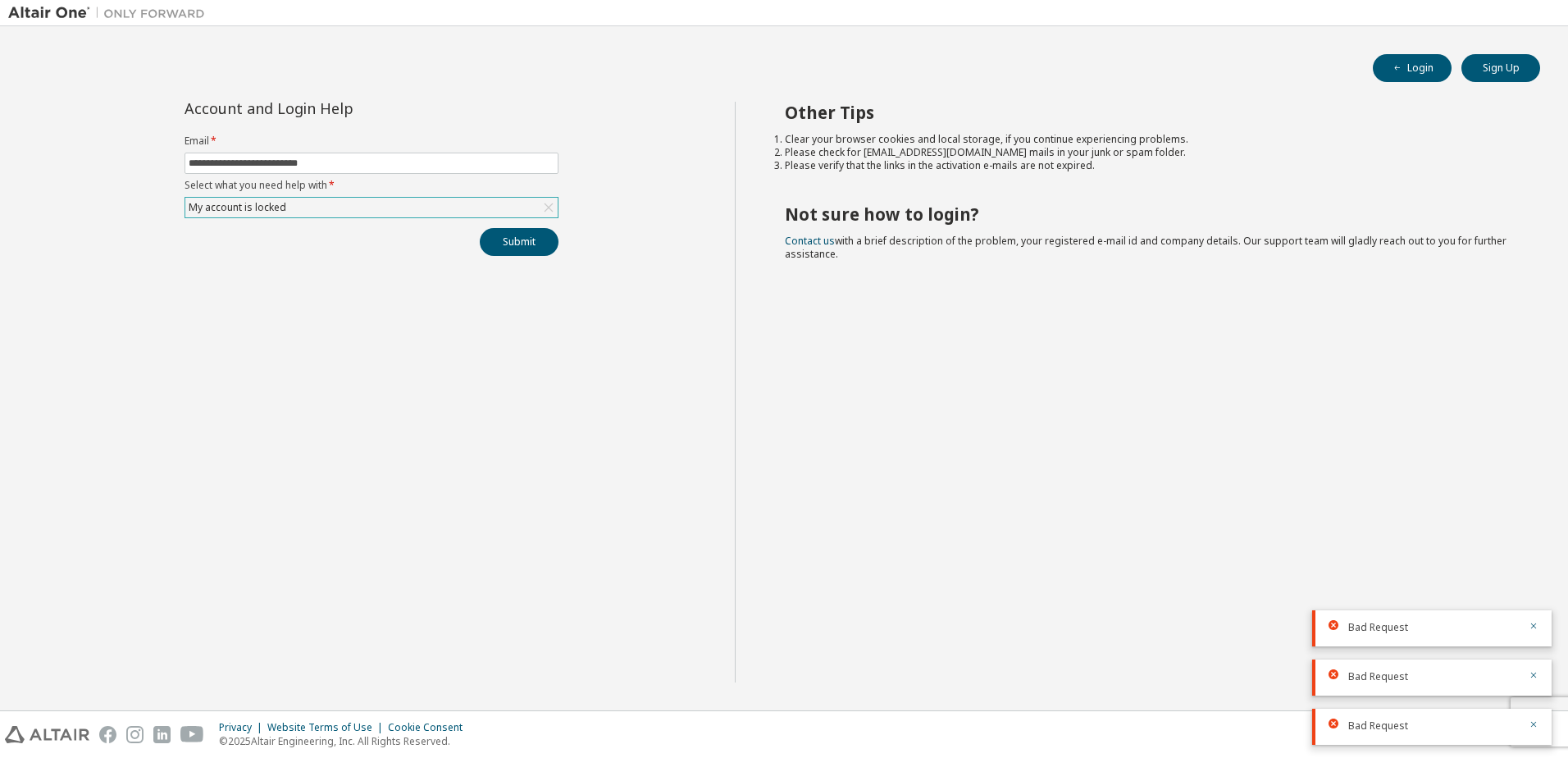
click at [395, 300] on div "**********" at bounding box center [371, 392] width 727 height 581
click at [513, 243] on button "Submit" at bounding box center [520, 242] width 79 height 27
click at [1533, 579] on icon "button" at bounding box center [1533, 577] width 10 height 10
click at [1520, 628] on div at bounding box center [1529, 628] width 19 height 15
click at [1533, 628] on icon "button" at bounding box center [1533, 626] width 10 height 10
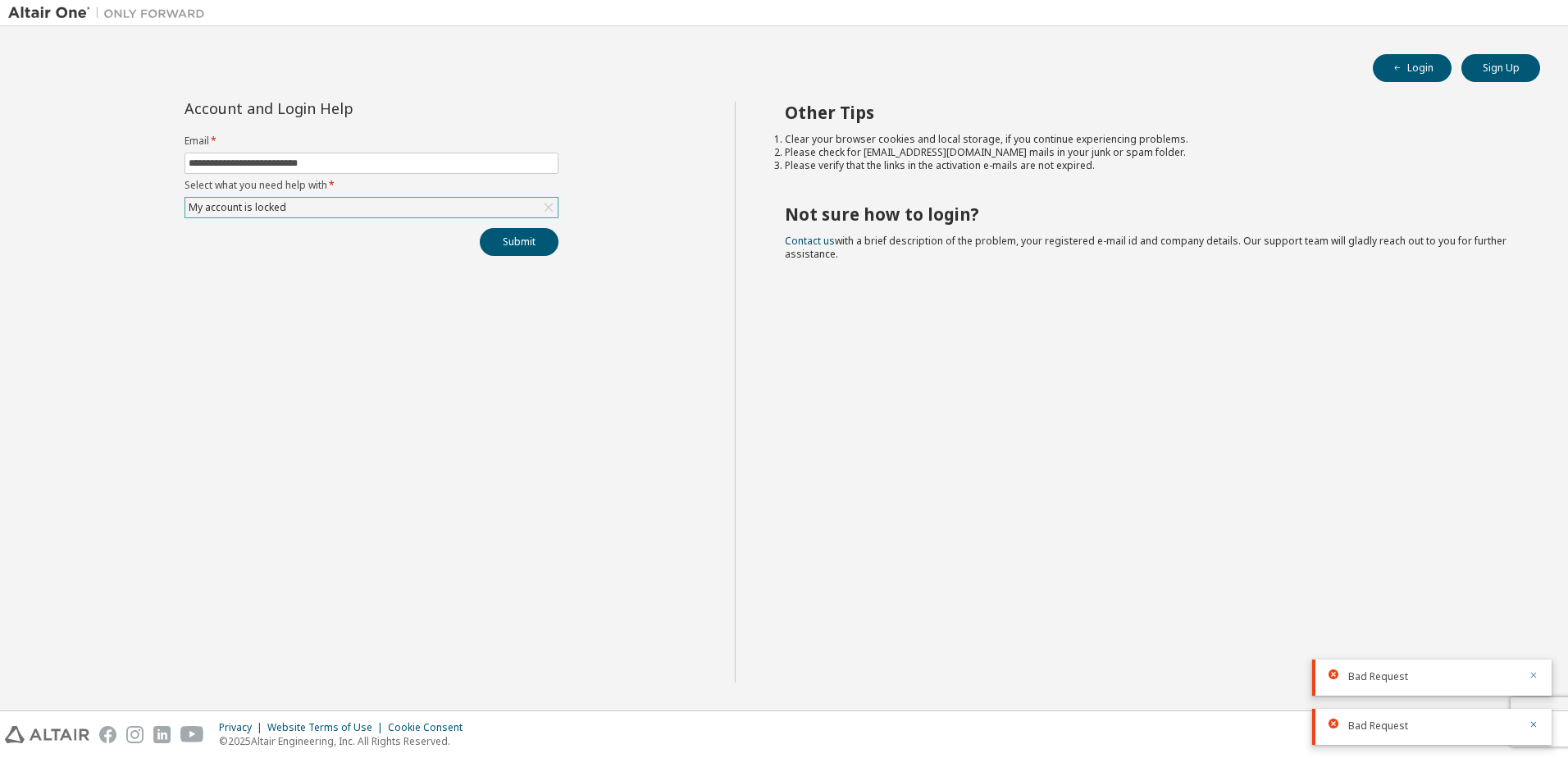
click at [1538, 673] on icon "button" at bounding box center [1533, 675] width 10 height 10
click at [1535, 728] on icon "button" at bounding box center [1533, 724] width 10 height 10
click at [393, 159] on input "**********" at bounding box center [371, 163] width 366 height 13
click at [381, 206] on div "My account is locked" at bounding box center [371, 207] width 372 height 19
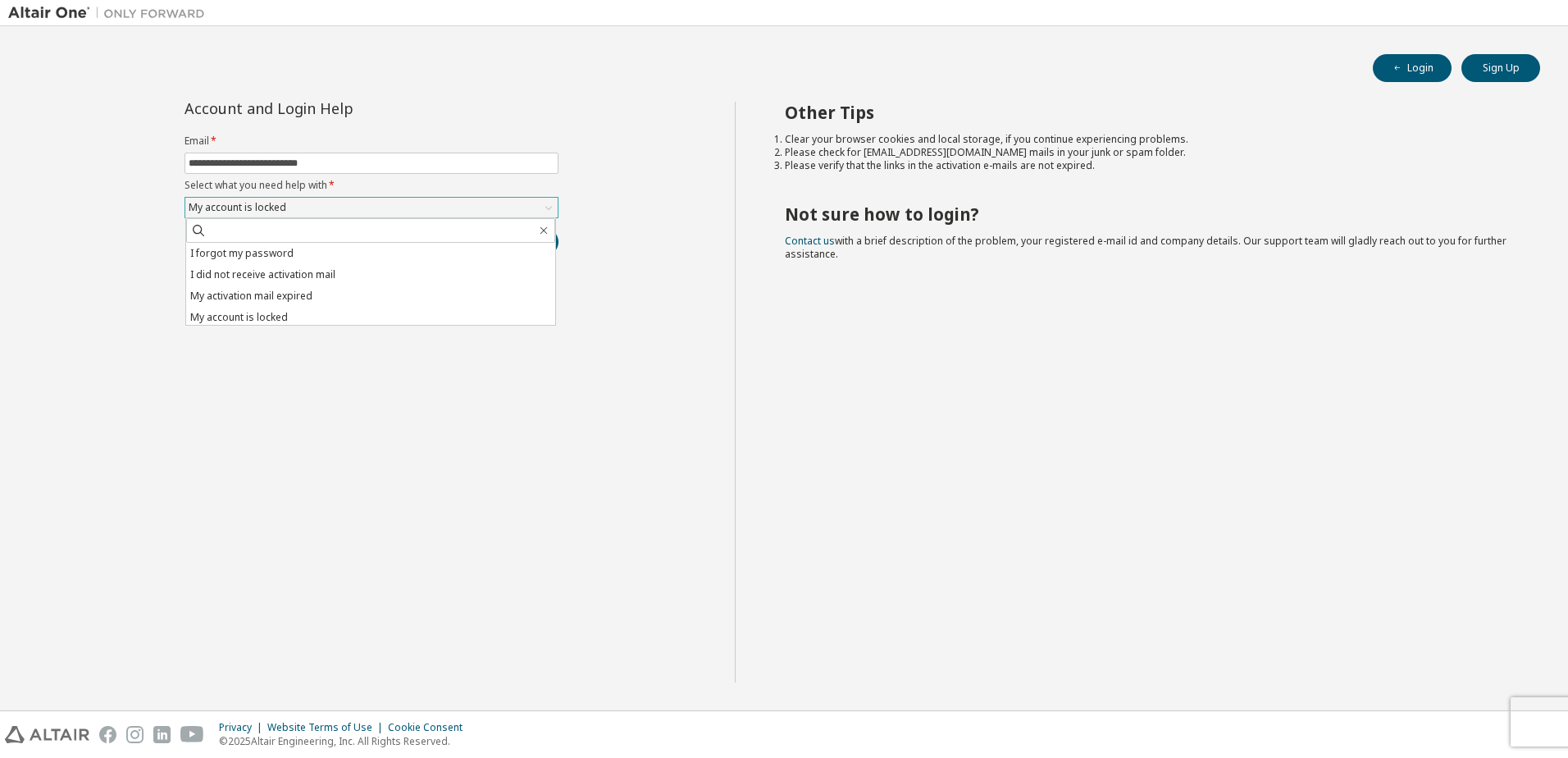
click at [381, 206] on div "My account is locked" at bounding box center [371, 207] width 372 height 19
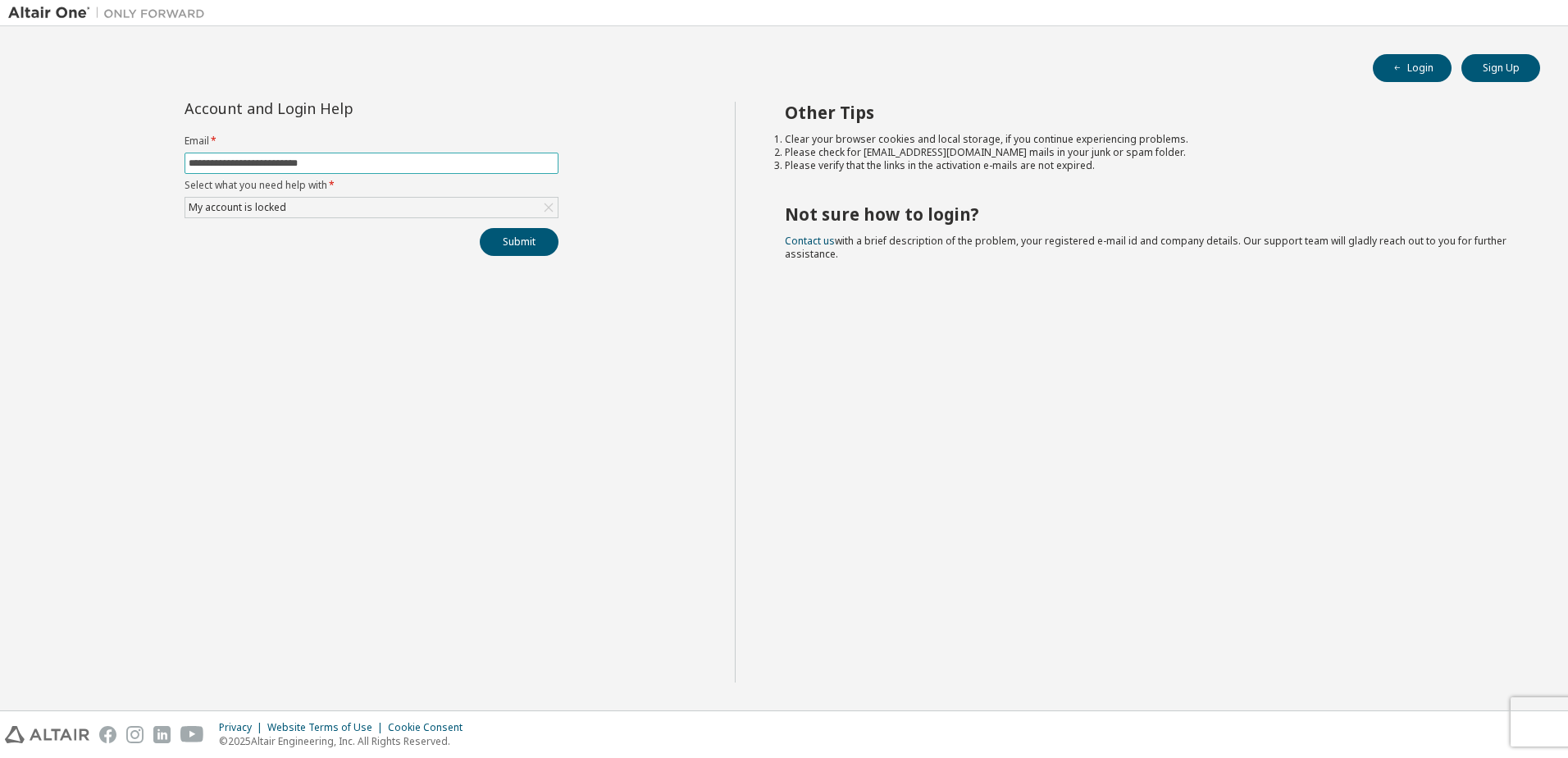
click at [302, 160] on input "**********" at bounding box center [371, 163] width 366 height 13
type input "**********"
click at [506, 247] on button "Submit" at bounding box center [520, 242] width 79 height 27
click at [1446, 722] on div "Bad Request" at bounding box center [1433, 726] width 170 height 15
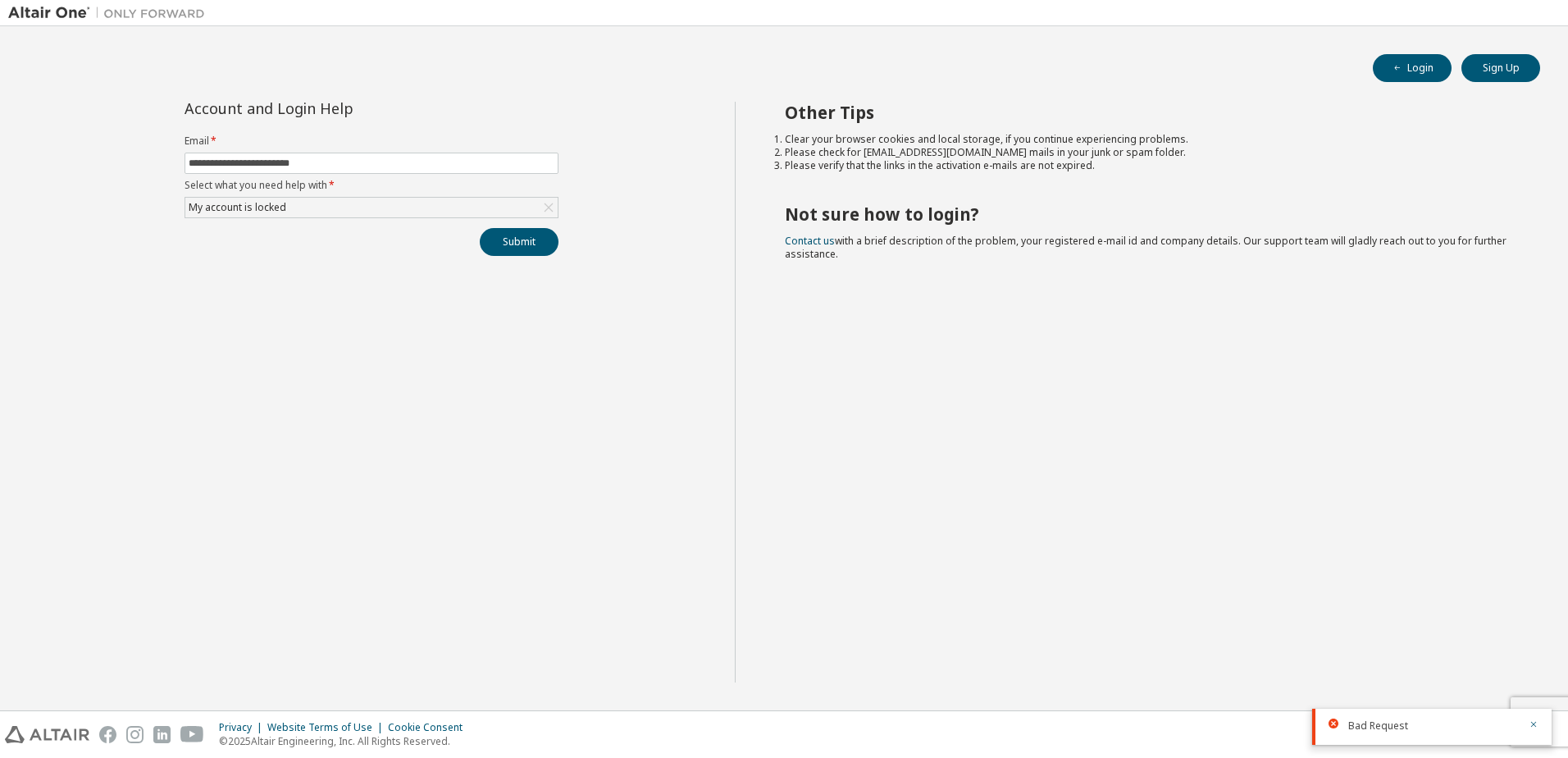
click at [1526, 722] on div at bounding box center [1529, 726] width 19 height 15
click at [1387, 66] on button "Login" at bounding box center [1412, 68] width 79 height 27
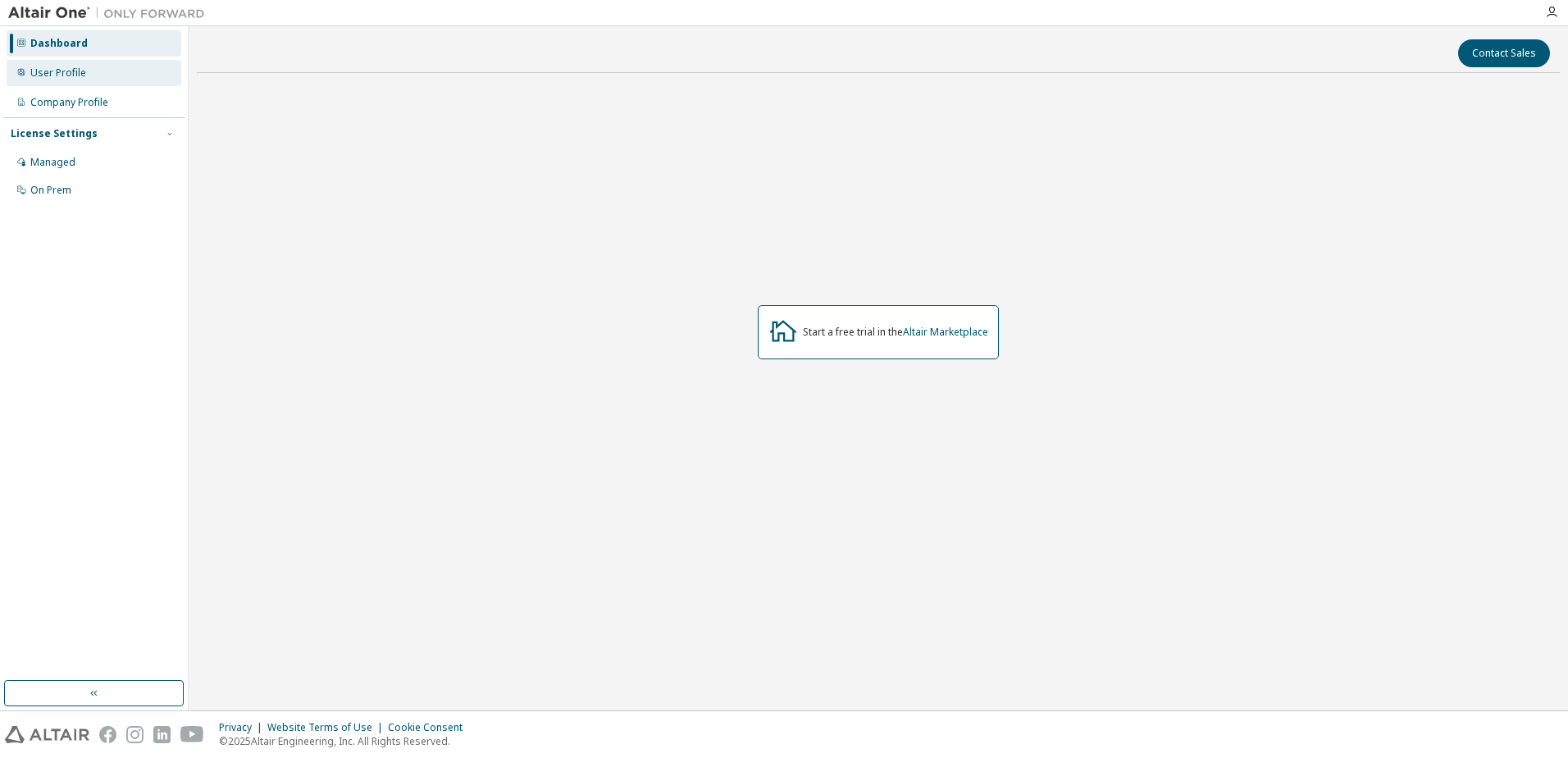
click at [87, 81] on div "User Profile" at bounding box center [93, 72] width 175 height 27
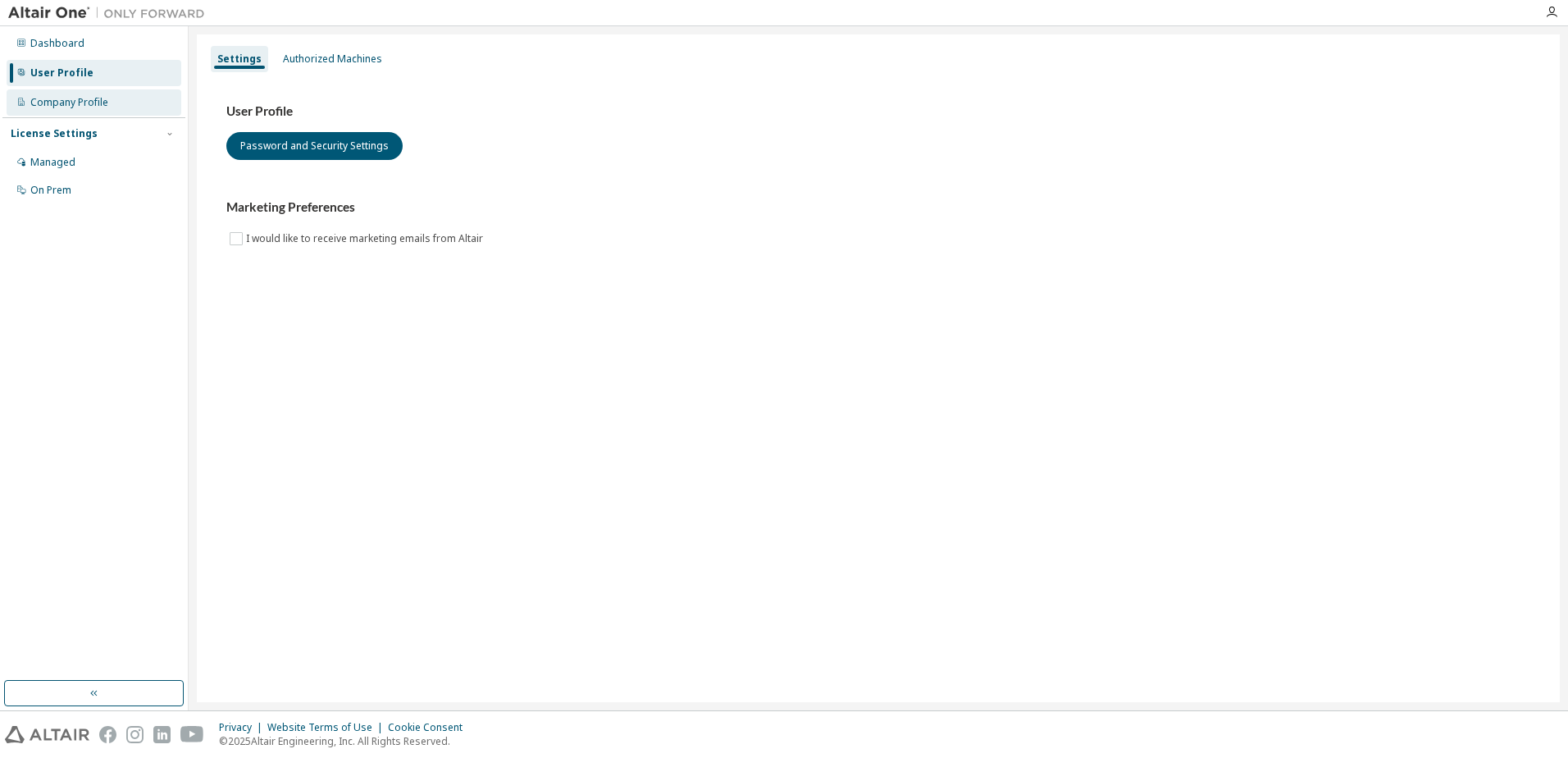
click at [102, 109] on div "Company Profile" at bounding box center [93, 103] width 175 height 27
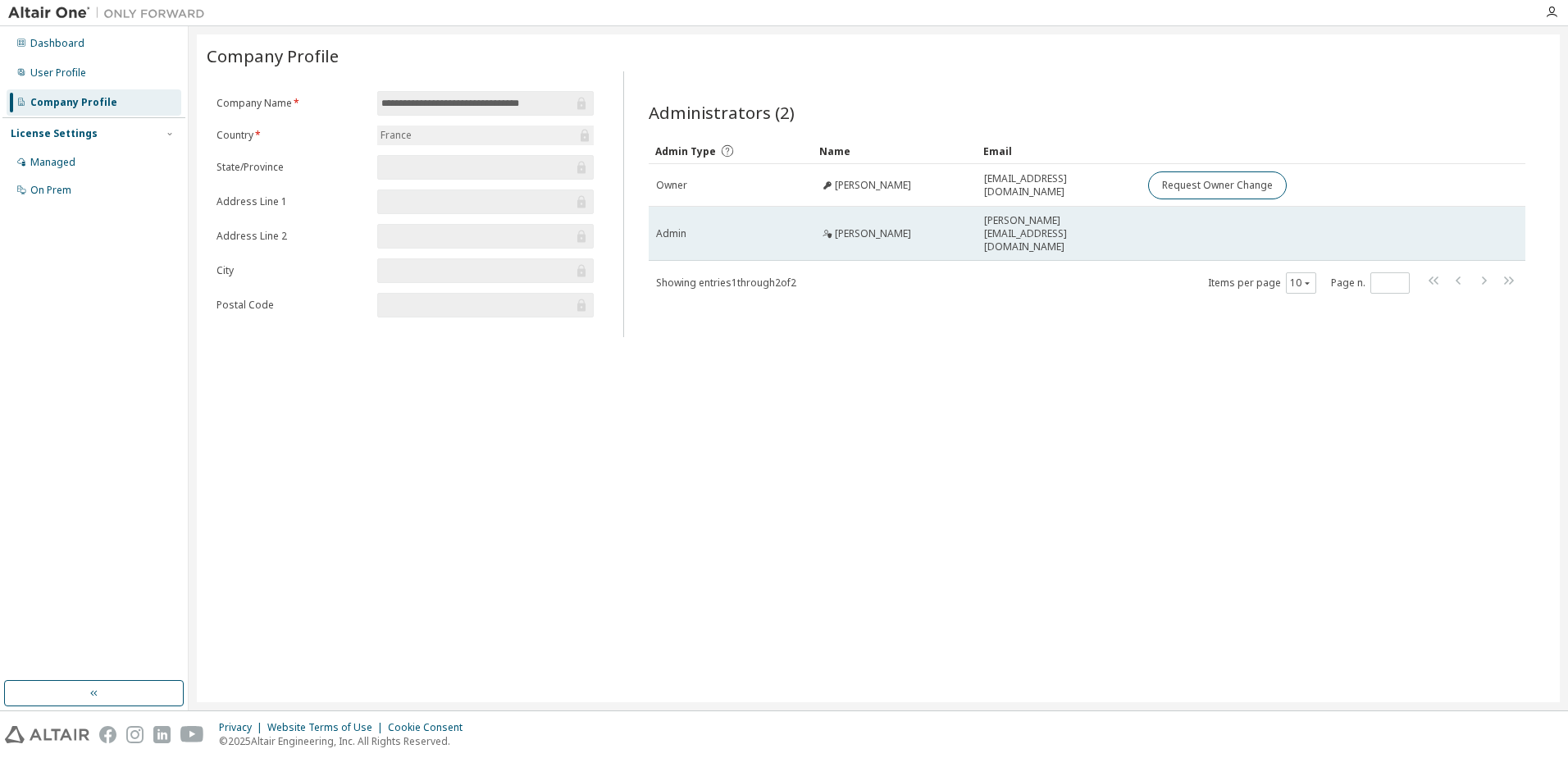
click at [848, 228] on span "[PERSON_NAME]" at bounding box center [872, 234] width 76 height 13
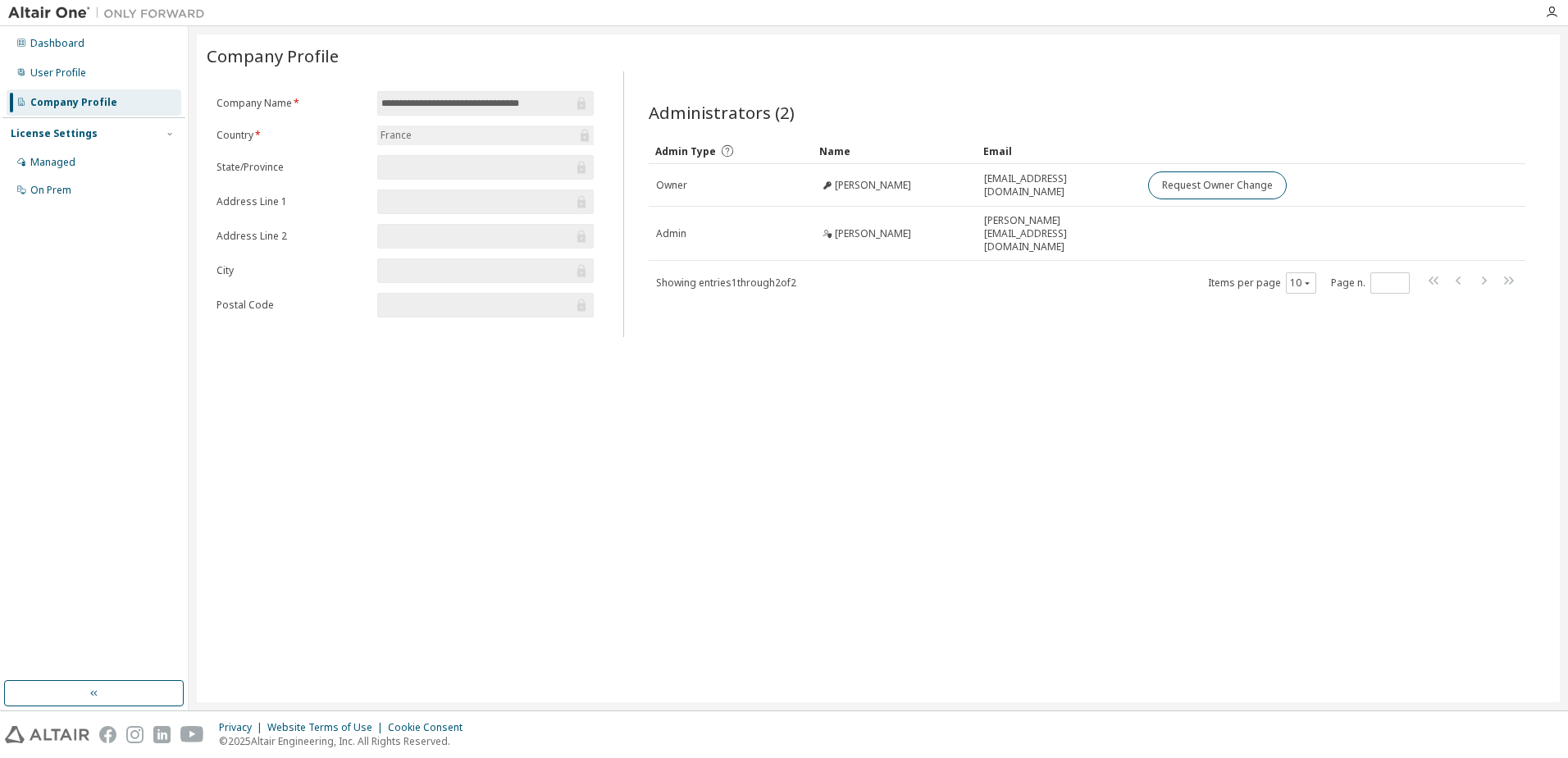
drag, startPoint x: 848, startPoint y: 228, endPoint x: 623, endPoint y: 396, distance: 280.8
click at [604, 403] on div "**********" at bounding box center [879, 368] width 1364 height 668
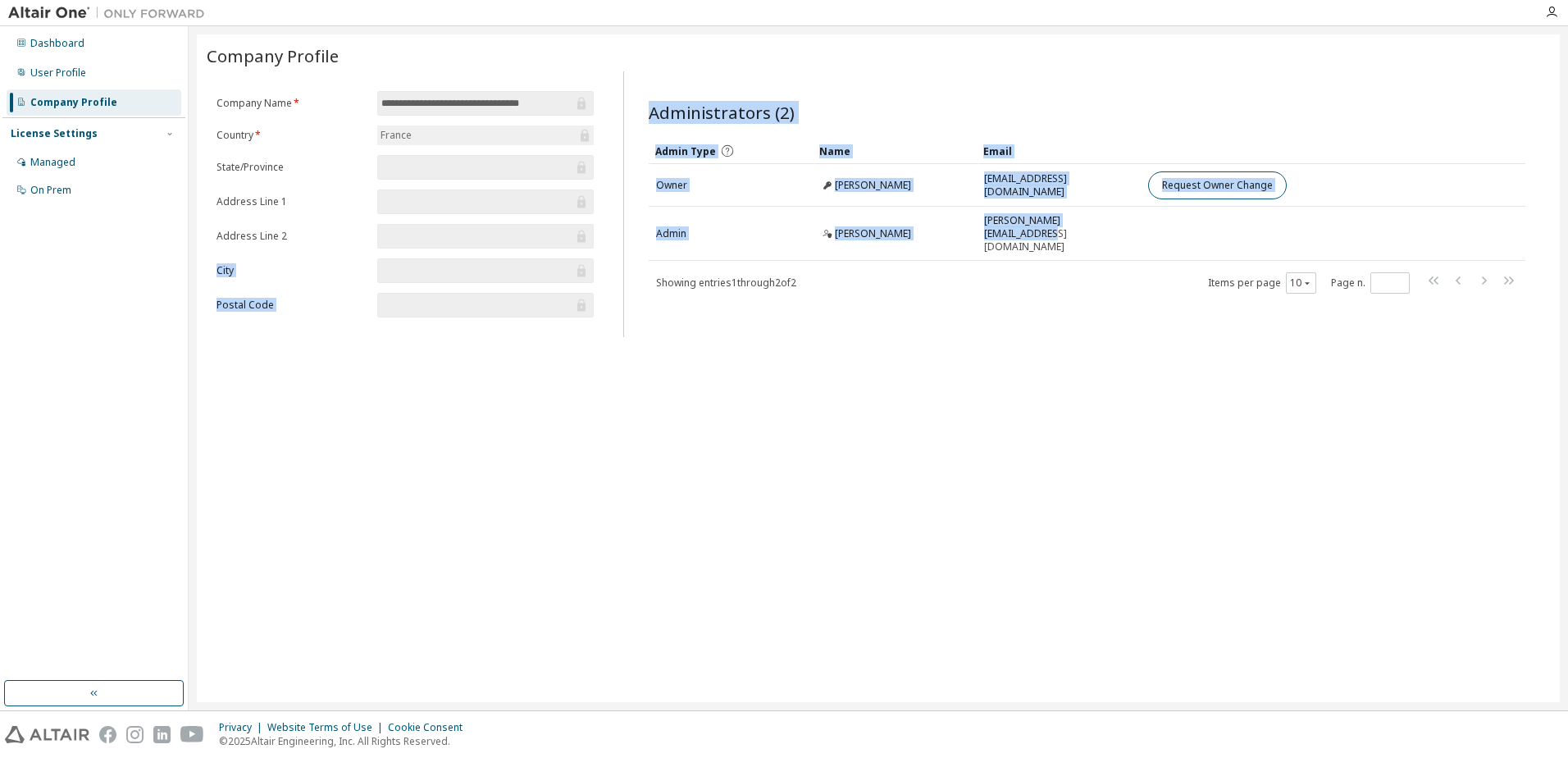
drag, startPoint x: 1138, startPoint y: 228, endPoint x: 598, endPoint y: 239, distance: 540.1
click at [598, 239] on div "**********" at bounding box center [879, 204] width 1343 height 266
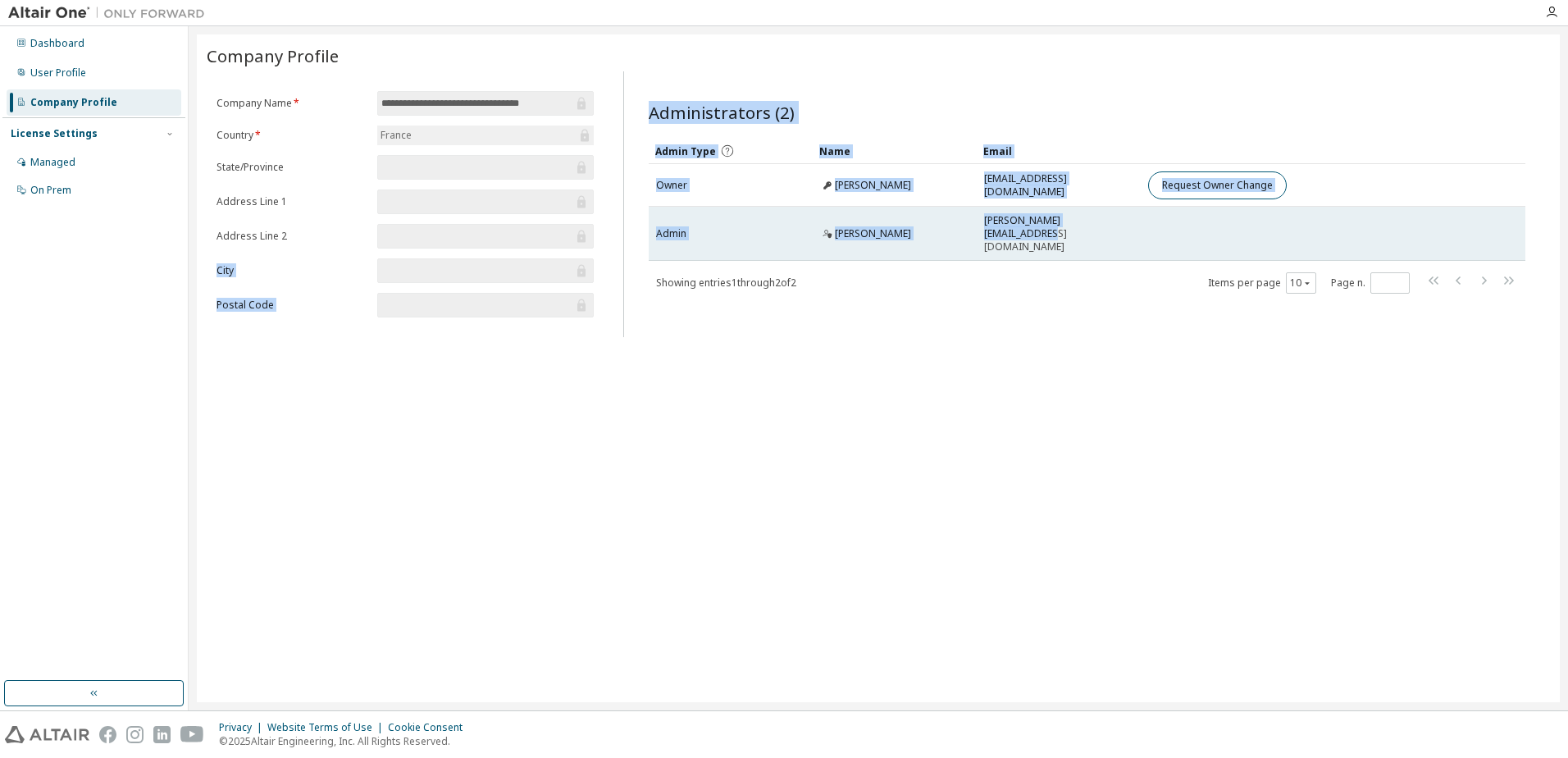
click at [849, 239] on td "[PERSON_NAME]" at bounding box center [894, 234] width 164 height 54
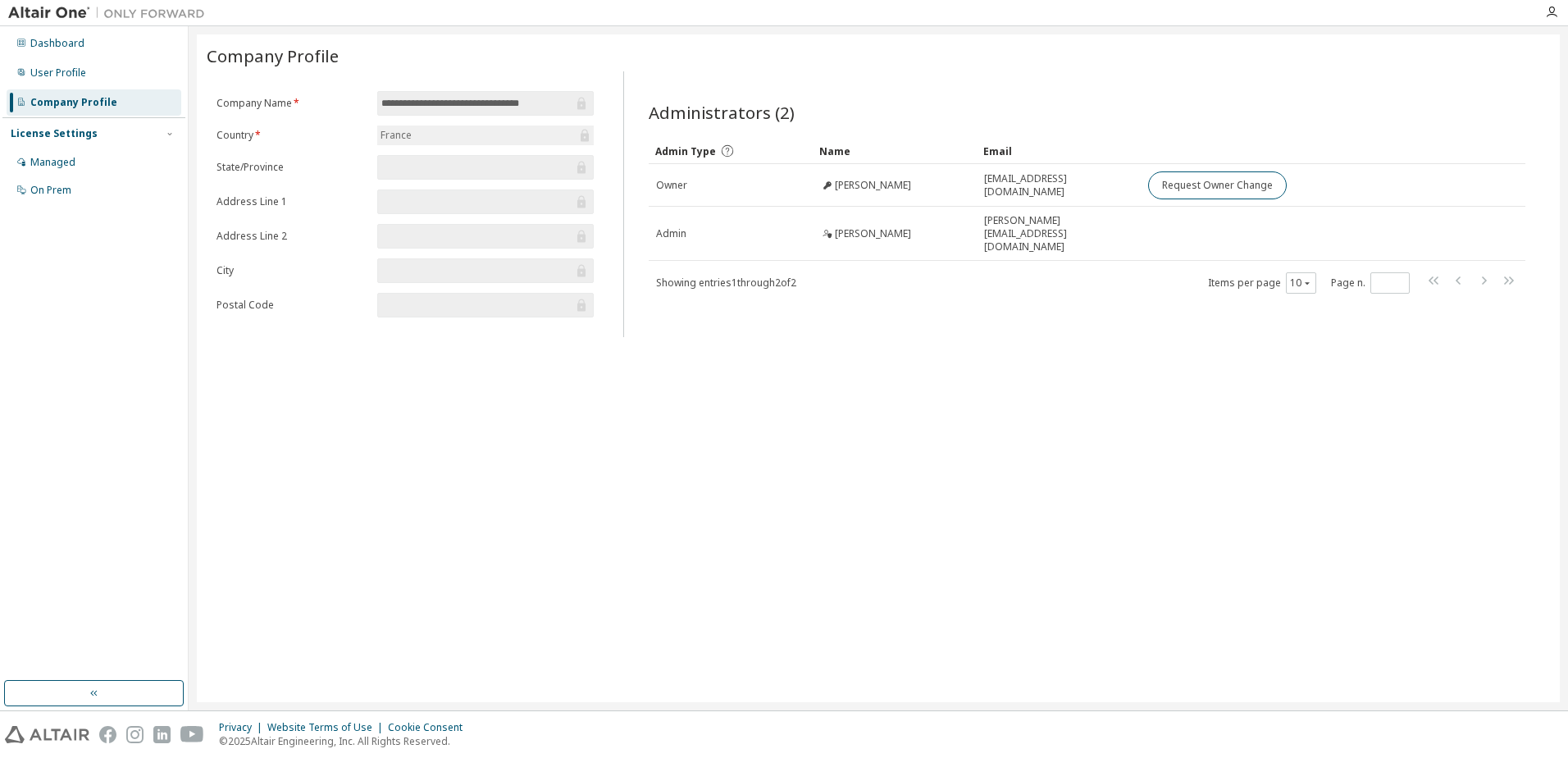
click at [1112, 436] on div "**********" at bounding box center [879, 368] width 1364 height 668
click at [746, 255] on div "Admin Type Name Email Owner [PERSON_NAME] [PERSON_NAME][EMAIL_ADDRESS][DOMAIN_N…" at bounding box center [1087, 215] width 877 height 157
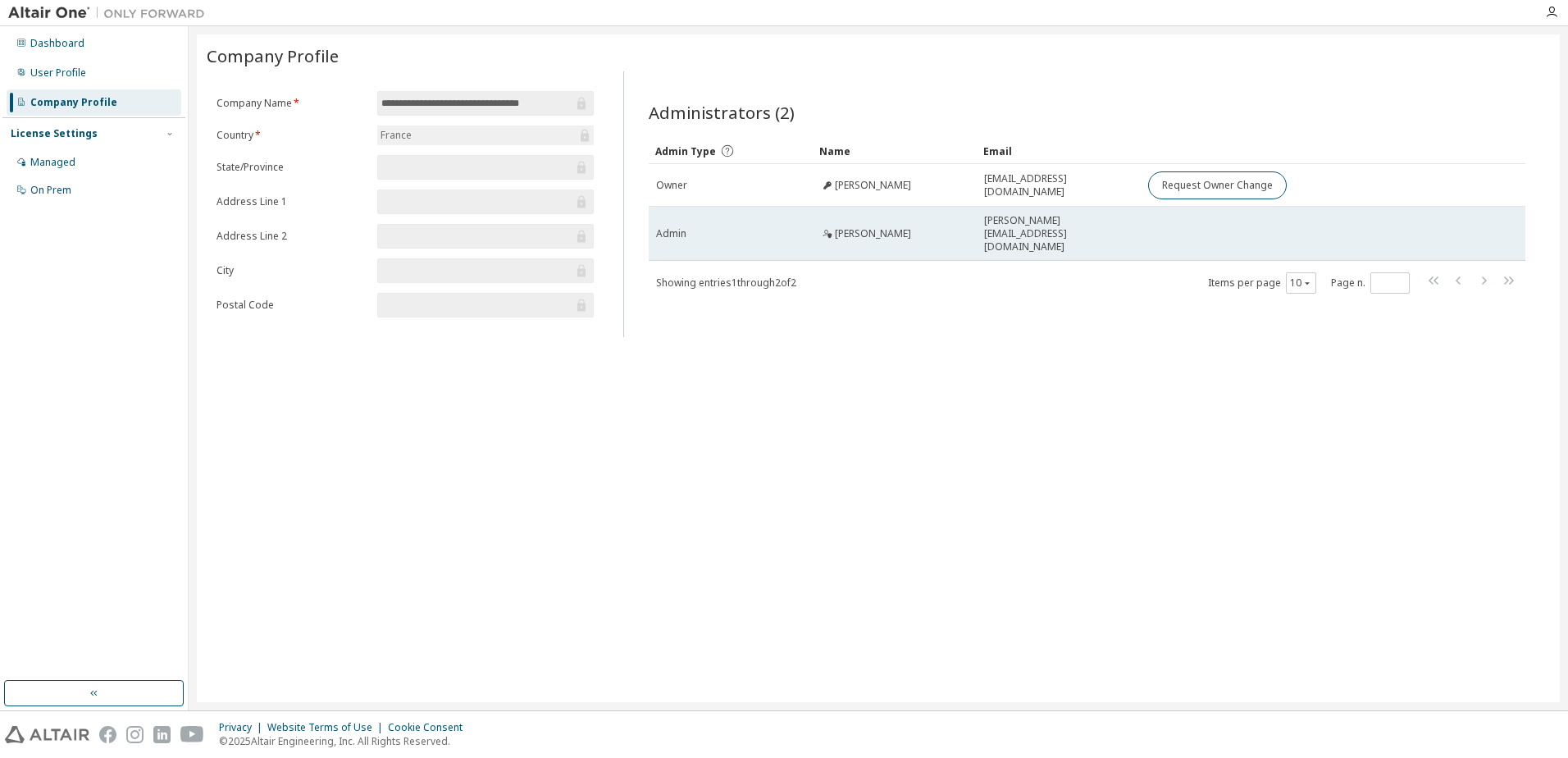
click at [1014, 222] on span "[PERSON_NAME][EMAIL_ADDRESS][DOMAIN_NAME]" at bounding box center [1058, 234] width 149 height 39
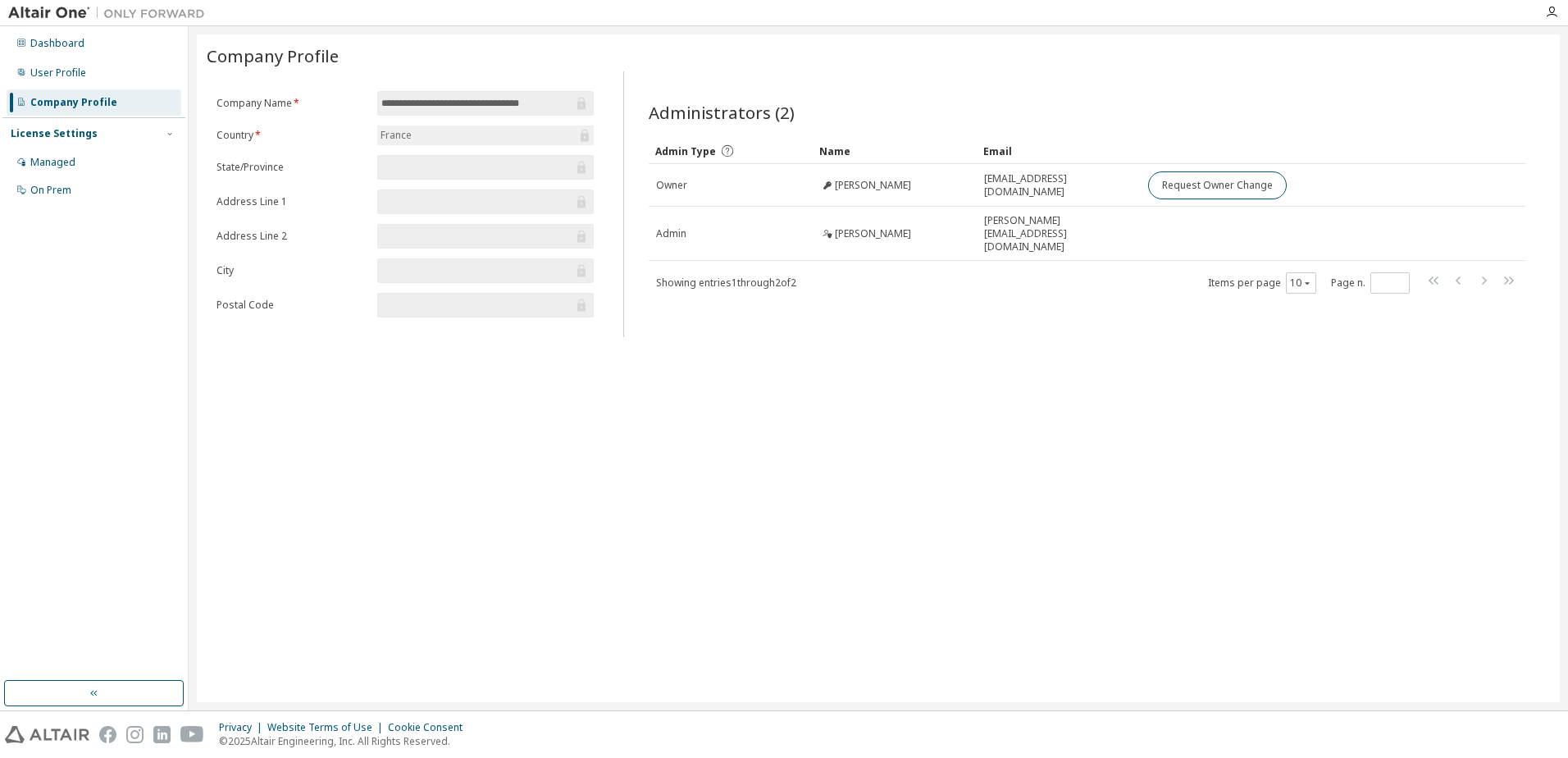
drag, startPoint x: 1146, startPoint y: 225, endPoint x: 631, endPoint y: 246, distance: 515.4
click at [636, 231] on div "Administrators (2) Clear Load Save Save As Field Operator Value Select filter S…" at bounding box center [1087, 209] width 916 height 256
click at [848, 416] on div "**********" at bounding box center [879, 368] width 1364 height 668
click at [724, 148] on icon at bounding box center [727, 150] width 12 height 12
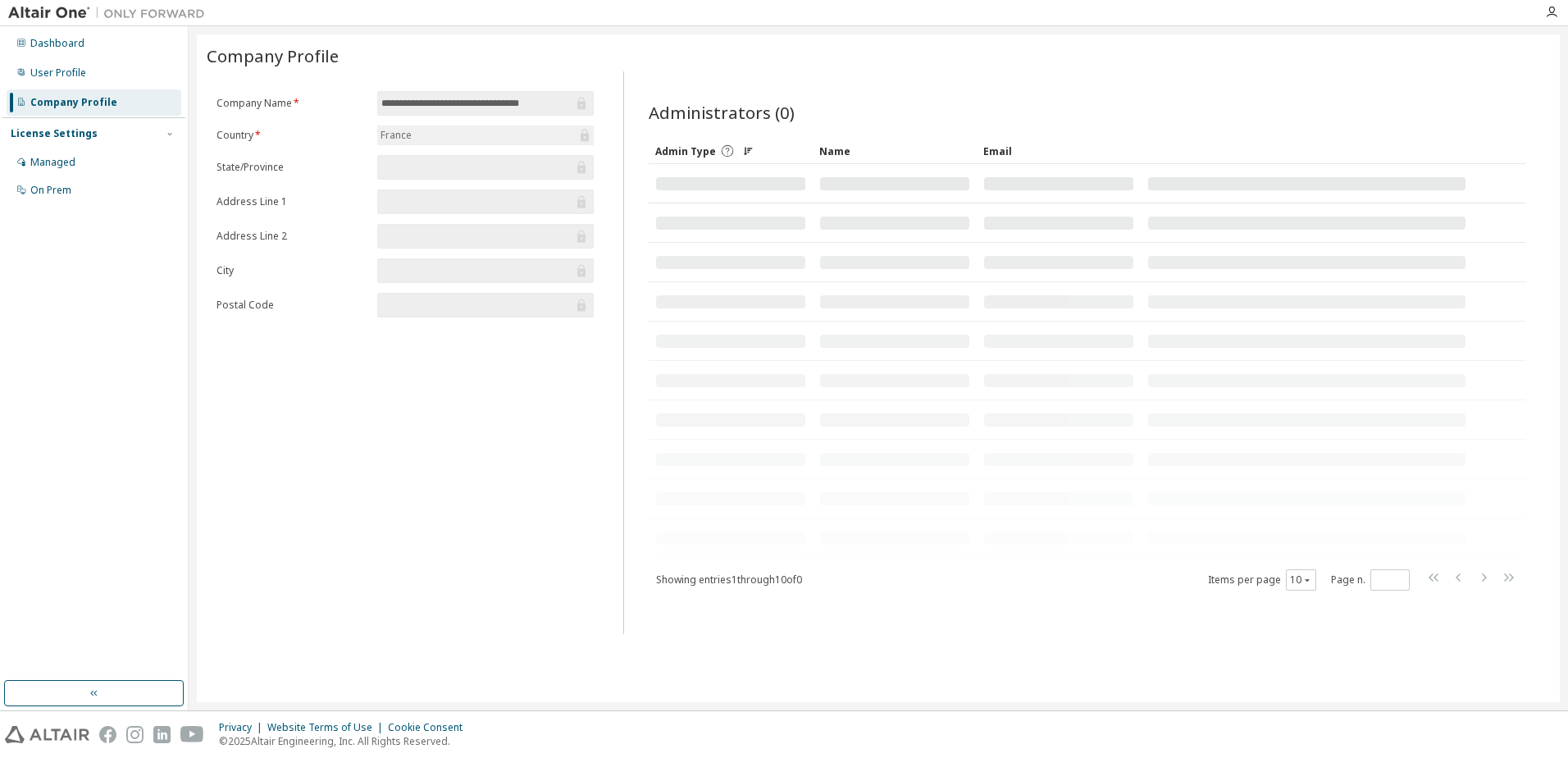
click at [724, 148] on icon at bounding box center [727, 150] width 12 height 12
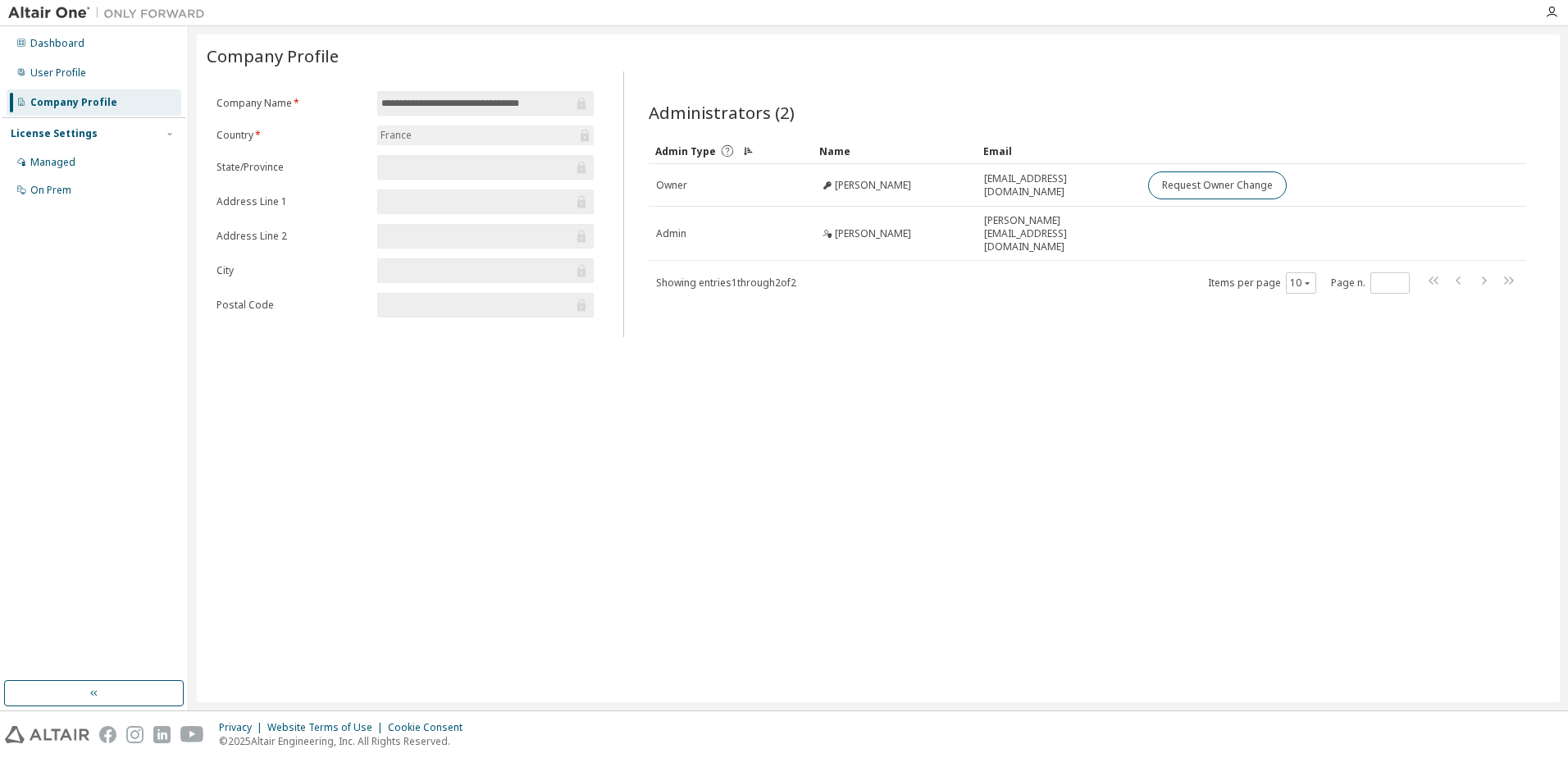
click at [724, 148] on icon at bounding box center [727, 150] width 12 height 12
drag, startPoint x: 783, startPoint y: 115, endPoint x: 773, endPoint y: 115, distance: 10.0
click at [773, 115] on span "Administrators (2)" at bounding box center [721, 112] width 146 height 23
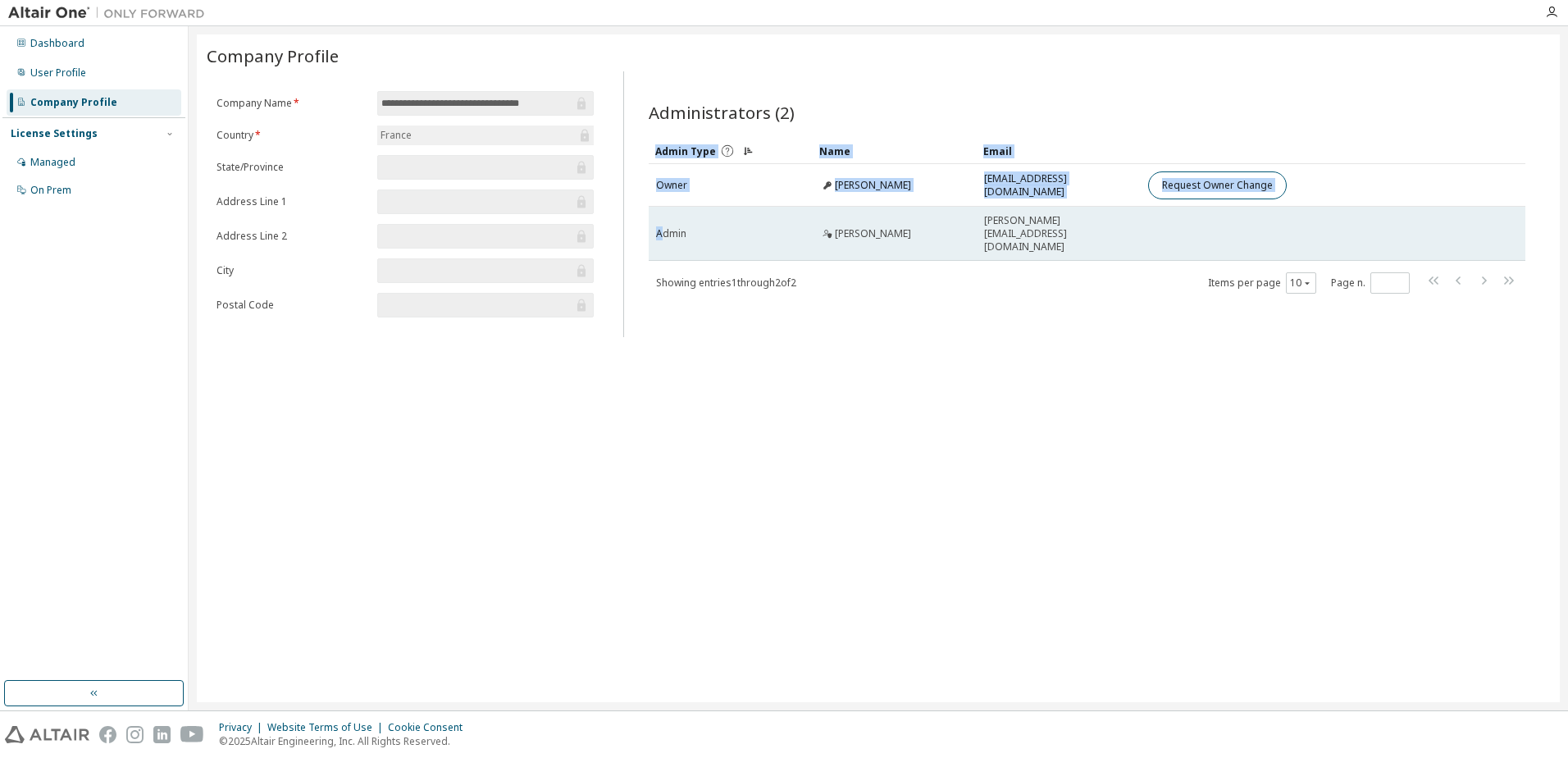
drag, startPoint x: 660, startPoint y: 225, endPoint x: 1200, endPoint y: 225, distance: 540.0
click at [1200, 225] on tr "Admin [PERSON_NAME] [PERSON_NAME][EMAIL_ADDRESS][DOMAIN_NAME]" at bounding box center [1087, 234] width 877 height 54
click at [1200, 225] on td at bounding box center [1307, 234] width 332 height 54
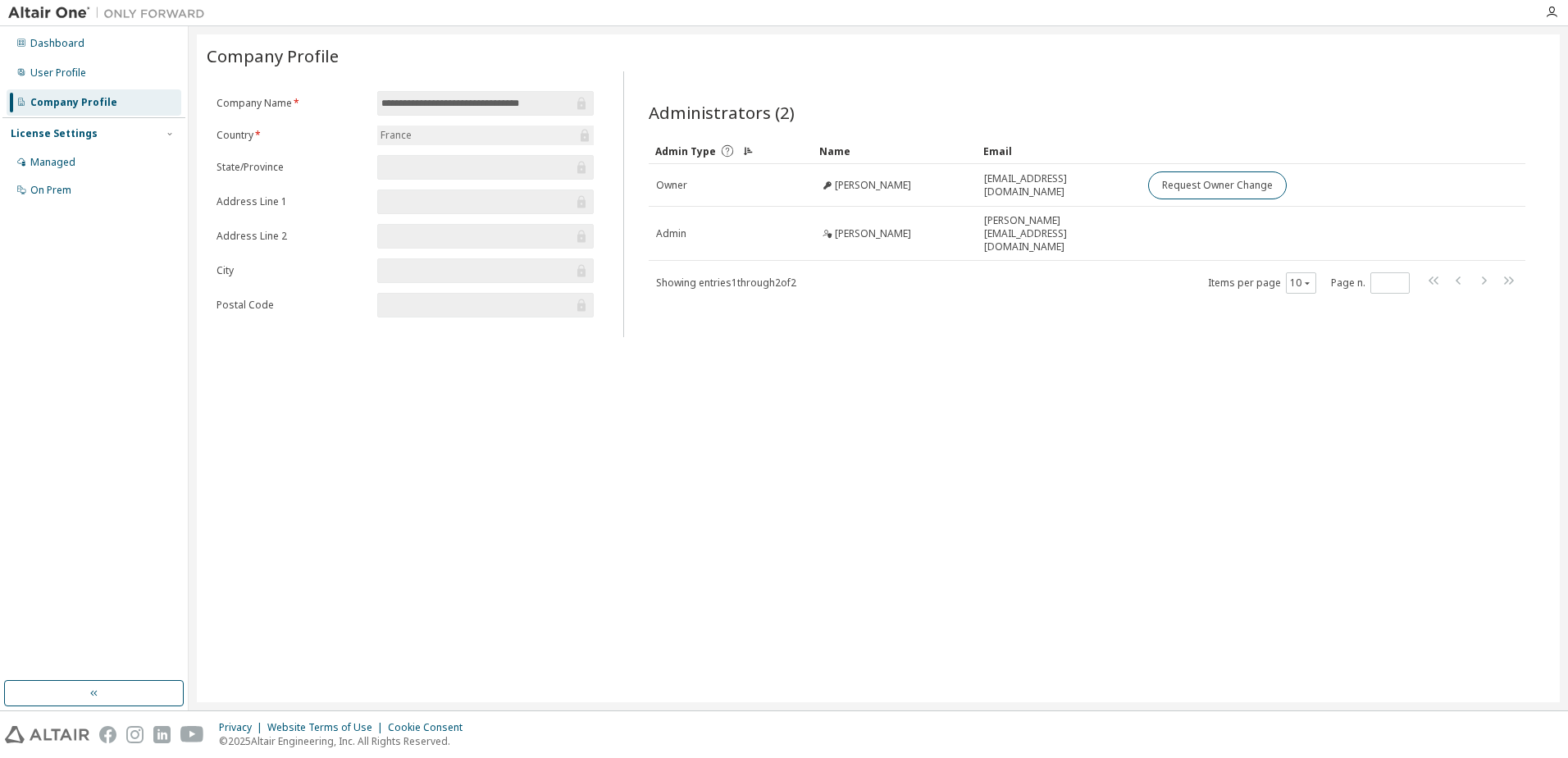
click at [1069, 293] on div "Administrators (2) Clear Load Save Save As Field Operator Value Select filter S…" at bounding box center [1087, 209] width 916 height 256
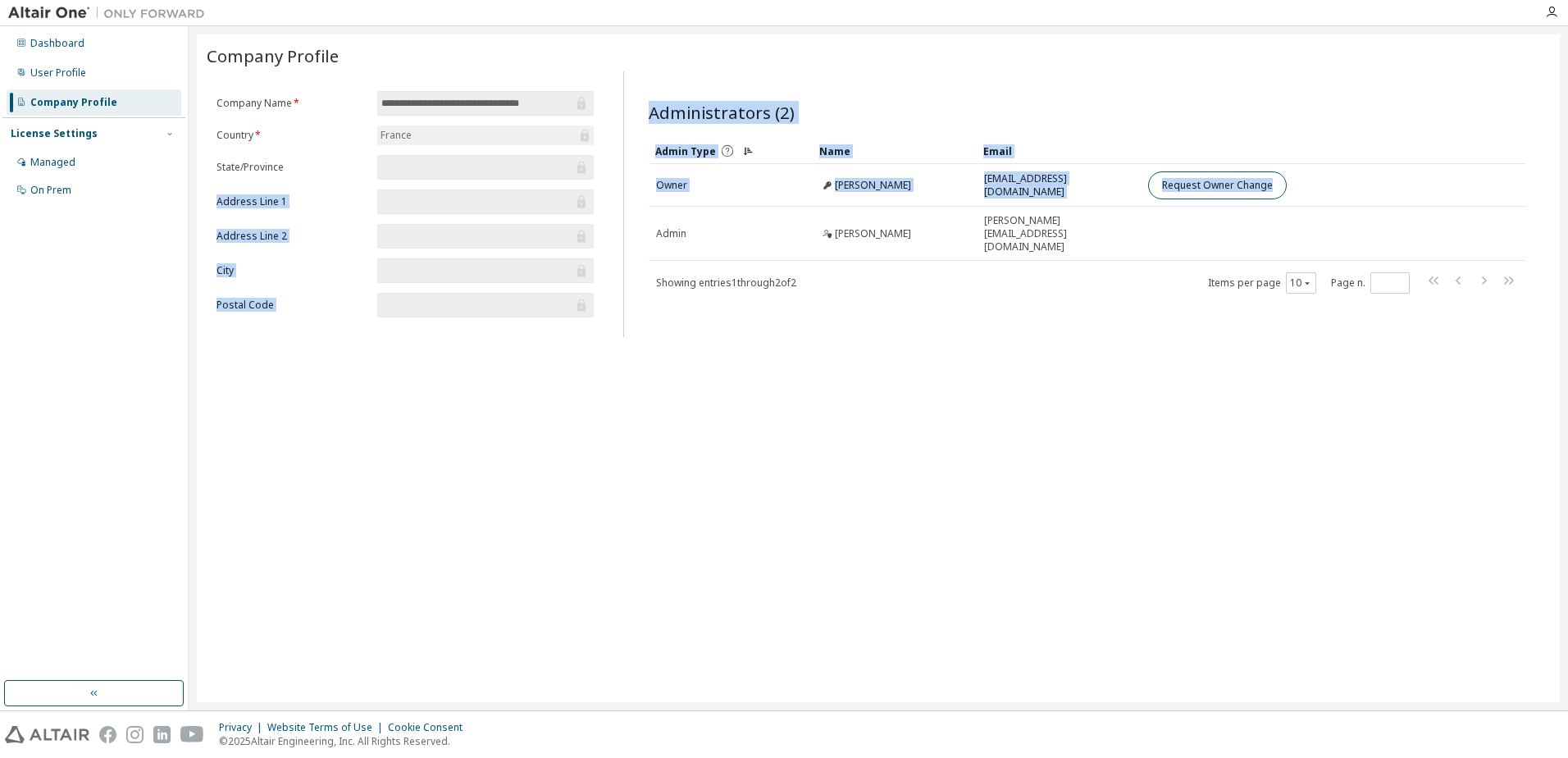
drag, startPoint x: 1327, startPoint y: 189, endPoint x: 617, endPoint y: 202, distance: 710.1
click at [606, 179] on div "**********" at bounding box center [879, 204] width 1343 height 266
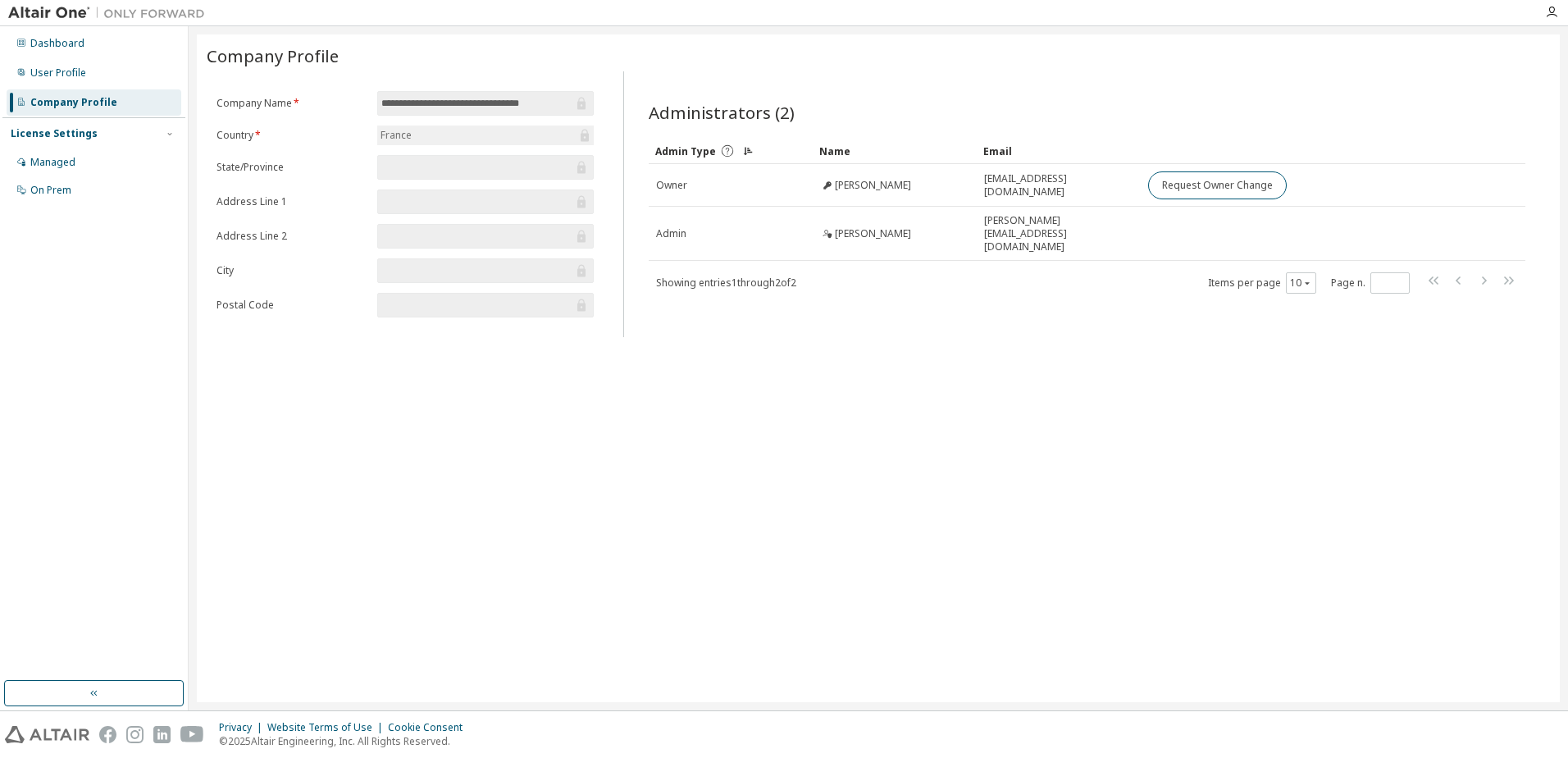
click at [871, 350] on div "**********" at bounding box center [879, 368] width 1364 height 668
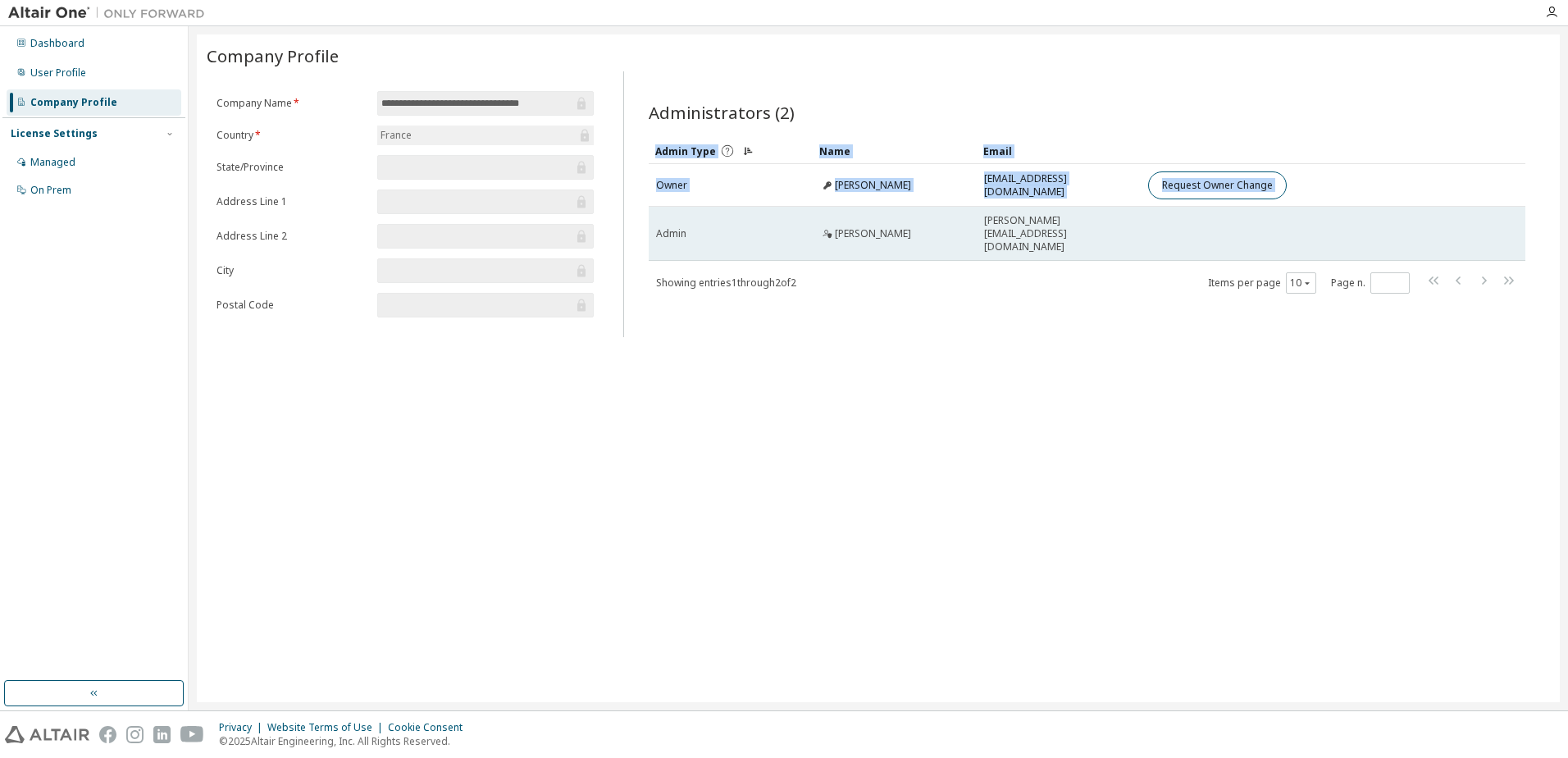
drag, startPoint x: 1187, startPoint y: 237, endPoint x: 652, endPoint y: 228, distance: 535.1
click at [652, 228] on tr "Admin Emmanuel Cester emmanuel.cester@ecm-be.com" at bounding box center [1087, 234] width 877 height 54
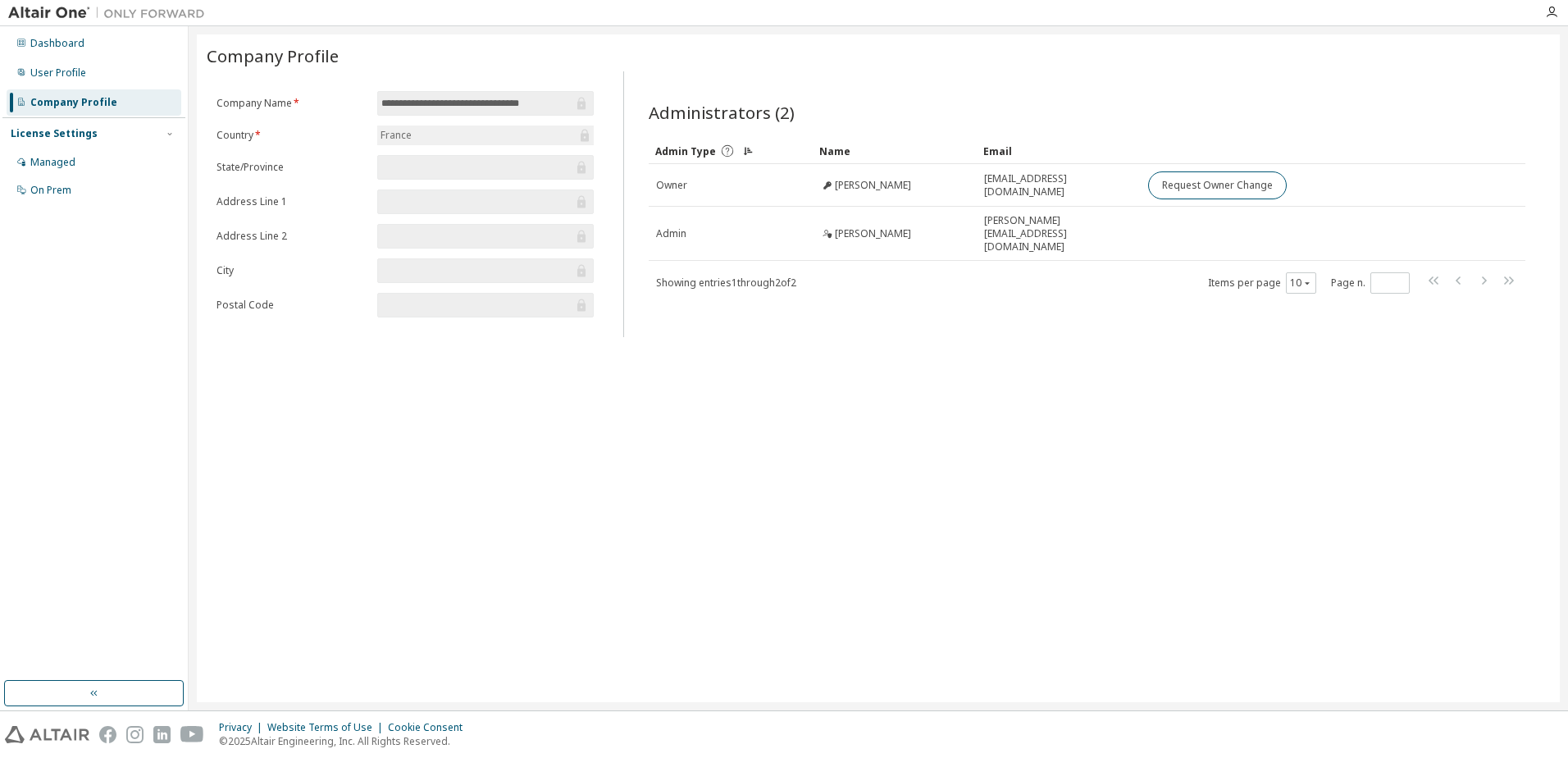
click at [1043, 308] on div "Administrators (2) Clear Load Save Save As Field Operator Value Select filter S…" at bounding box center [1087, 209] width 916 height 256
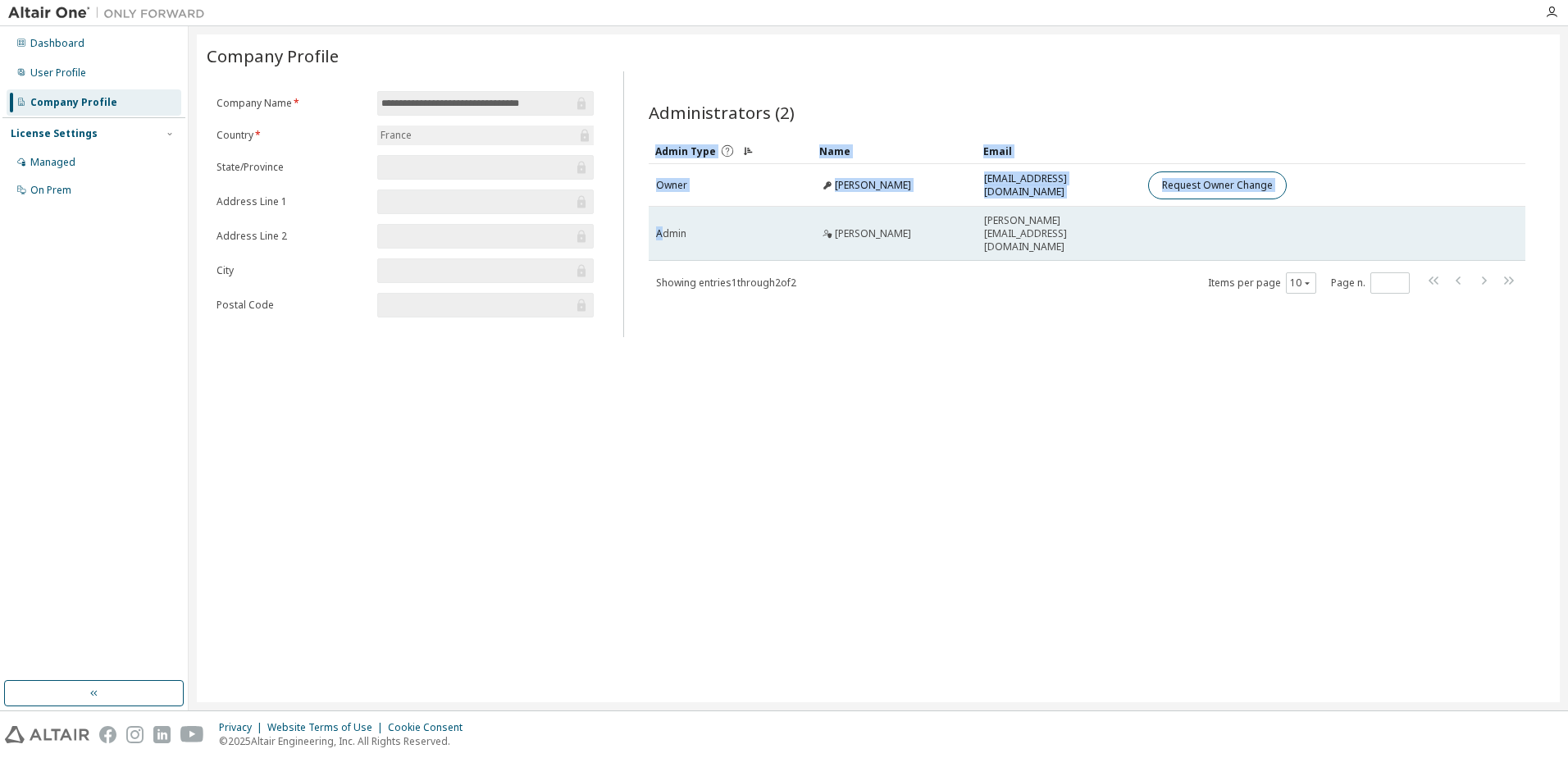
drag, startPoint x: 1145, startPoint y: 227, endPoint x: 660, endPoint y: 231, distance: 485.0
click at [660, 231] on tr "Admin Emmanuel Cester emmanuel.cester@ecm-be.com" at bounding box center [1087, 234] width 877 height 54
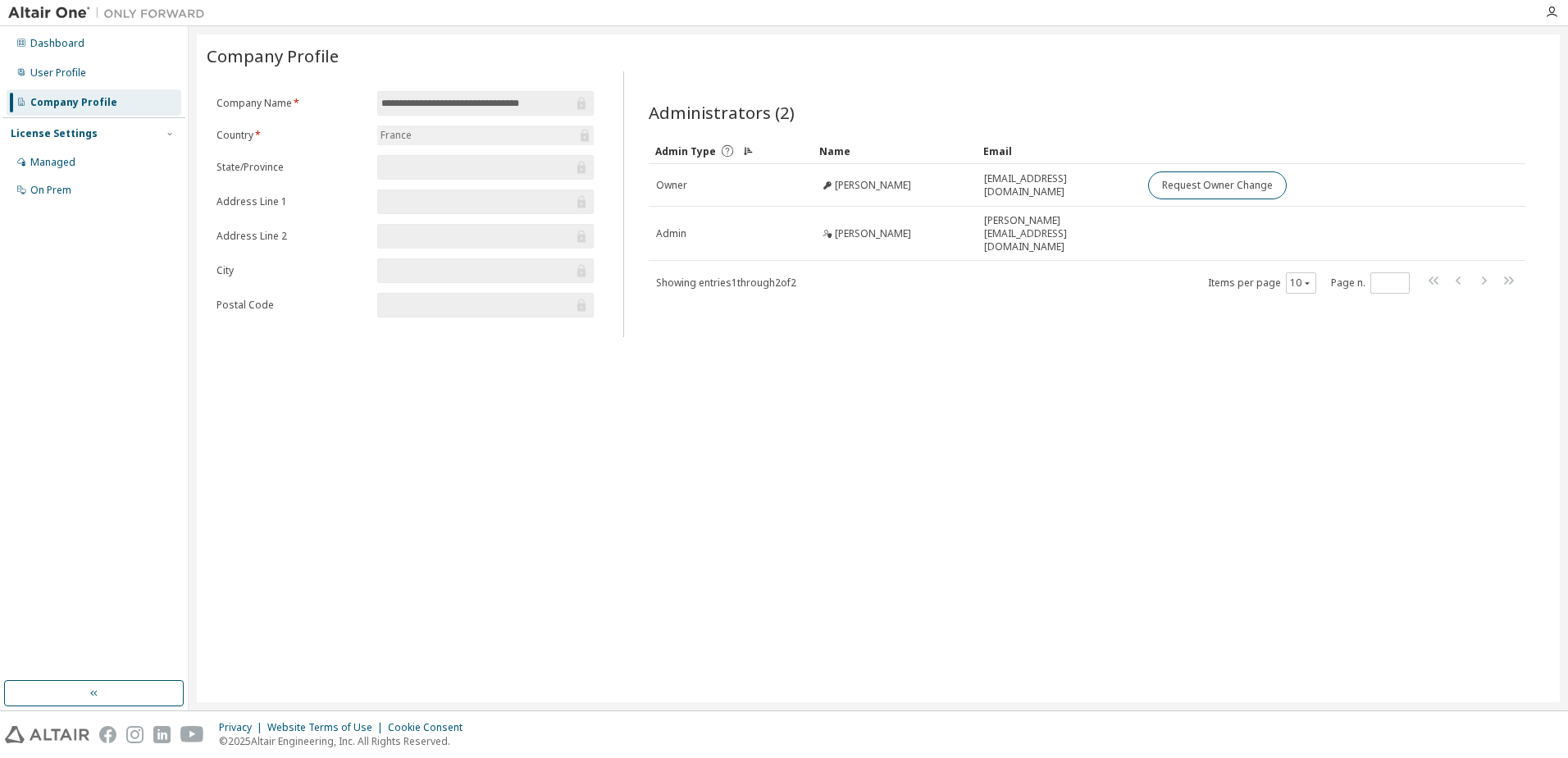
click at [973, 283] on div "Administrators (2) Clear Load Save Save As Field Operator Value Select filter S…" at bounding box center [1087, 209] width 916 height 256
click at [823, 291] on div "Administrators (2) Clear Load Save Save As Field Operator Value Select filter S…" at bounding box center [1087, 209] width 916 height 256
click at [40, 74] on div "User Profile" at bounding box center [58, 72] width 56 height 13
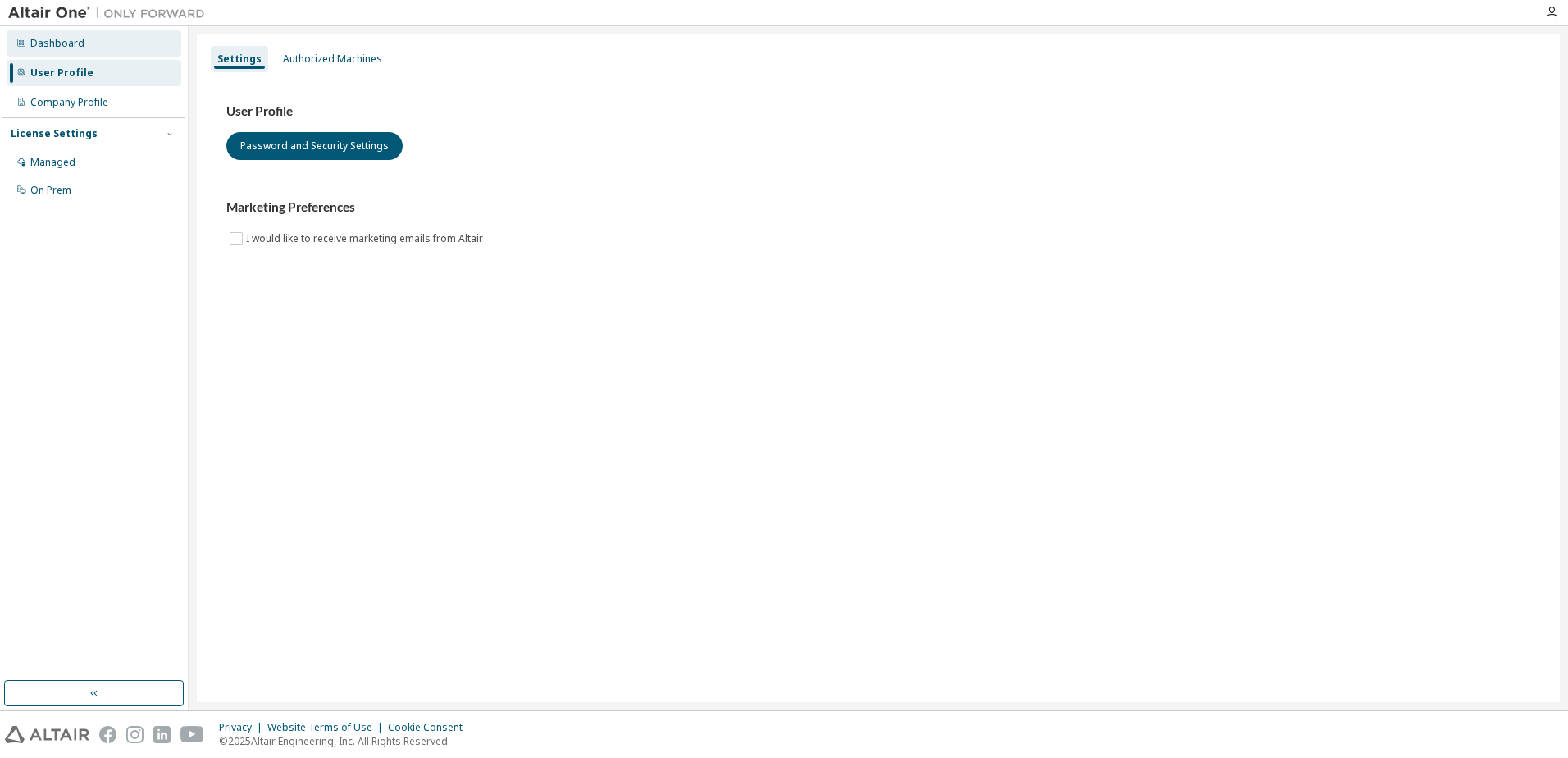
click at [67, 49] on div "Dashboard" at bounding box center [57, 43] width 54 height 13
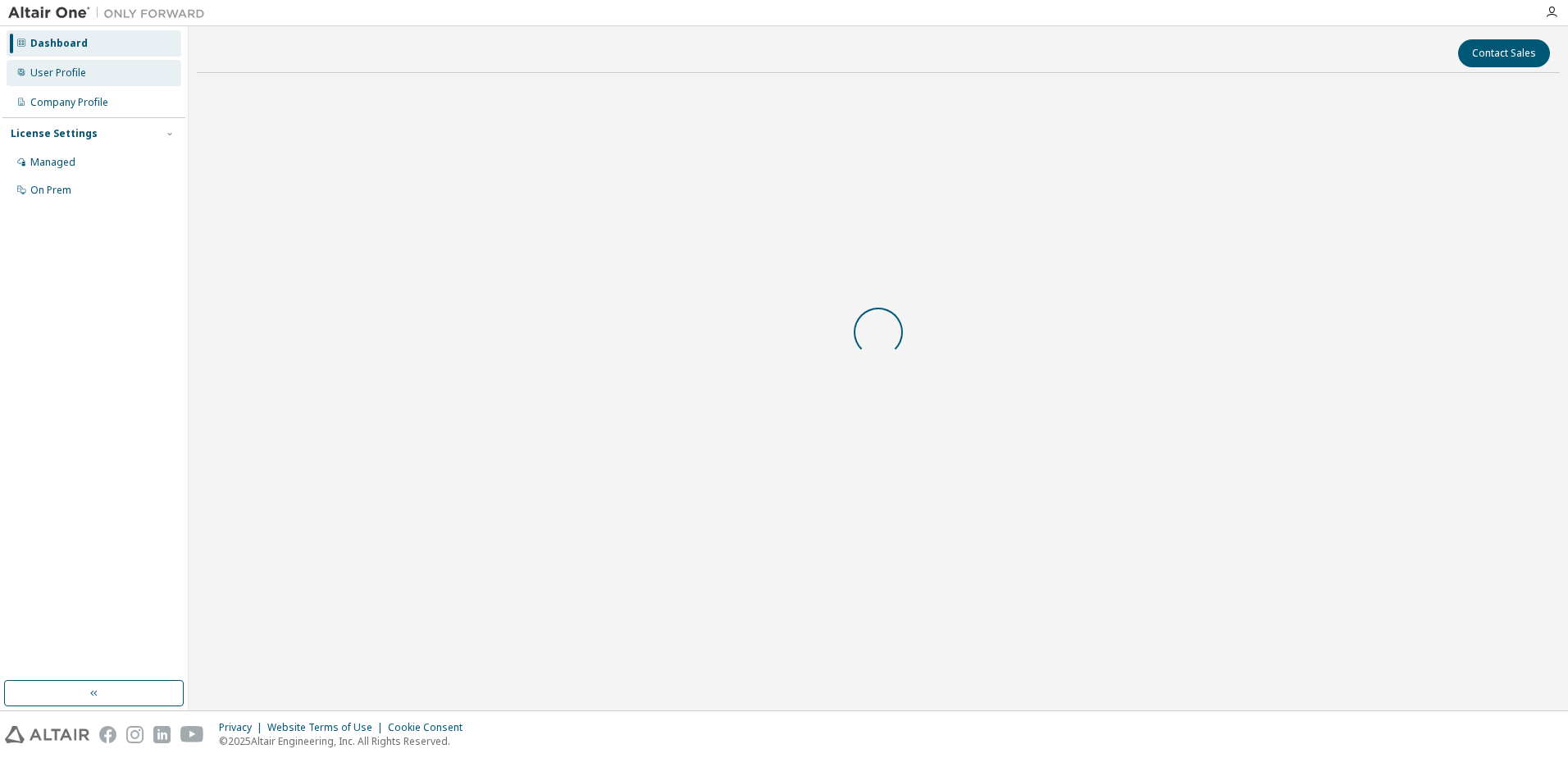
click at [75, 74] on div "User Profile" at bounding box center [58, 72] width 56 height 13
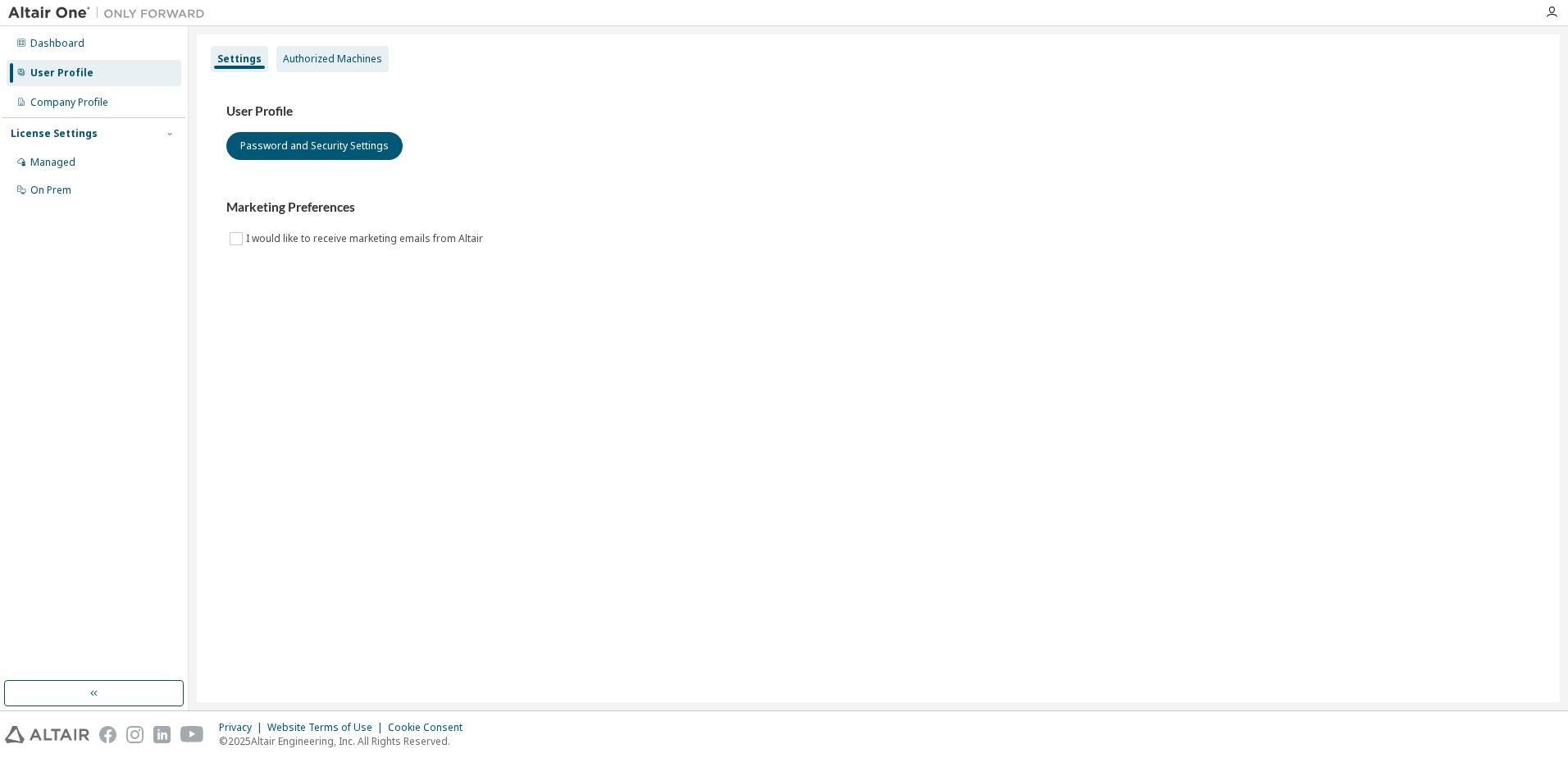
click at [336, 64] on div "Authorized Machines" at bounding box center [333, 59] width 99 height 13
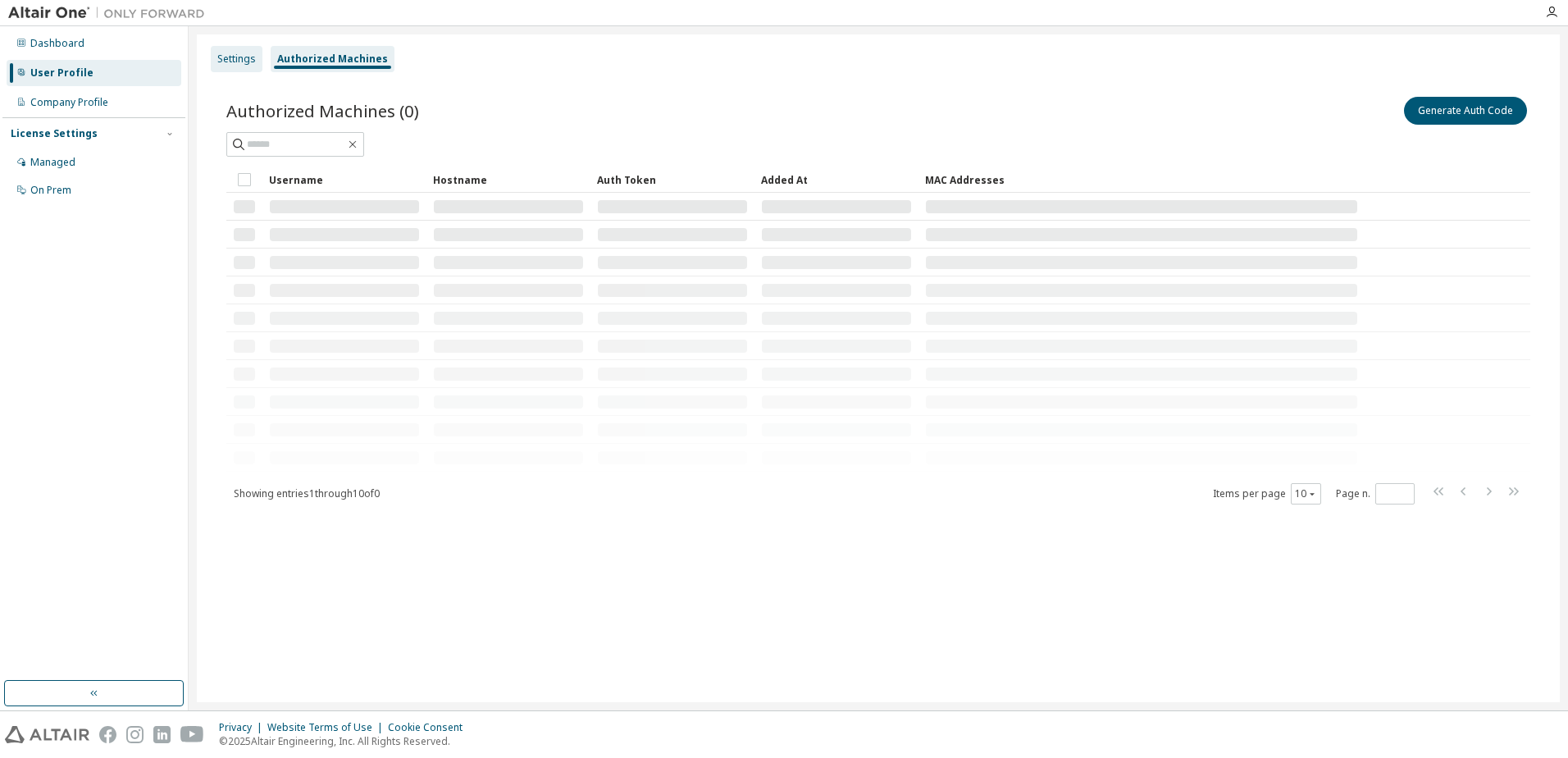
click at [234, 55] on div "Settings" at bounding box center [236, 59] width 38 height 13
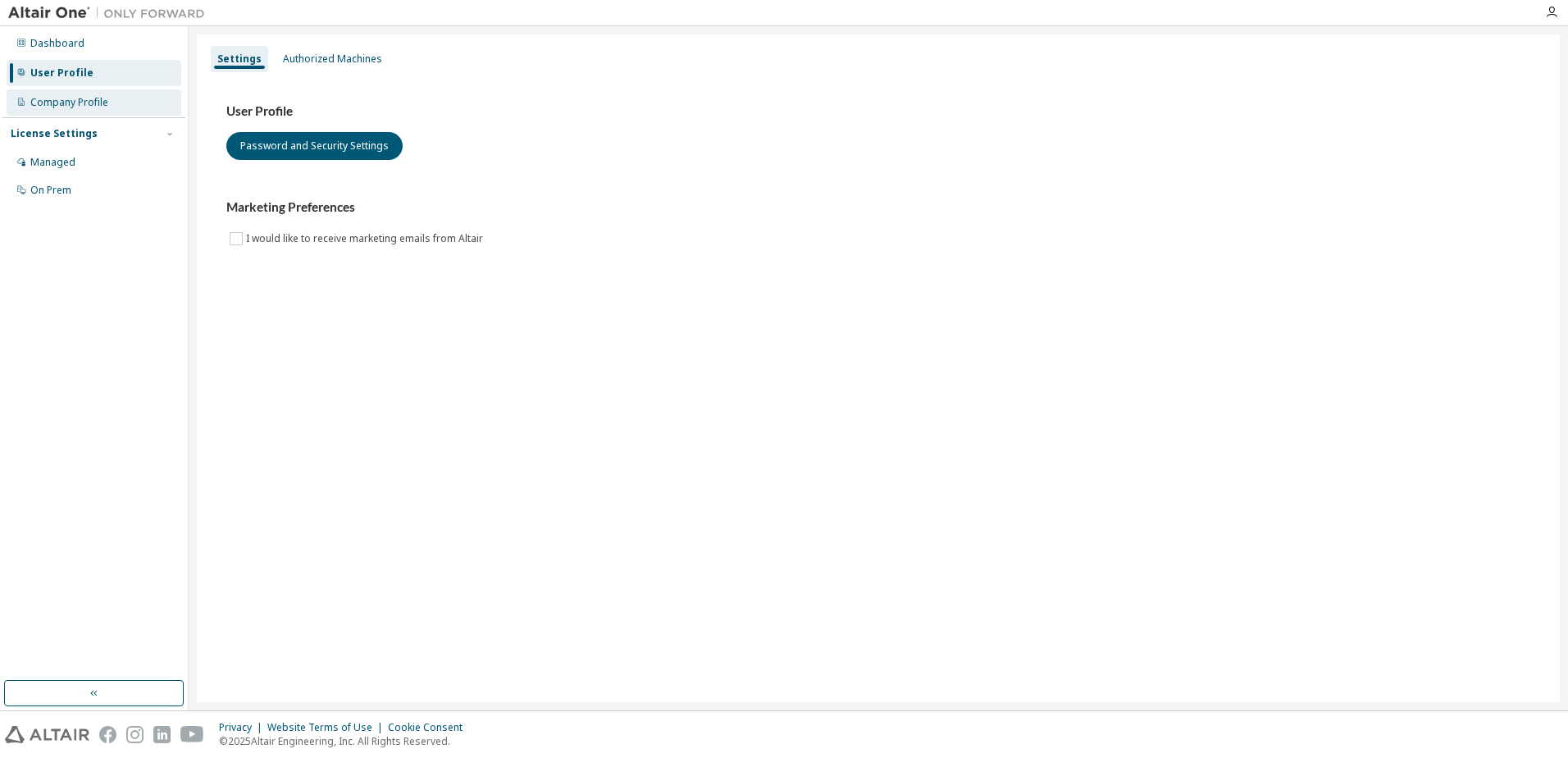
click at [82, 106] on div "Company Profile" at bounding box center [69, 103] width 78 height 13
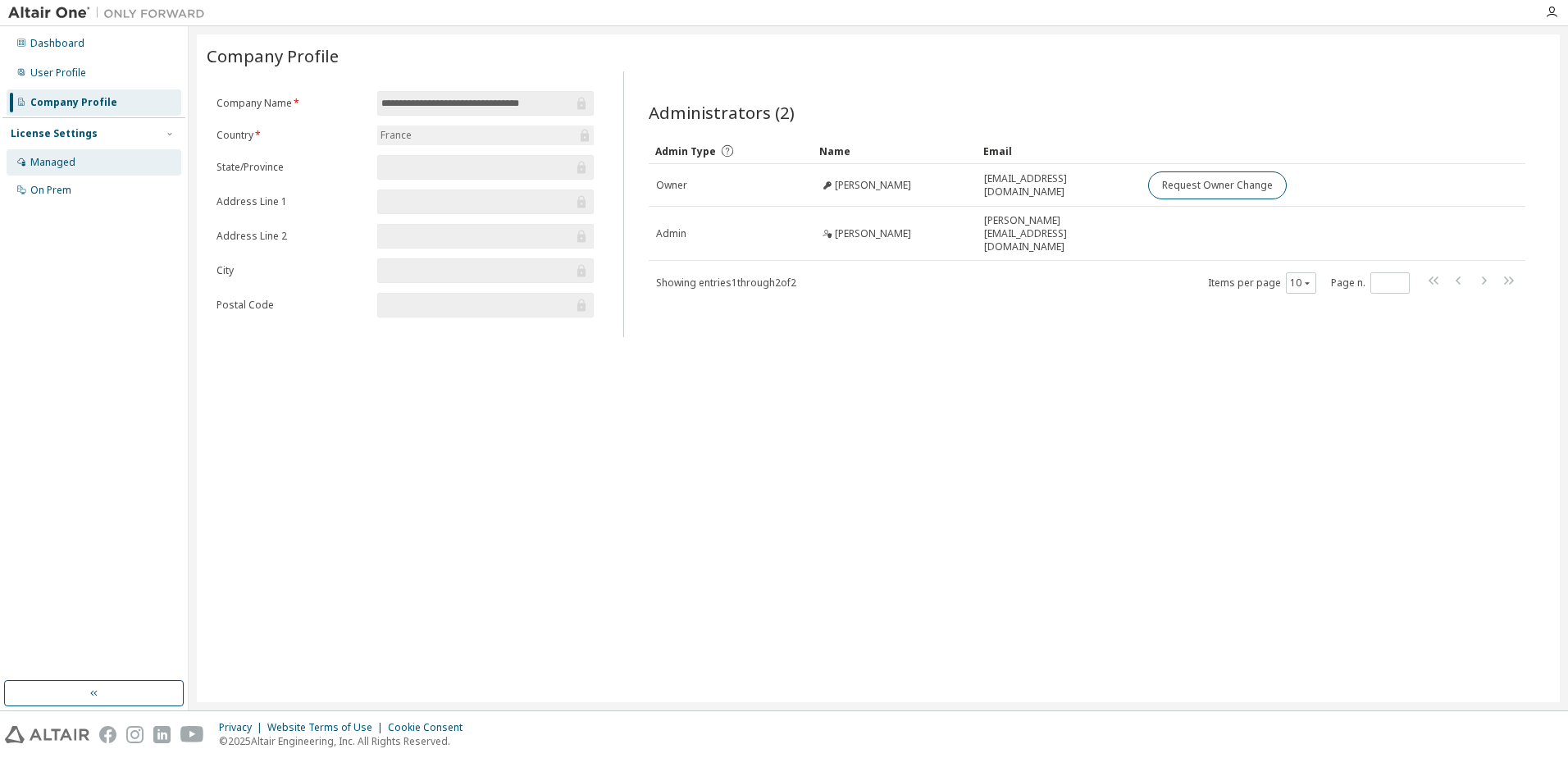
click at [37, 170] on div "Managed" at bounding box center [93, 162] width 175 height 27
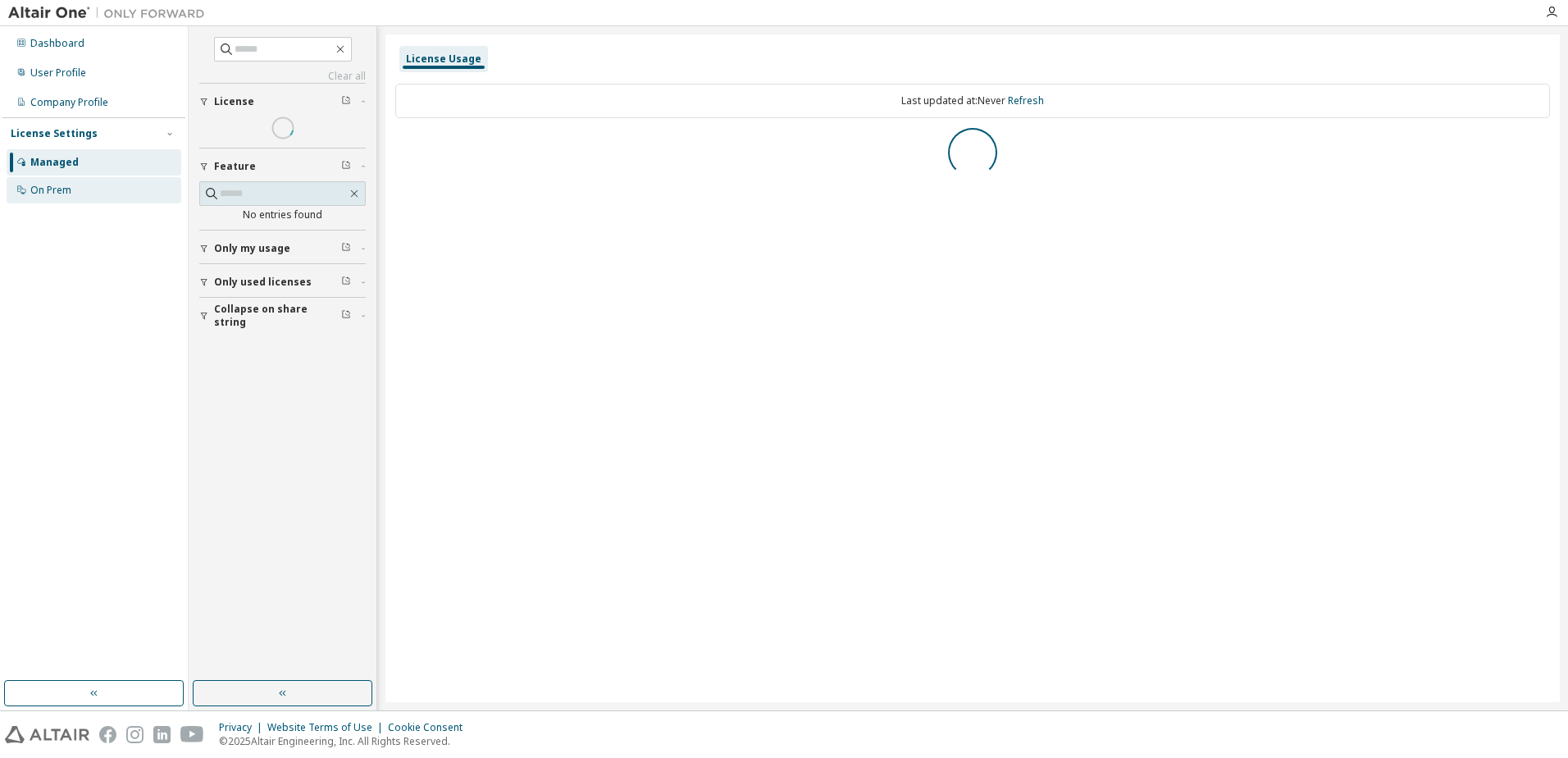
click at [42, 199] on div "On Prem" at bounding box center [93, 190] width 175 height 27
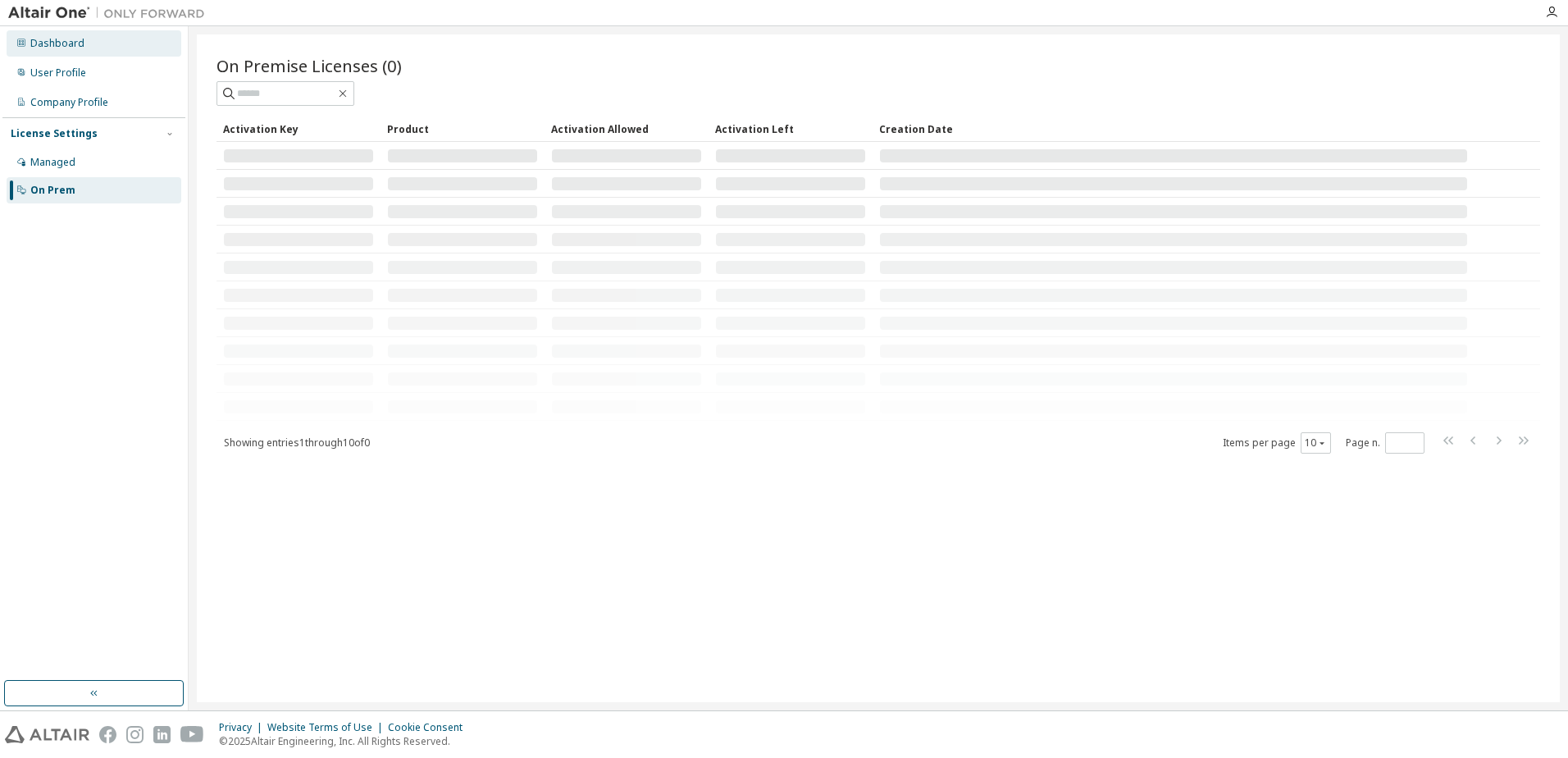
click at [74, 38] on div "Dashboard" at bounding box center [57, 43] width 54 height 13
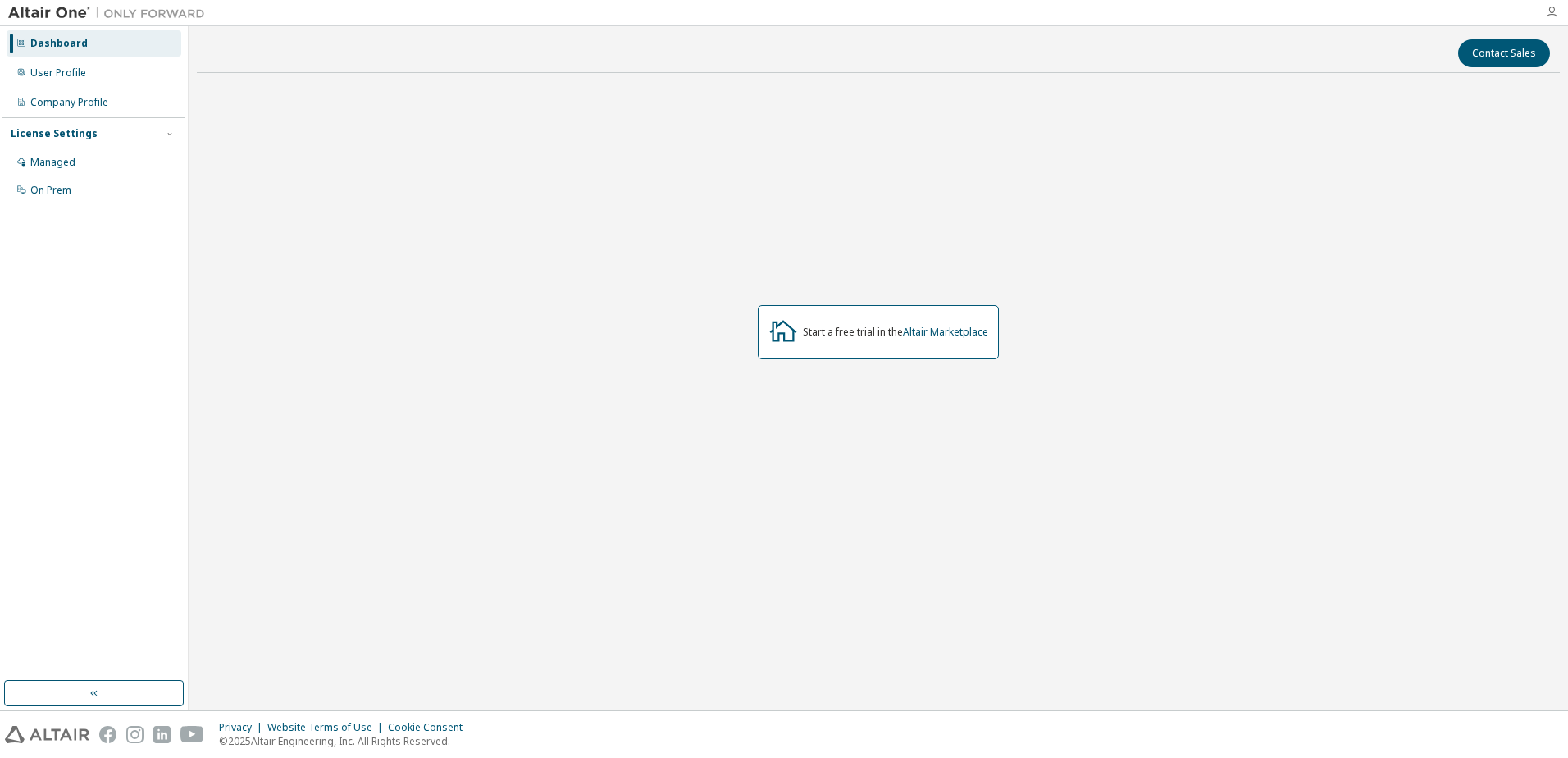
click at [1552, 14] on icon "button" at bounding box center [1552, 12] width 13 height 13
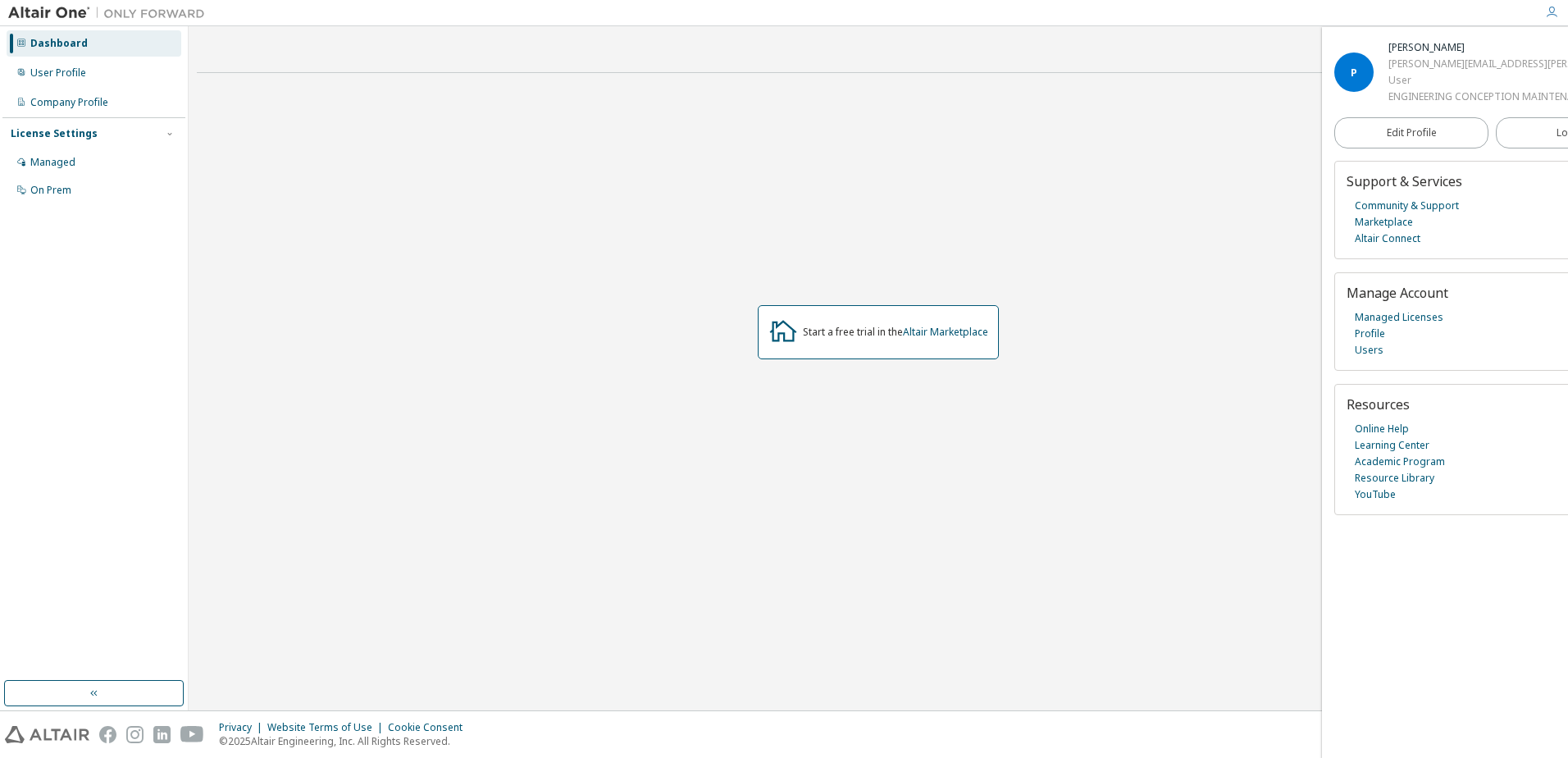
click at [1552, 14] on icon "button" at bounding box center [1552, 12] width 13 height 13
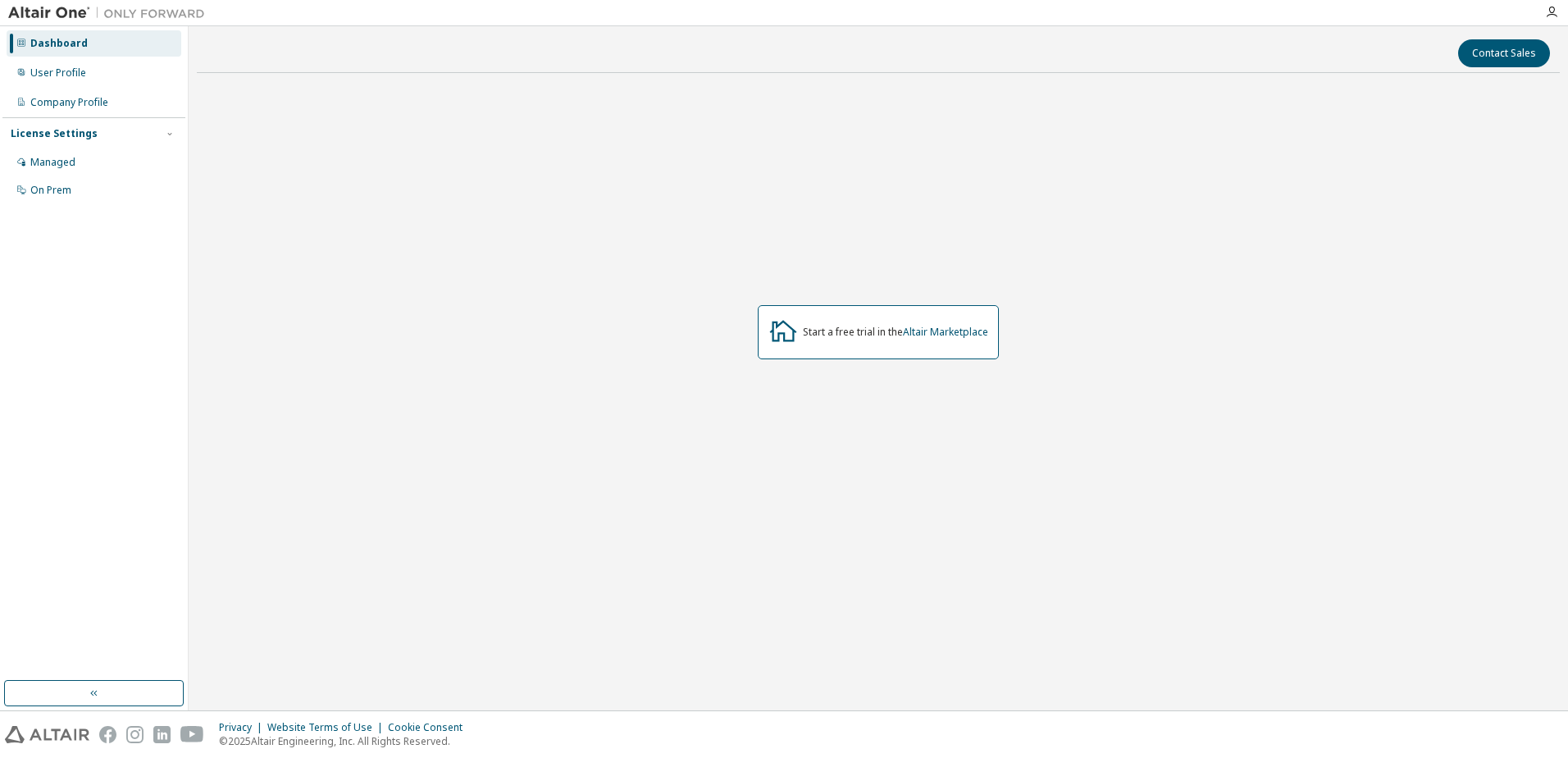
click at [78, 43] on div "Dashboard" at bounding box center [59, 43] width 58 height 13
click at [49, 40] on div "Dashboard" at bounding box center [59, 43] width 58 height 13
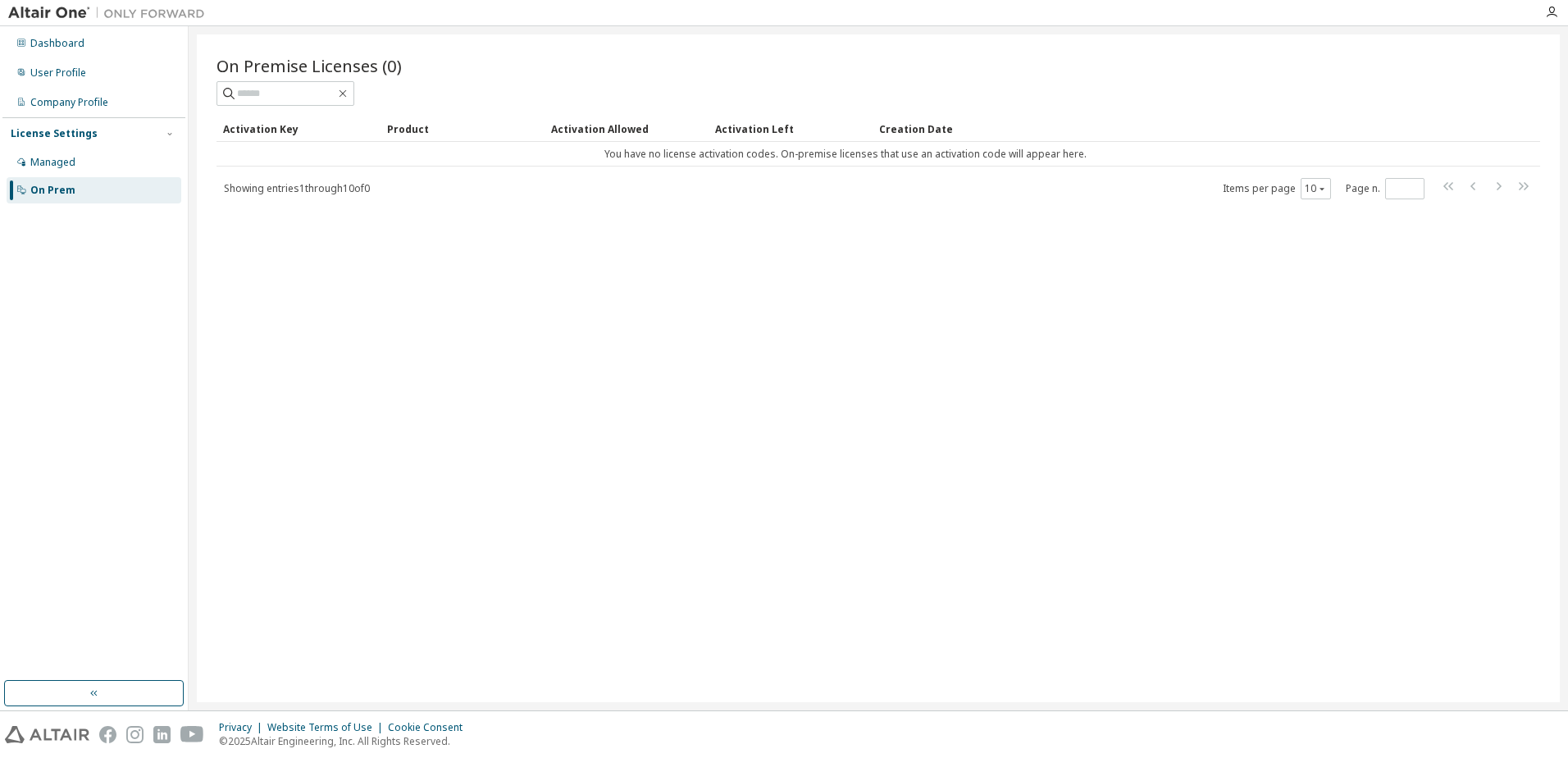
click at [286, 182] on span "Showing entries 1 through 10 of 0" at bounding box center [296, 188] width 146 height 14
click at [187, 10] on img at bounding box center [111, 13] width 205 height 16
click at [1549, 9] on icon "button" at bounding box center [1552, 12] width 13 height 13
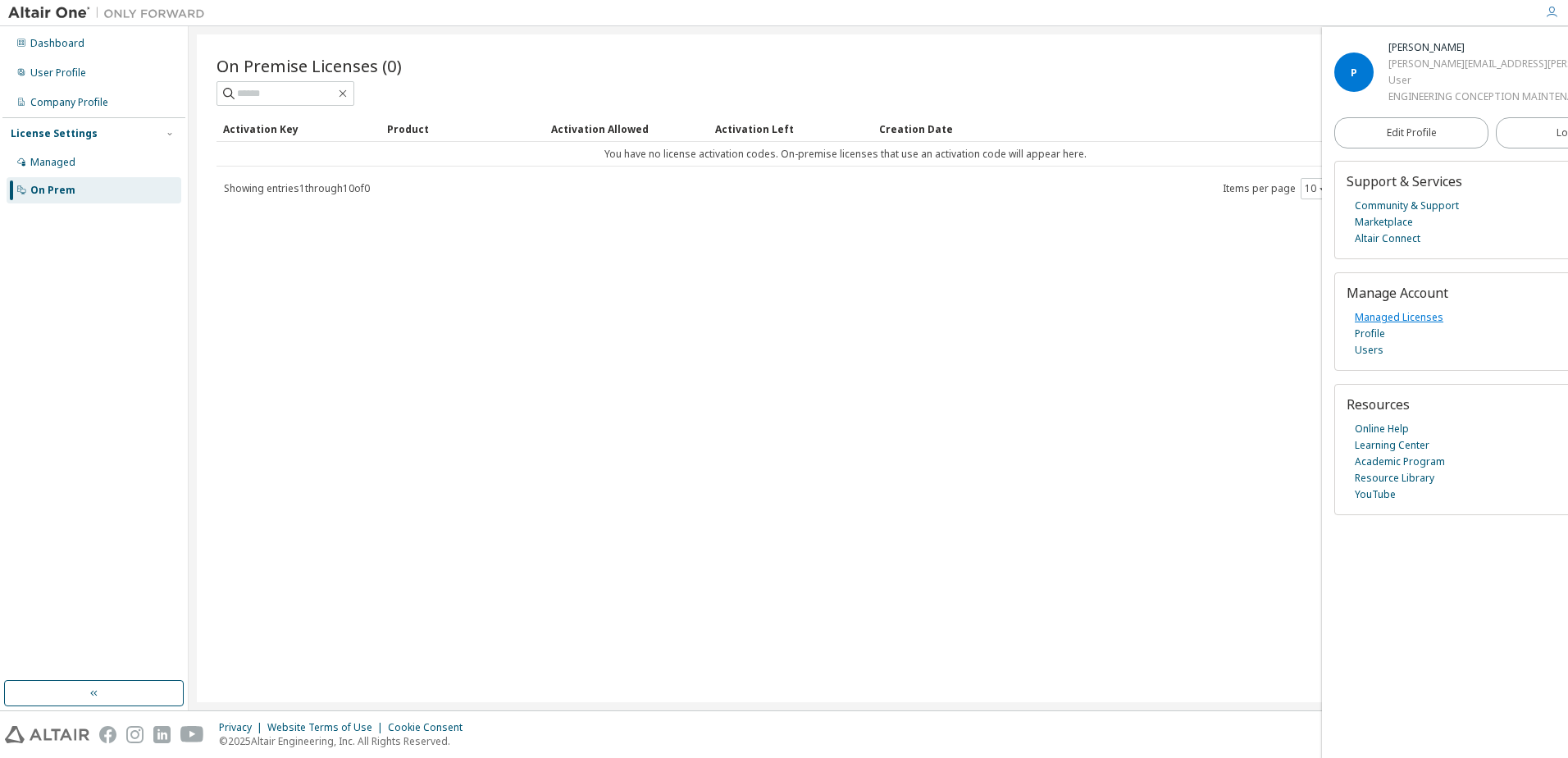
click at [1399, 325] on link "Managed Licenses" at bounding box center [1399, 317] width 89 height 16
click at [75, 46] on div "Dashboard" at bounding box center [57, 43] width 54 height 13
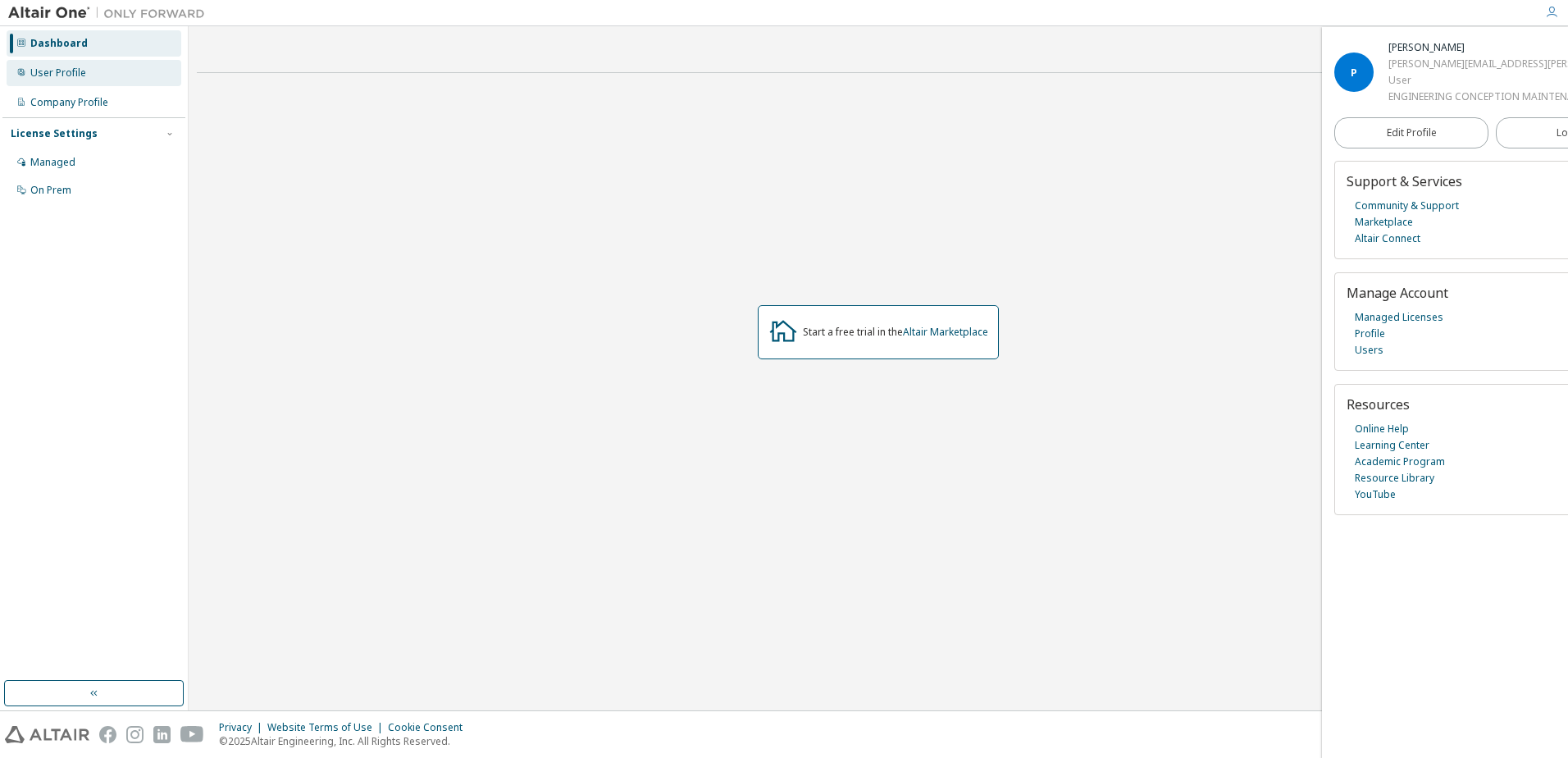
click at [75, 66] on div "User Profile" at bounding box center [58, 72] width 56 height 13
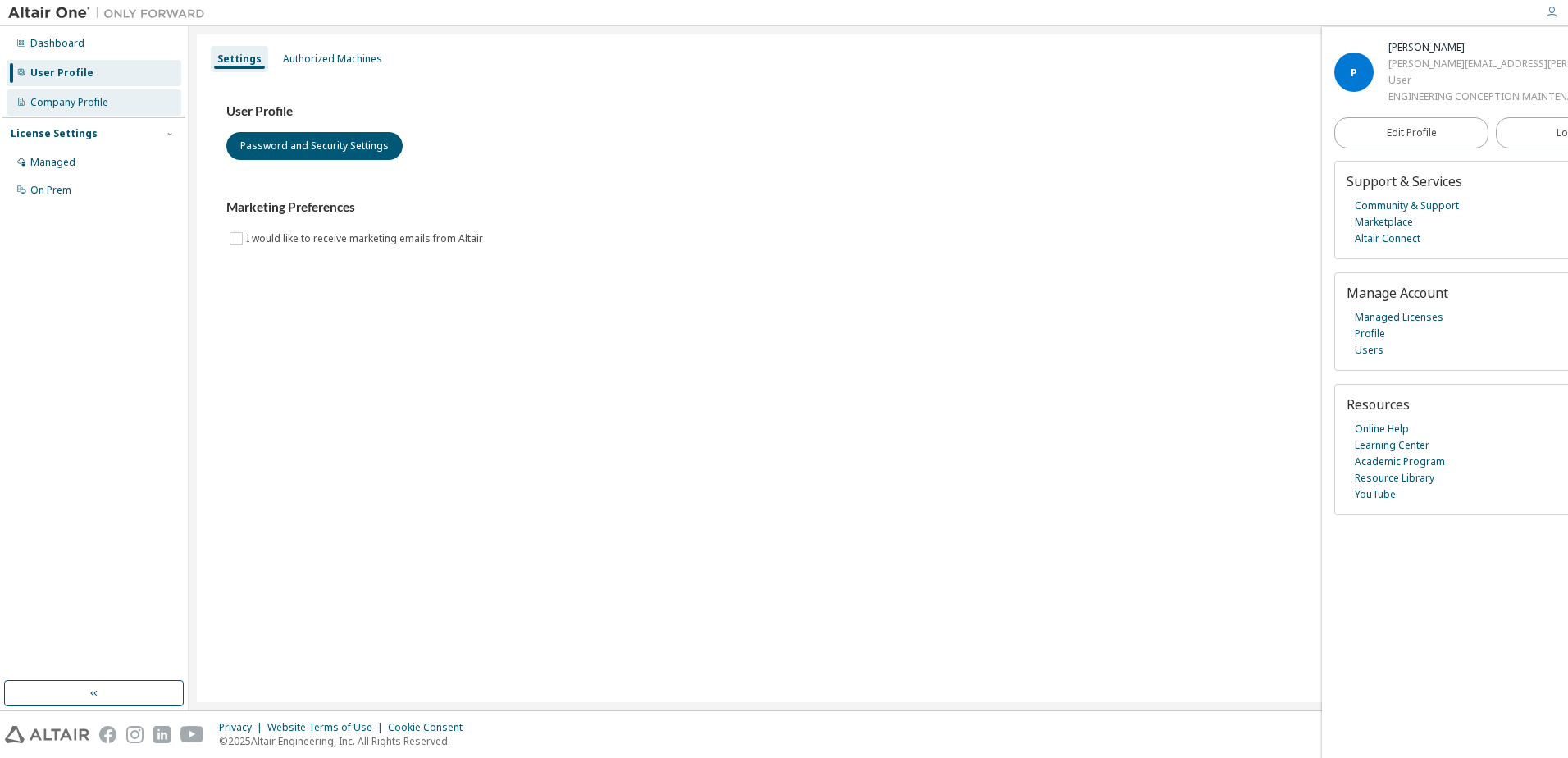
click at [98, 101] on div "Company Profile" at bounding box center [69, 103] width 78 height 13
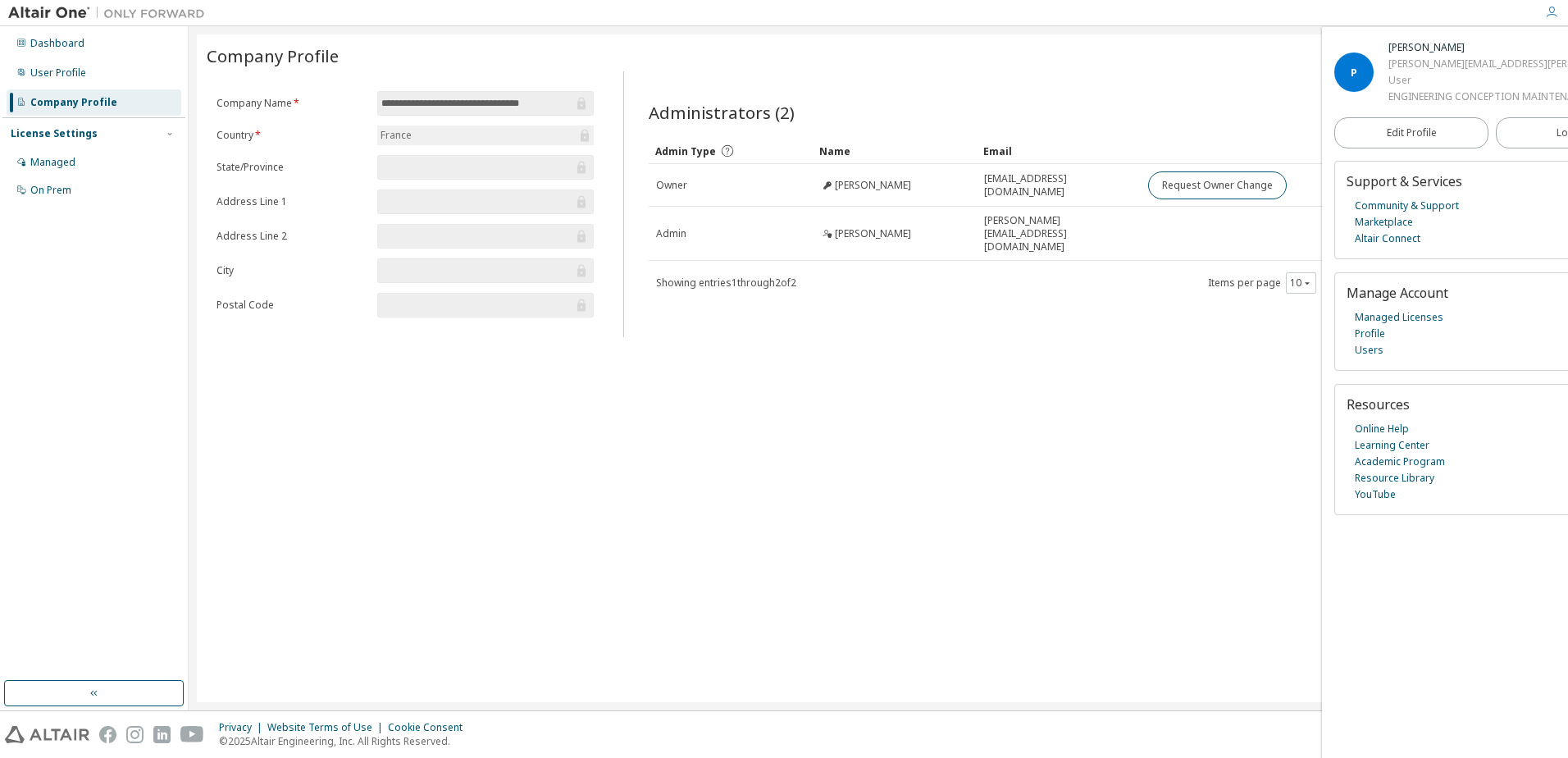
click at [56, 147] on div "License Settings Managed On Prem" at bounding box center [94, 161] width 183 height 88
click at [59, 157] on div "Managed" at bounding box center [52, 162] width 45 height 13
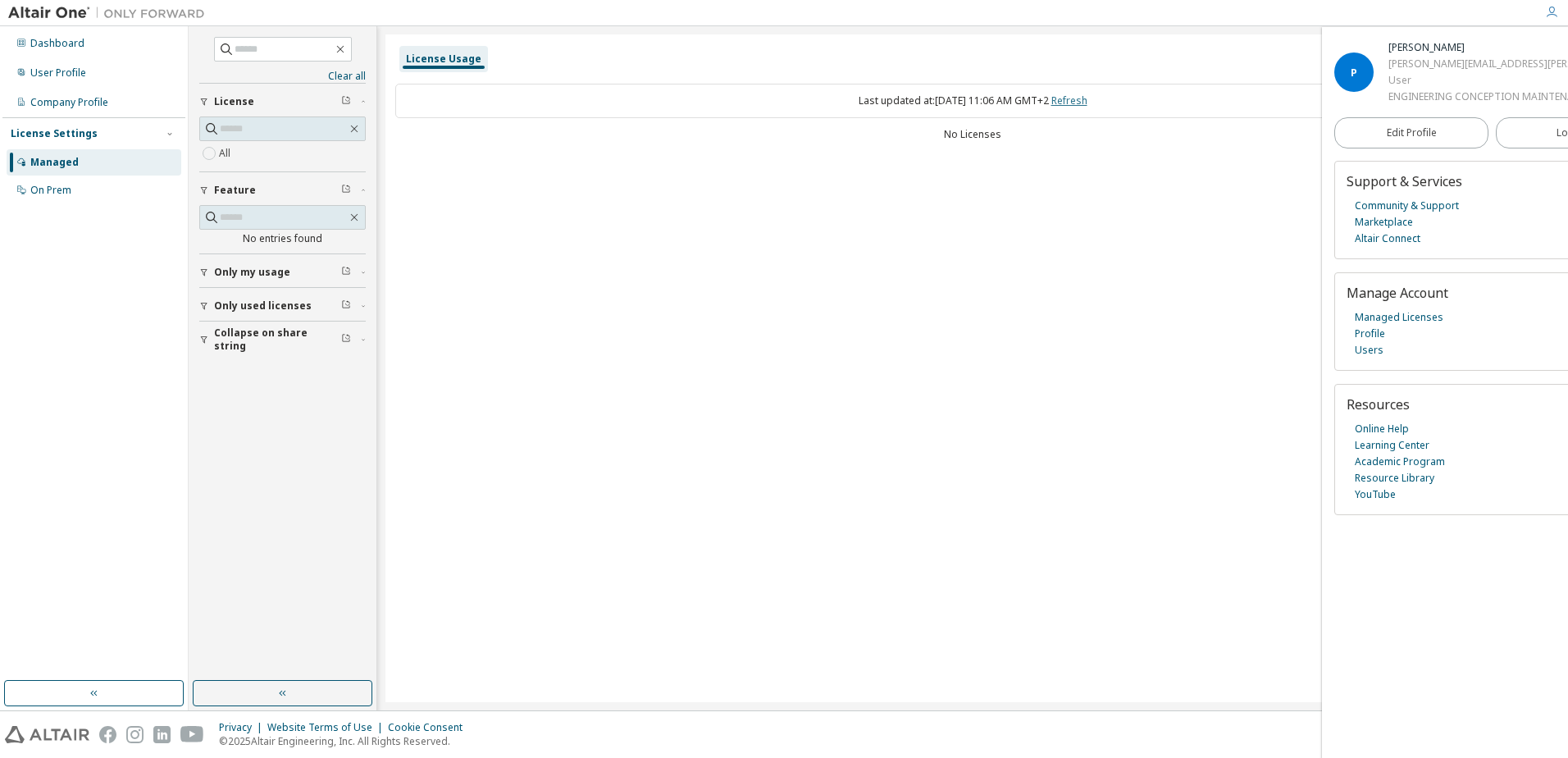
click at [1088, 103] on link "Refresh" at bounding box center [1069, 100] width 36 height 14
click at [241, 278] on span "Only my usage" at bounding box center [252, 272] width 76 height 13
click at [232, 355] on span "Only used licenses" at bounding box center [263, 354] width 98 height 13
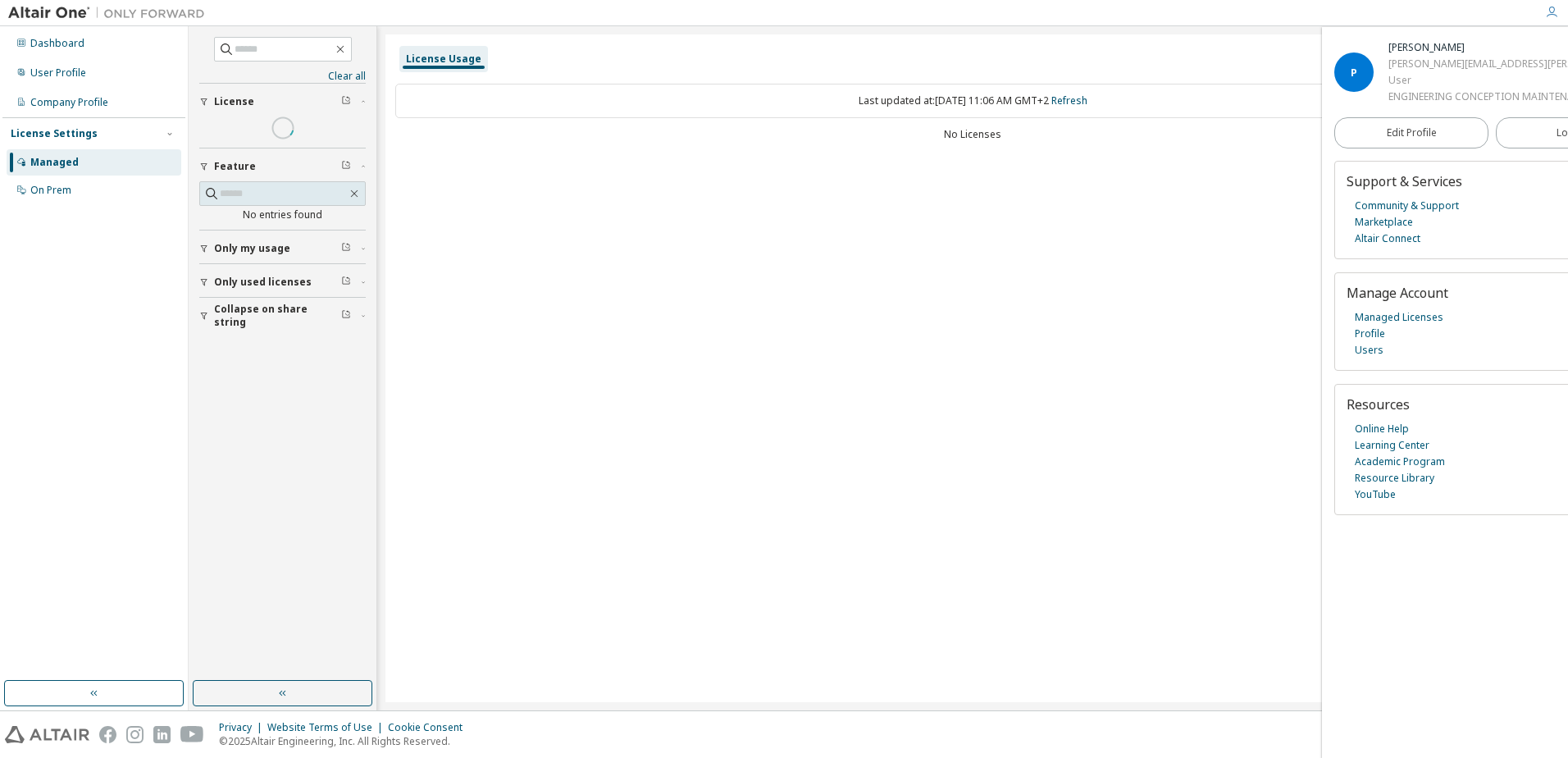
click at [237, 434] on div "Clear all Collapse on share string Only used licenses Yes No Only my usage Yes …" at bounding box center [283, 353] width 183 height 650
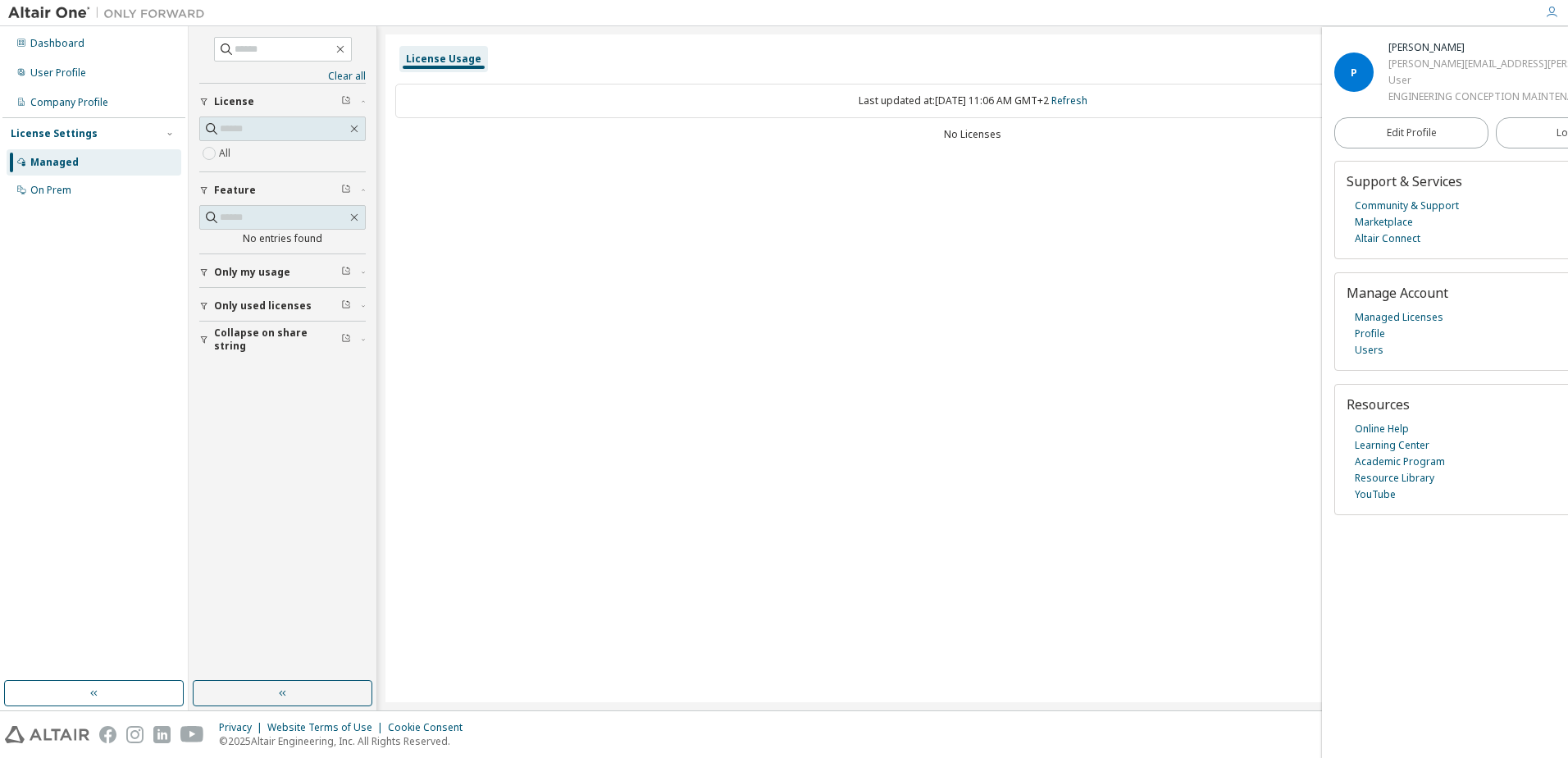
click at [264, 335] on span "Collapse on share string" at bounding box center [278, 339] width 127 height 27
click at [661, 325] on div "License Usage Last updated at: Wed 2025-10-01 11:06 AM GMT+2 Refresh No Licenses" at bounding box center [973, 368] width 1175 height 668
click at [1409, 139] on span "Edit Profile" at bounding box center [1411, 133] width 50 height 13
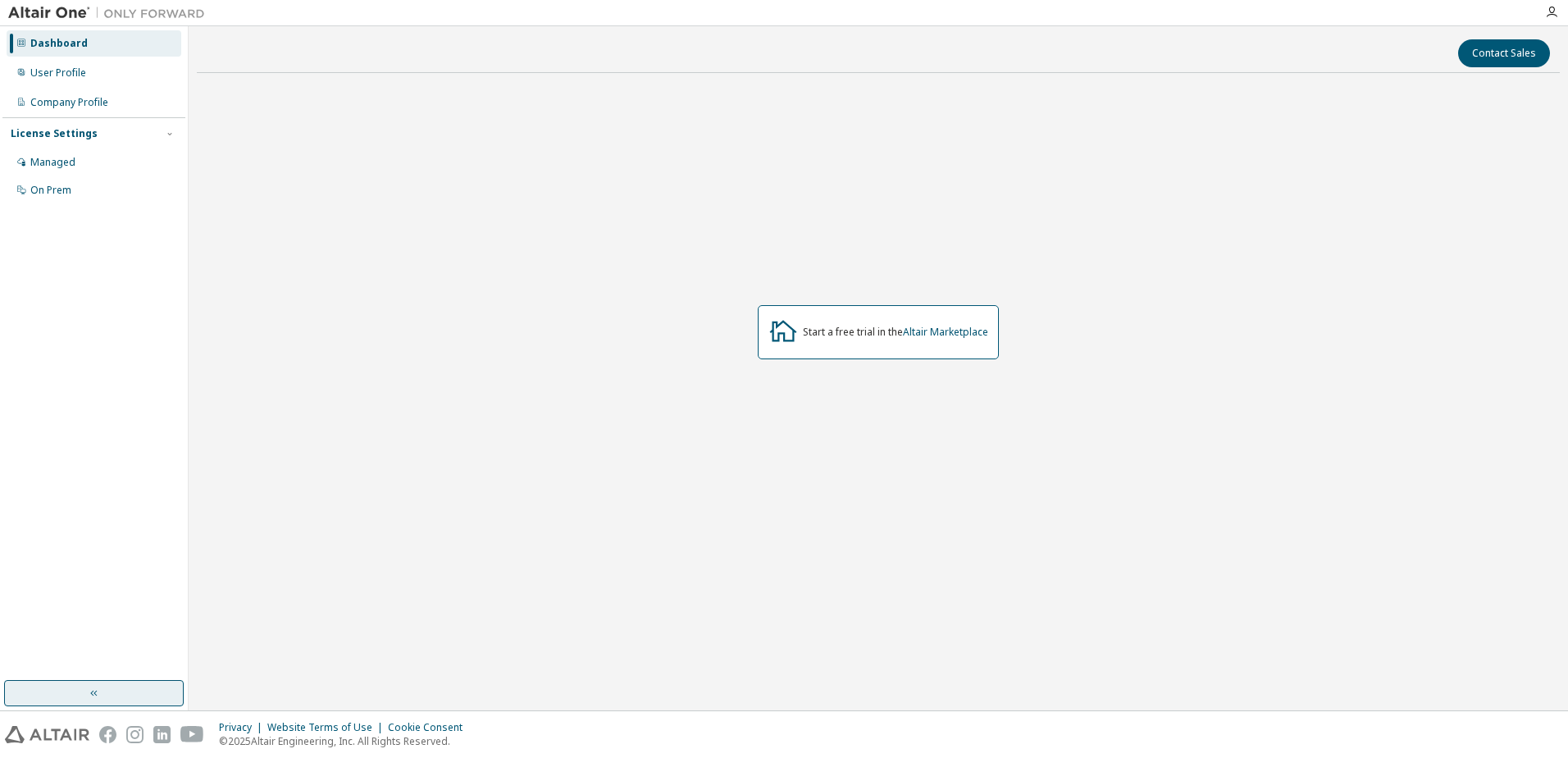
click at [88, 688] on icon "button" at bounding box center [94, 693] width 13 height 13
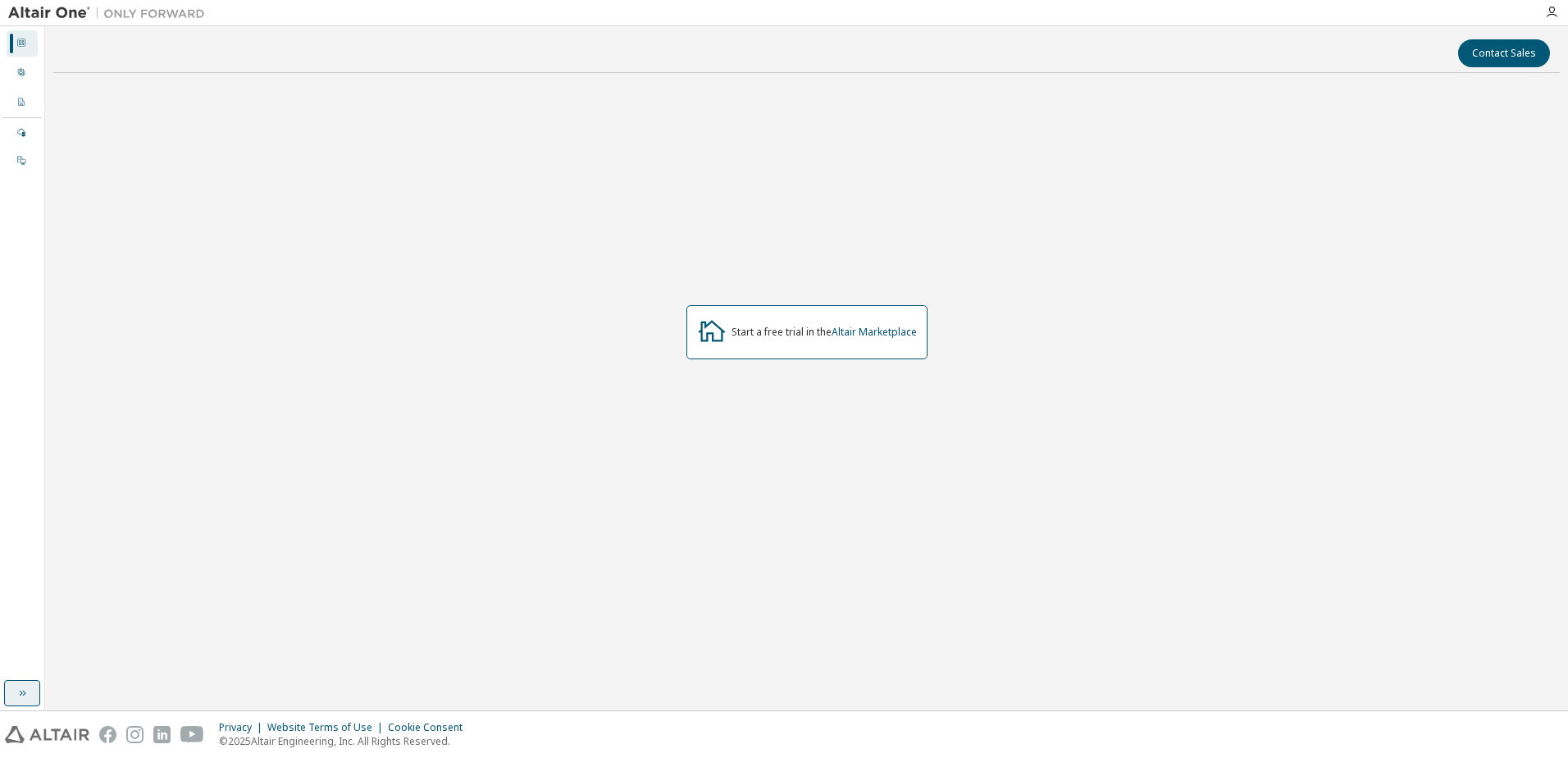
click at [14, 698] on button "button" at bounding box center [21, 693] width 36 height 27
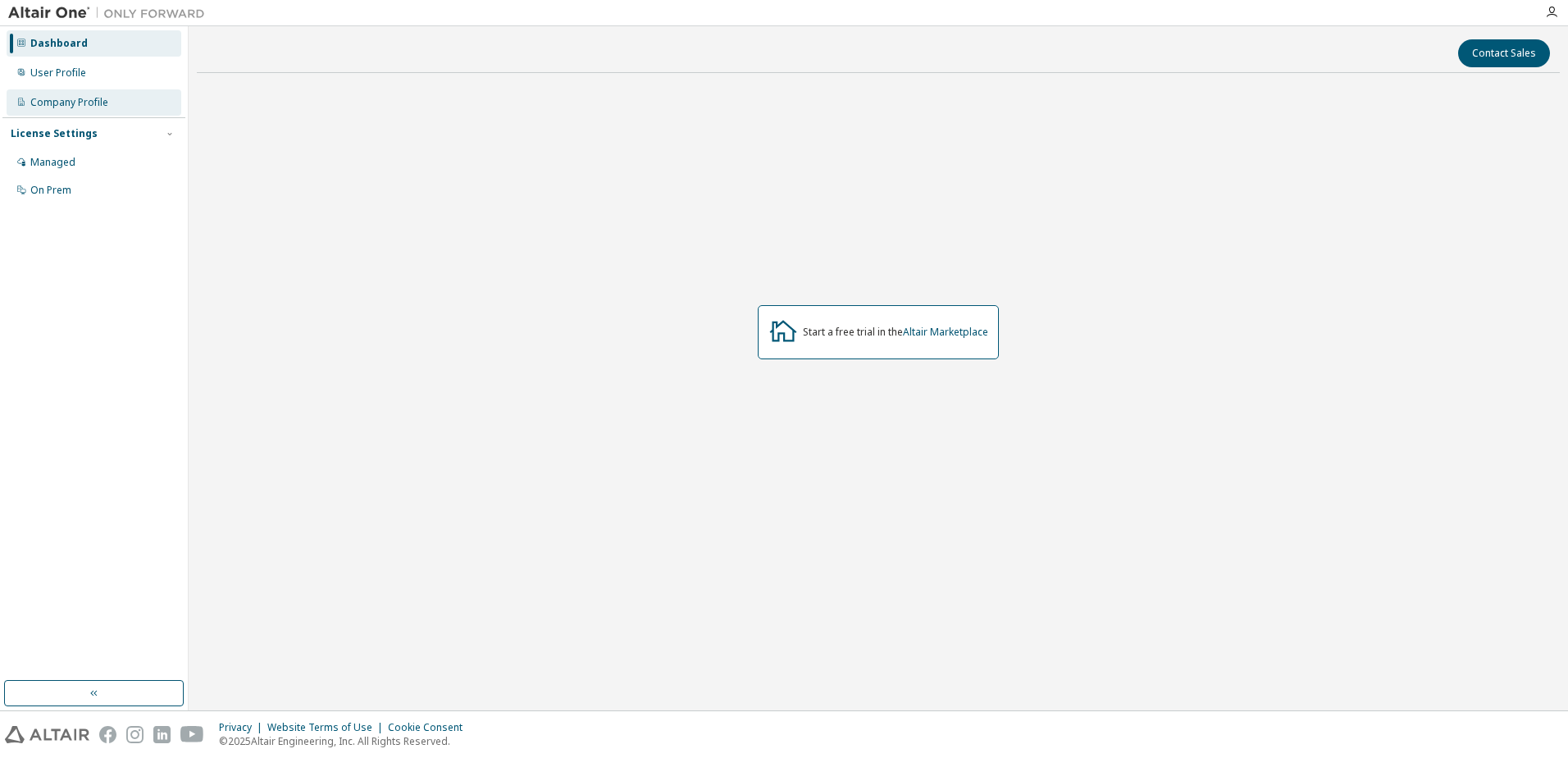
click at [82, 105] on div "Company Profile" at bounding box center [69, 103] width 78 height 13
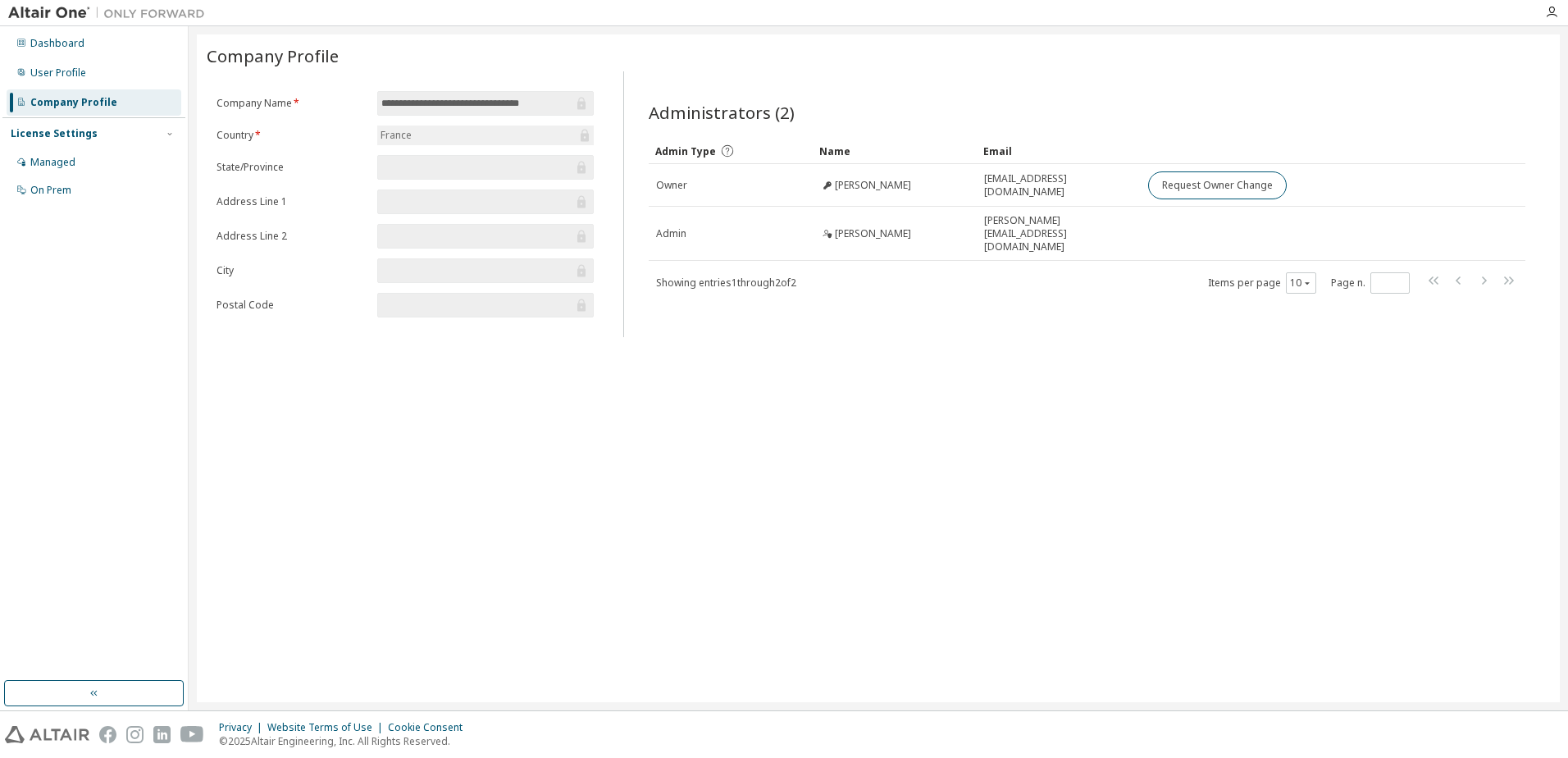
click at [436, 164] on input "text" at bounding box center [477, 168] width 192 height 16
click at [832, 413] on div "**********" at bounding box center [879, 368] width 1364 height 668
click at [63, 62] on div "User Profile" at bounding box center [93, 72] width 175 height 27
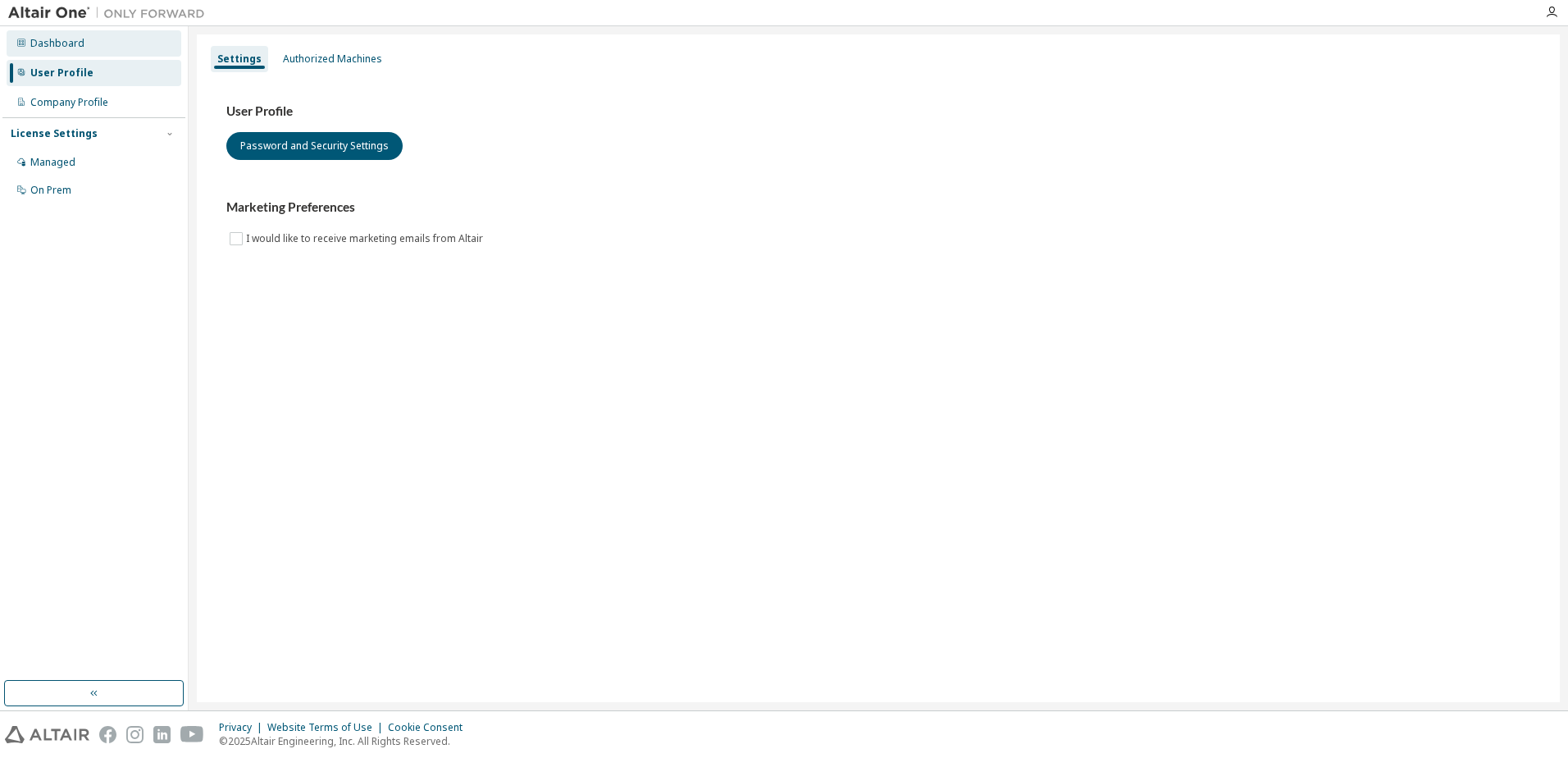
click at [66, 48] on div "Dashboard" at bounding box center [57, 43] width 54 height 13
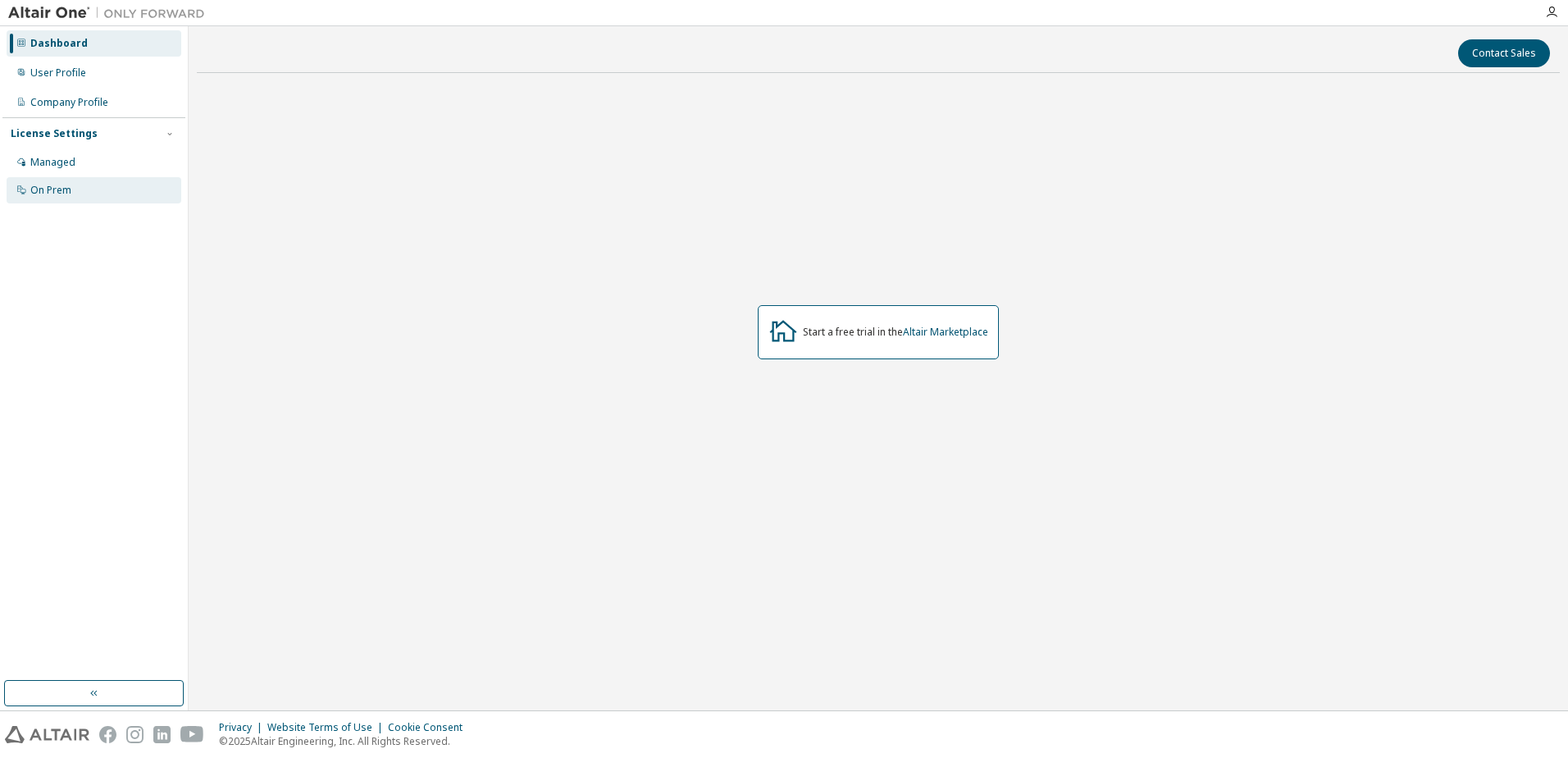
click at [51, 190] on div "On Prem" at bounding box center [50, 190] width 41 height 13
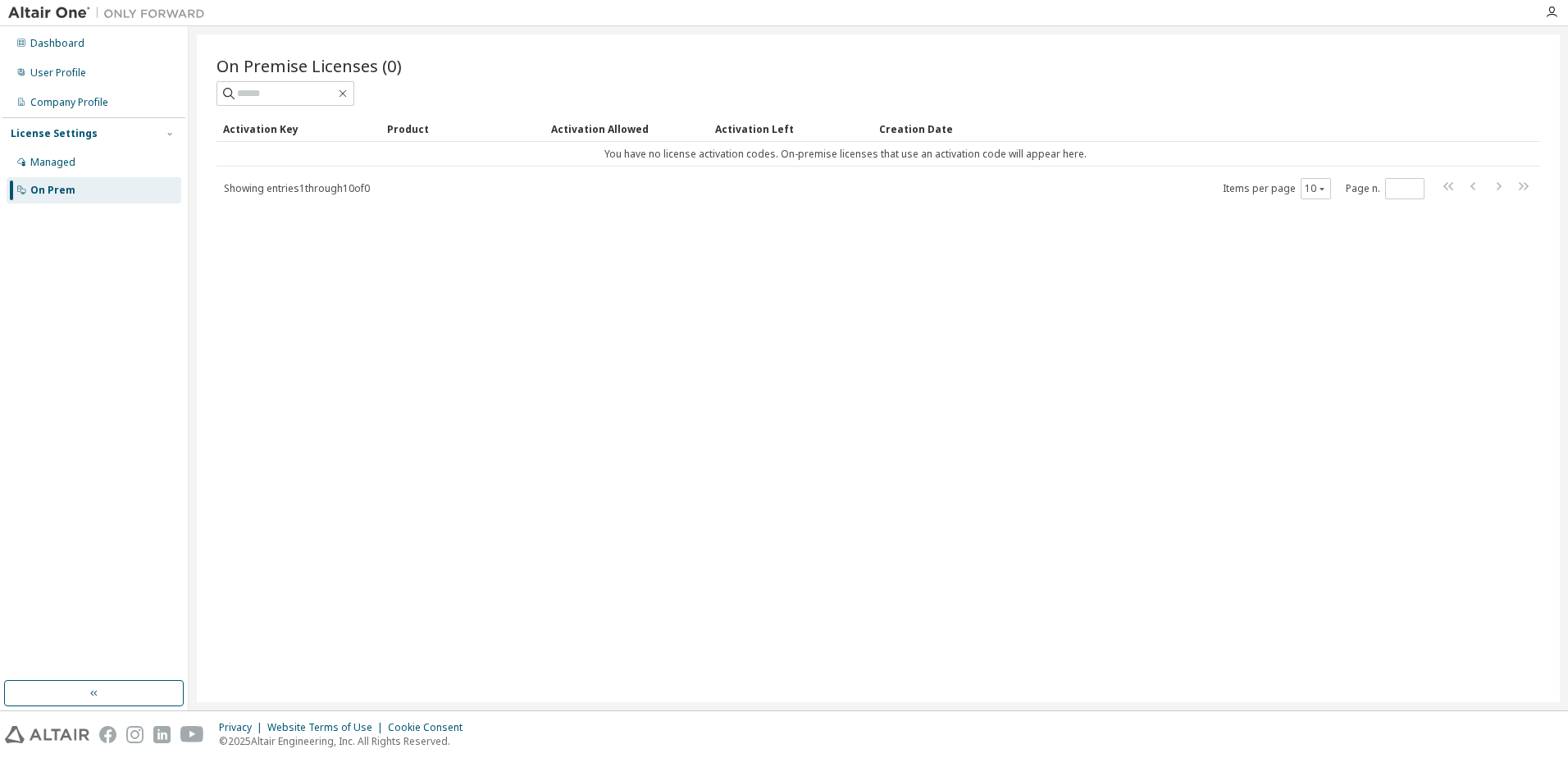
drag, startPoint x: 62, startPoint y: 103, endPoint x: 56, endPoint y: 118, distance: 16.2
click at [63, 102] on div "Company Profile" at bounding box center [69, 103] width 78 height 13
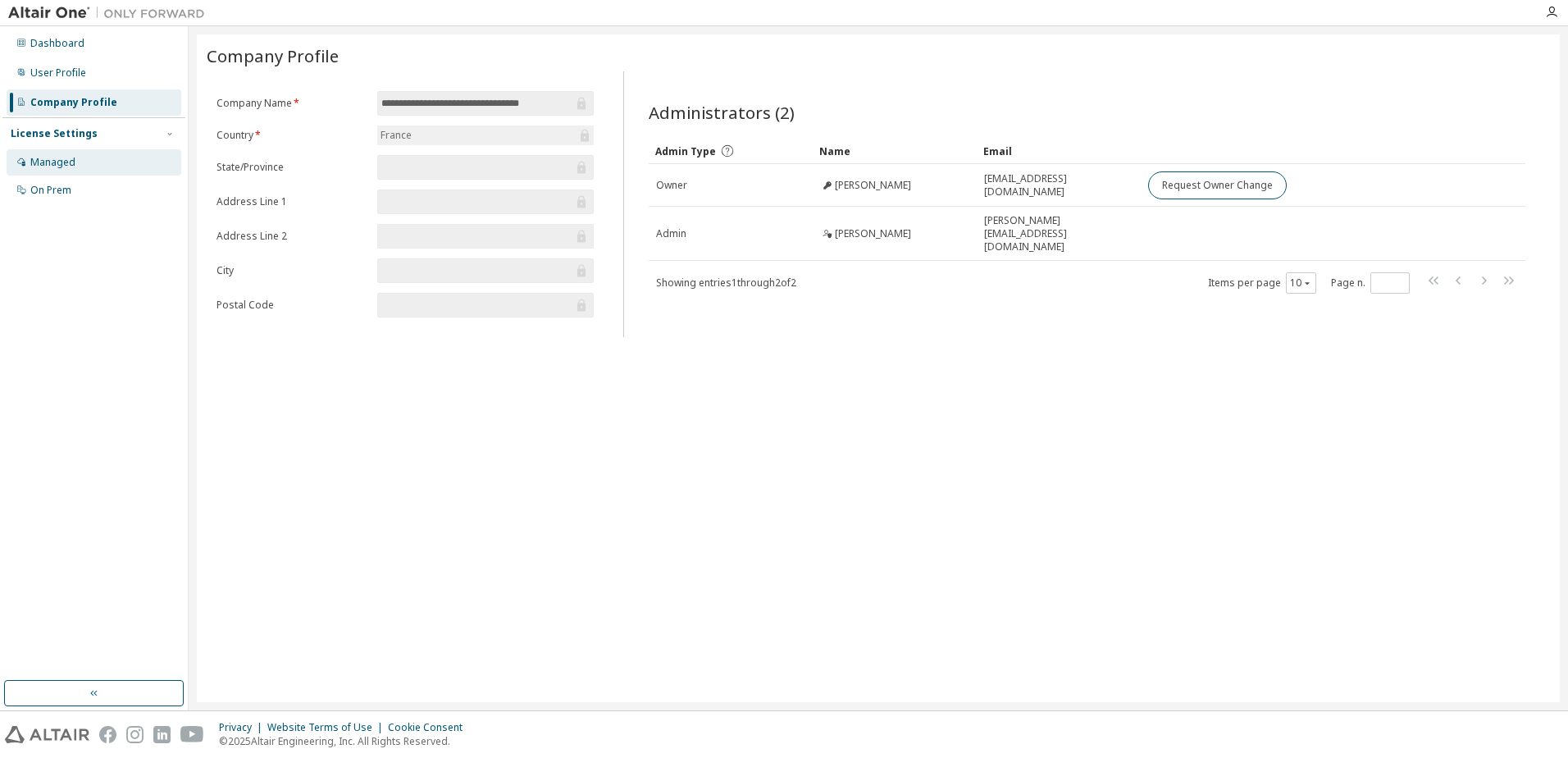
click at [55, 160] on div "Managed" at bounding box center [52, 162] width 45 height 13
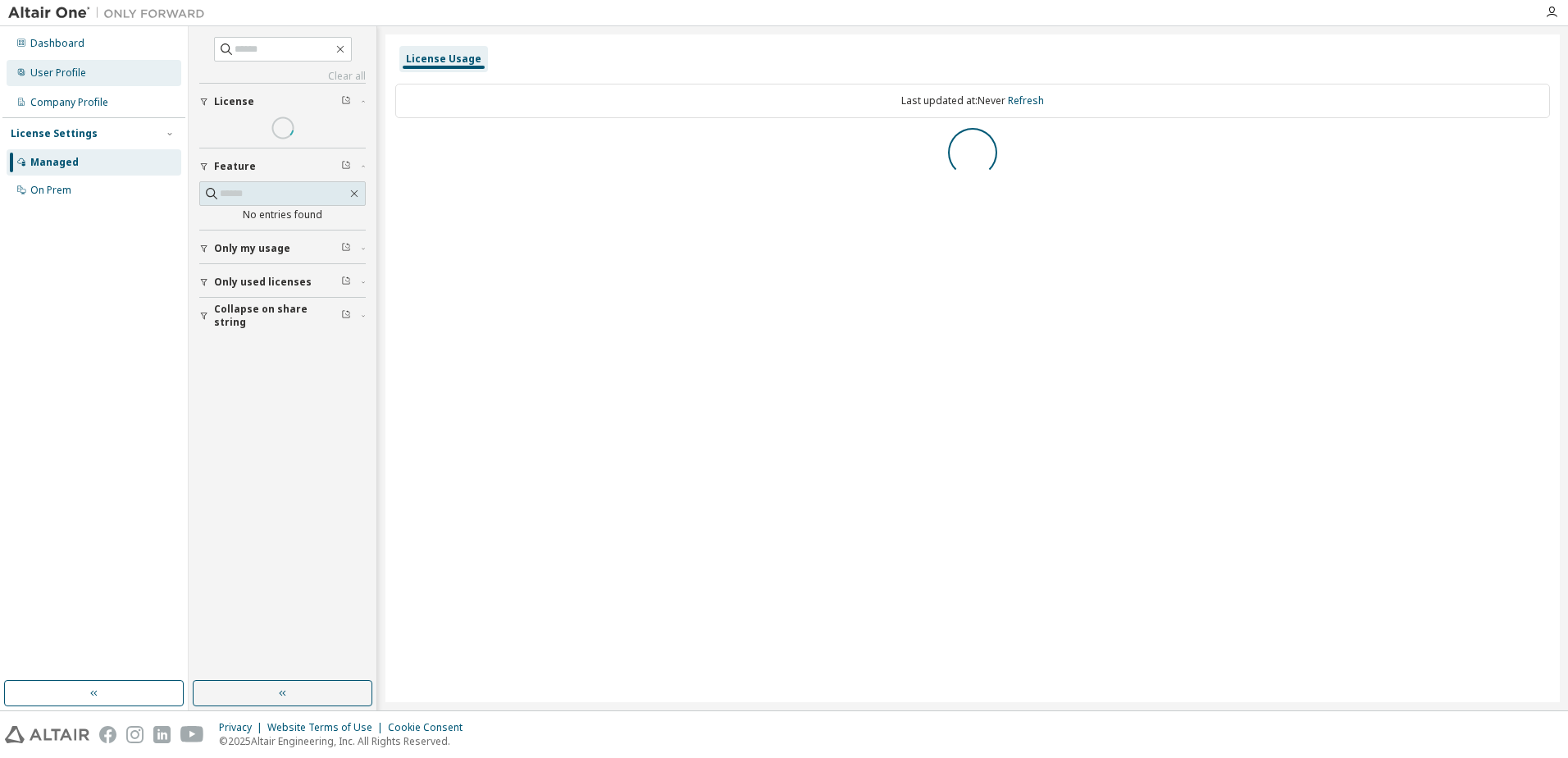
click at [59, 65] on div "User Profile" at bounding box center [93, 72] width 175 height 27
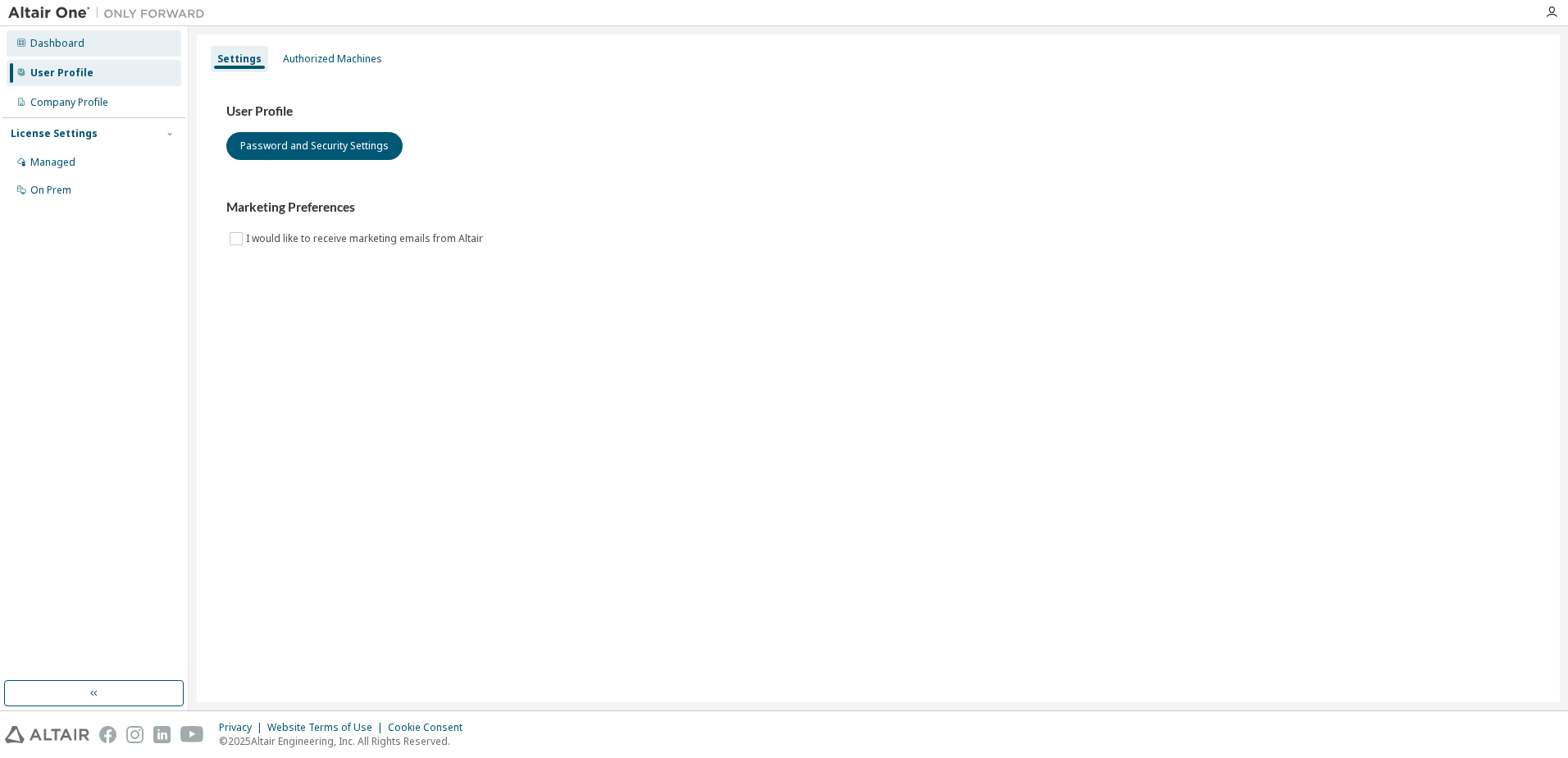
click at [66, 38] on div "Dashboard" at bounding box center [57, 43] width 54 height 13
click at [323, 47] on div "Authorized Machines" at bounding box center [333, 59] width 113 height 27
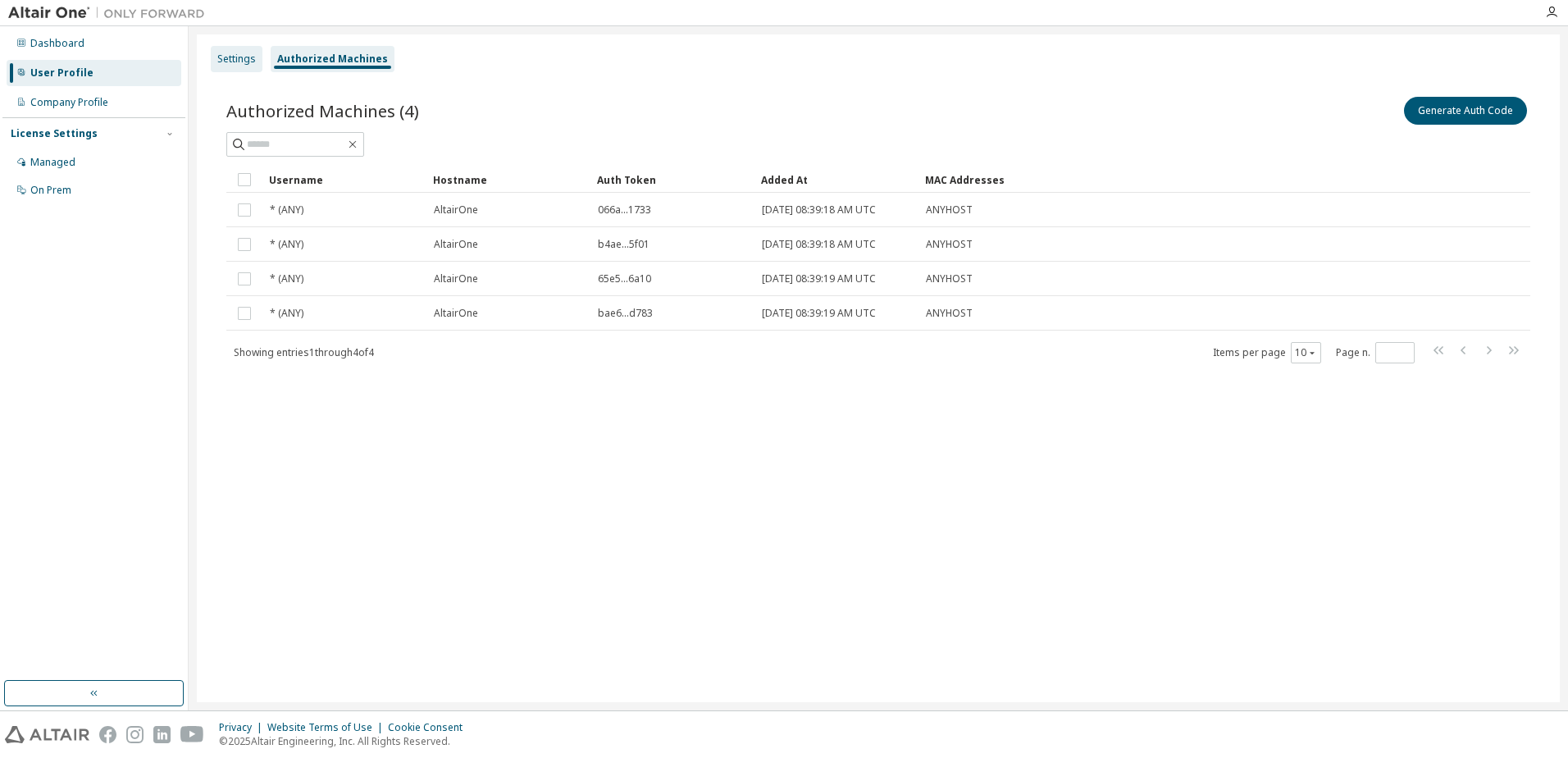
click at [245, 56] on div "Settings" at bounding box center [236, 59] width 38 height 13
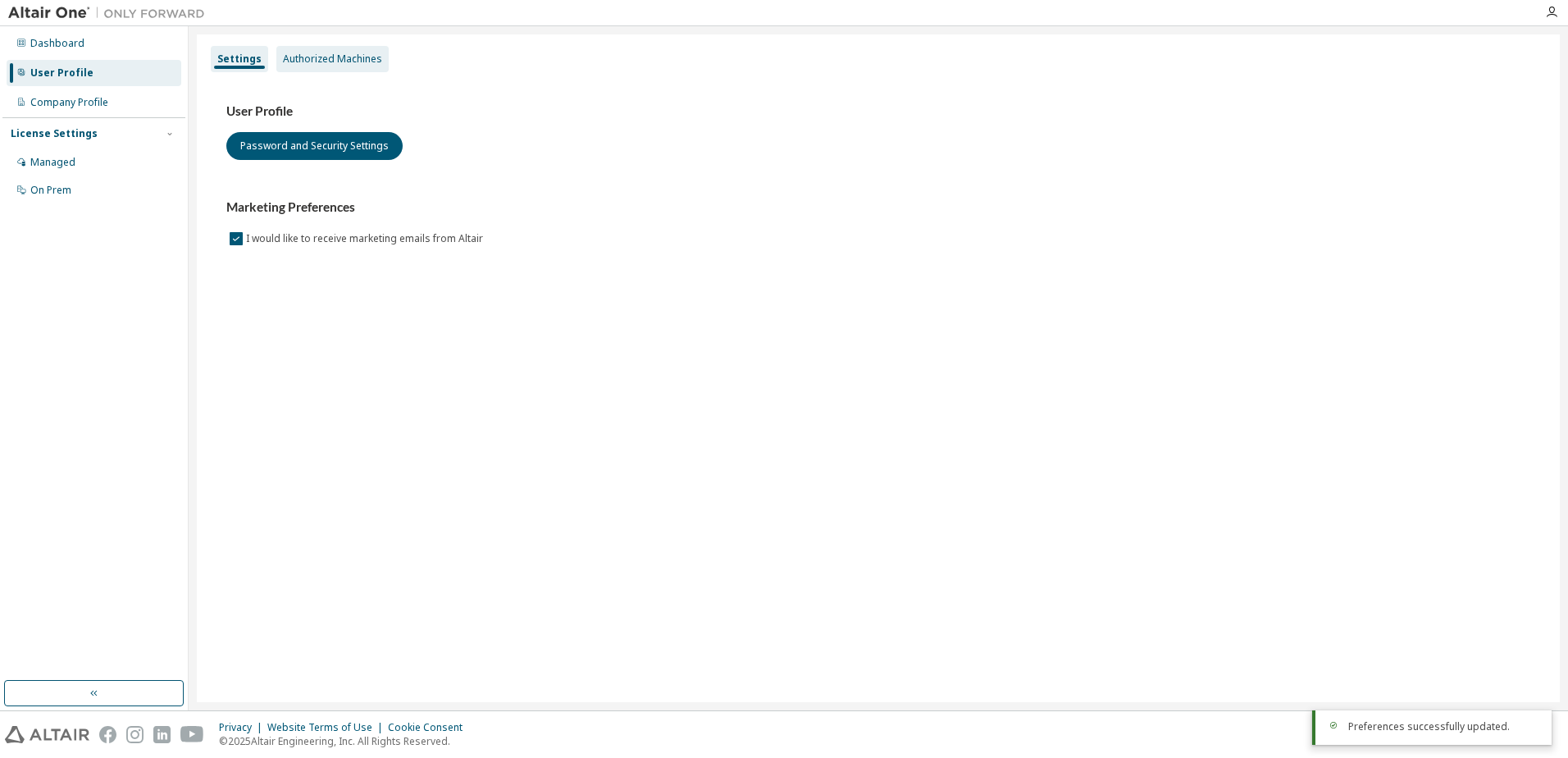
click at [311, 47] on div "Authorized Machines" at bounding box center [333, 59] width 113 height 27
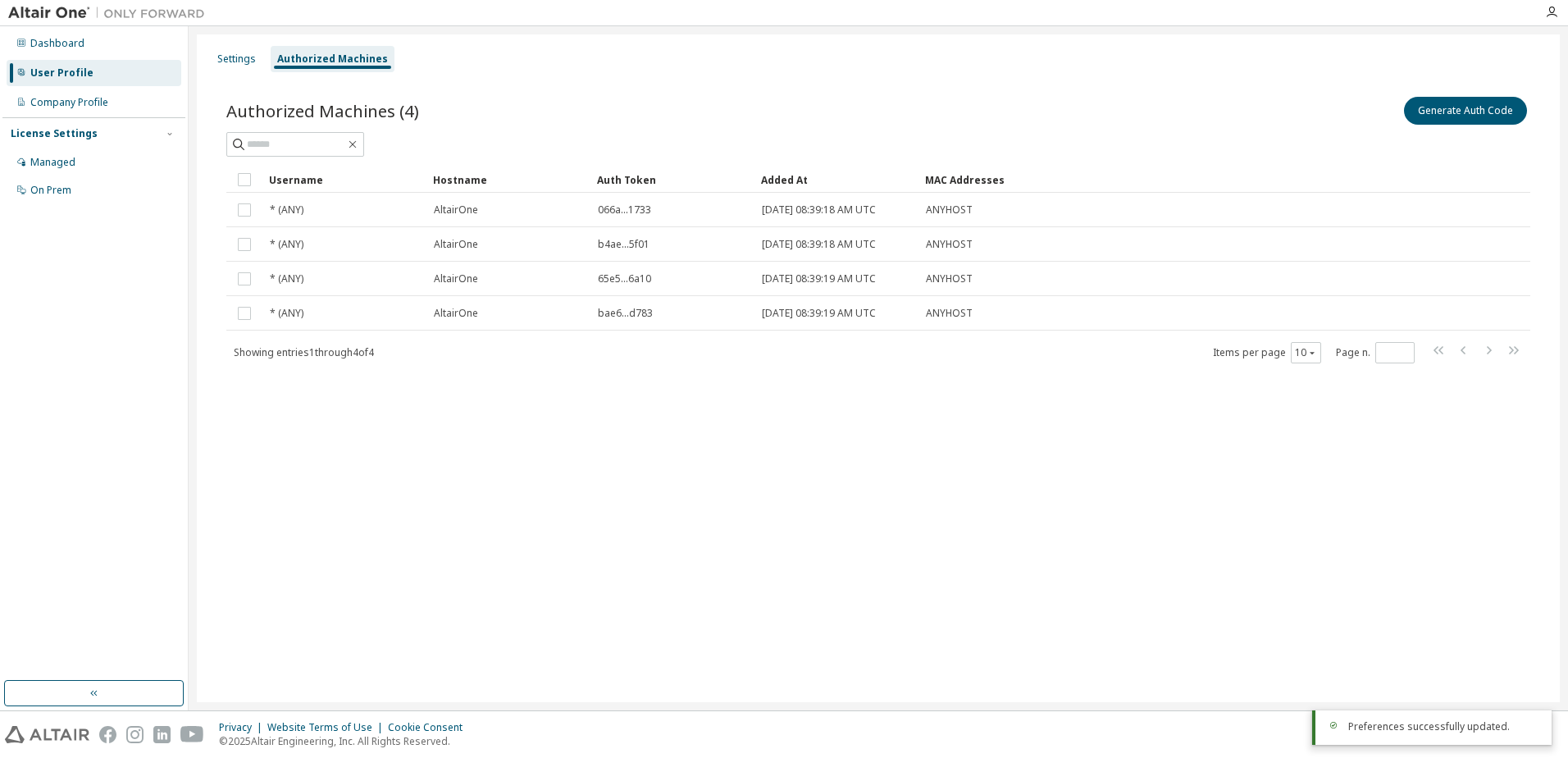
click at [1214, 550] on div "Settings Authorized Machines Authorized Machines (4) Generate Auth Code Clear L…" at bounding box center [879, 368] width 1364 height 668
